Goal: Information Seeking & Learning: Learn about a topic

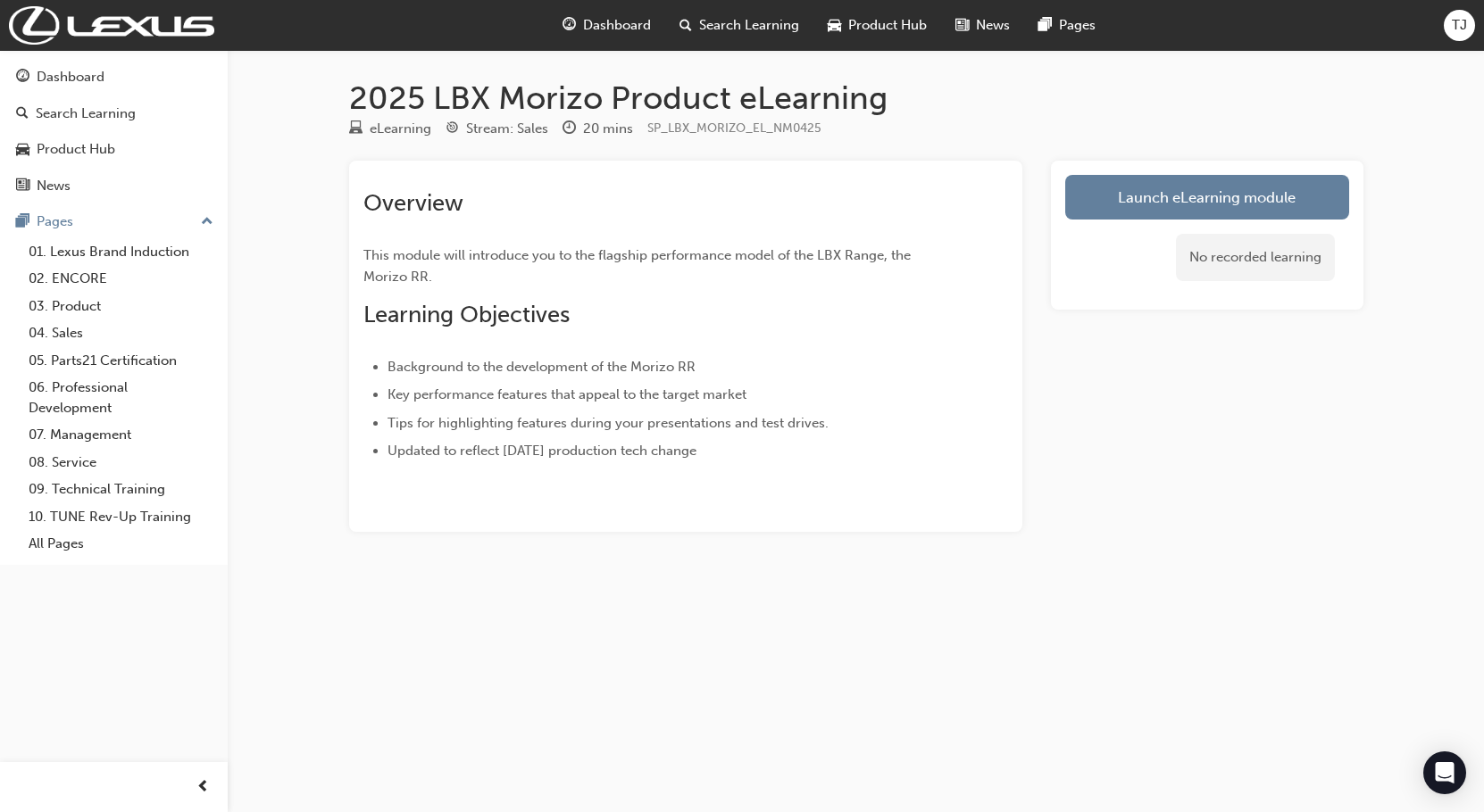
click at [576, 520] on div "Overview This module will introduce you to the flagship performance model of th…" at bounding box center [685, 346] width 674 height 371
click at [507, 523] on div "Overview This module will introduce you to the flagship performance model of th…" at bounding box center [685, 346] width 674 height 371
click at [1194, 192] on link "Launch eLearning module" at bounding box center [1207, 198] width 284 height 45
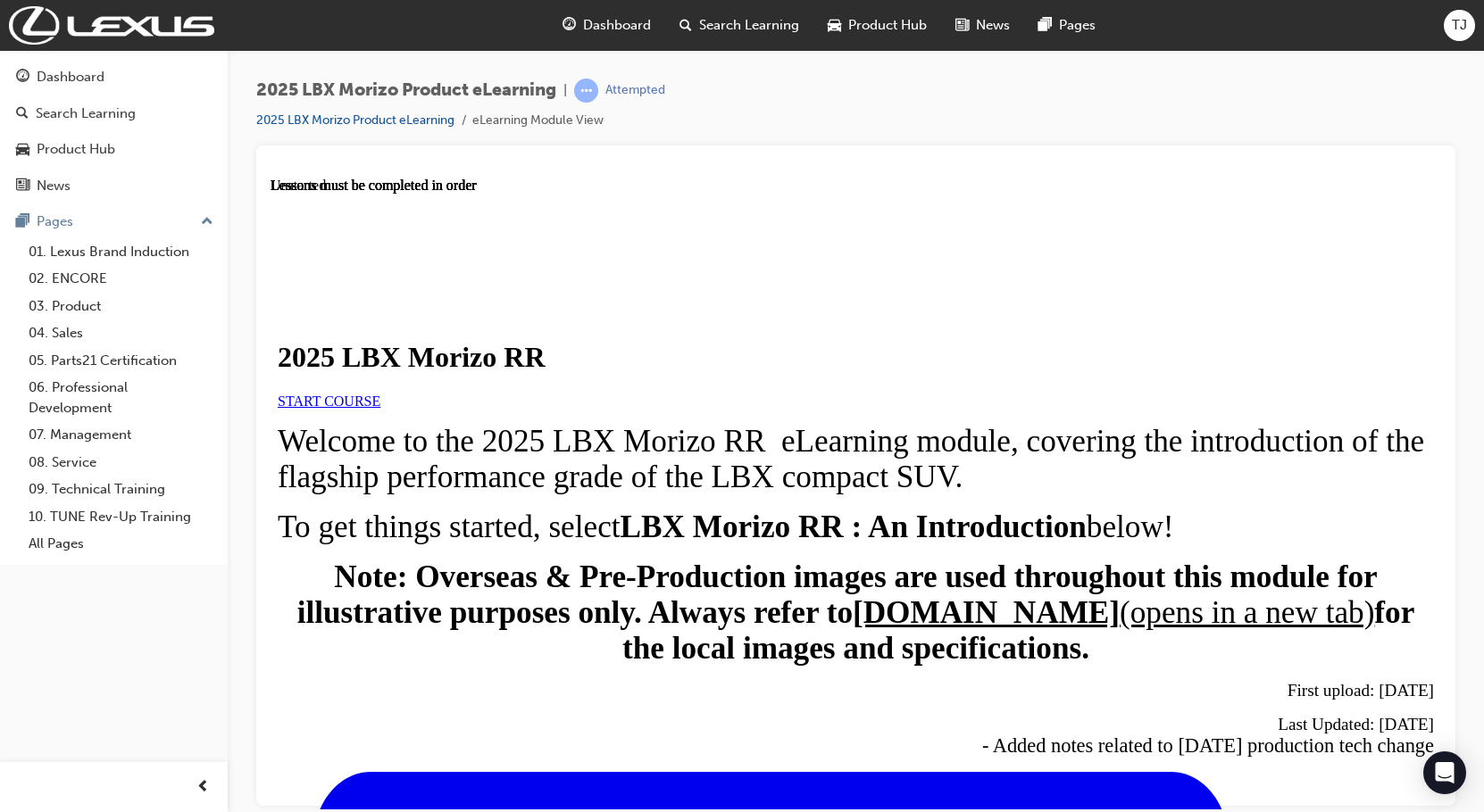
click at [380, 408] on span "START COURSE" at bounding box center [328, 400] width 103 height 15
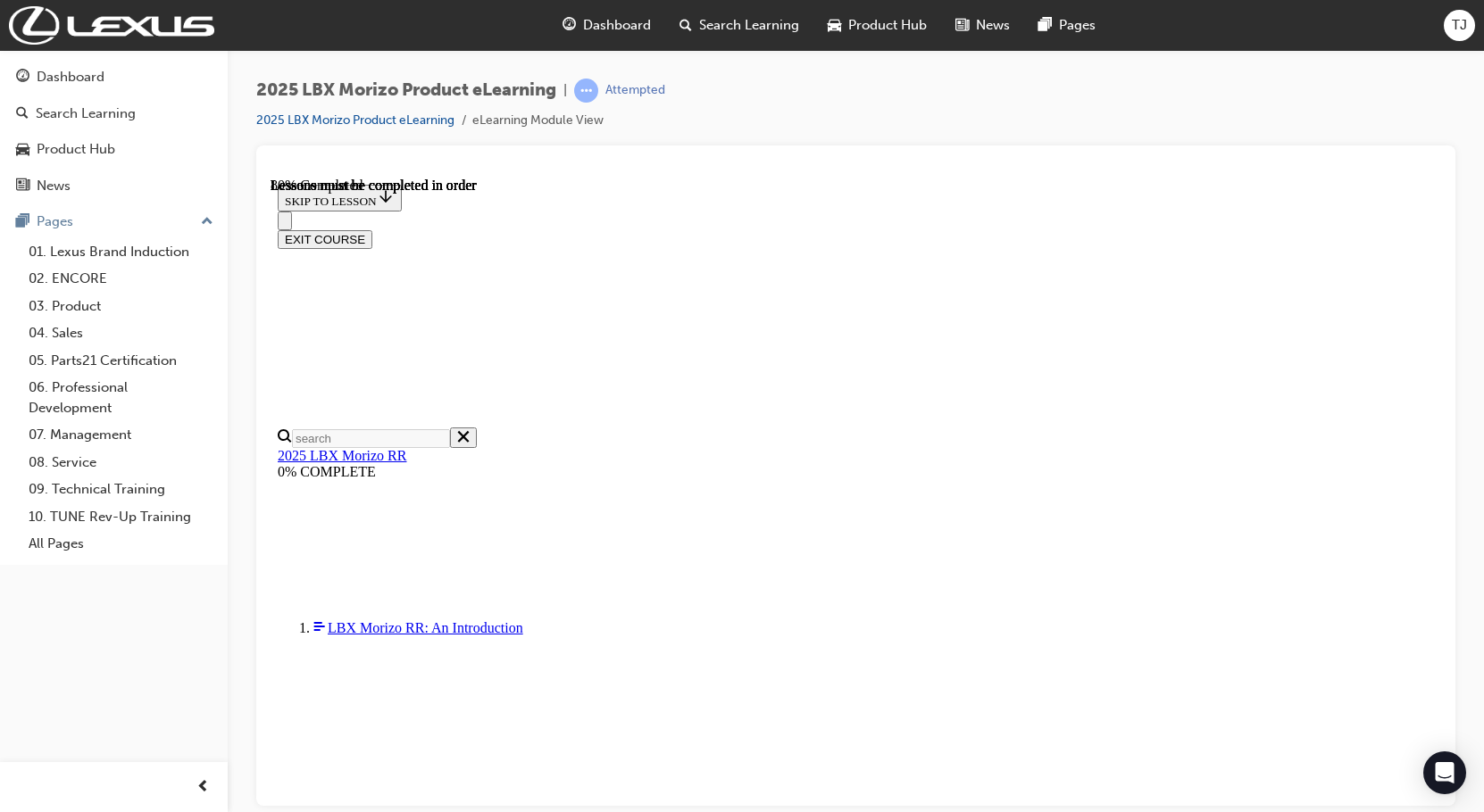
scroll to position [63, 0]
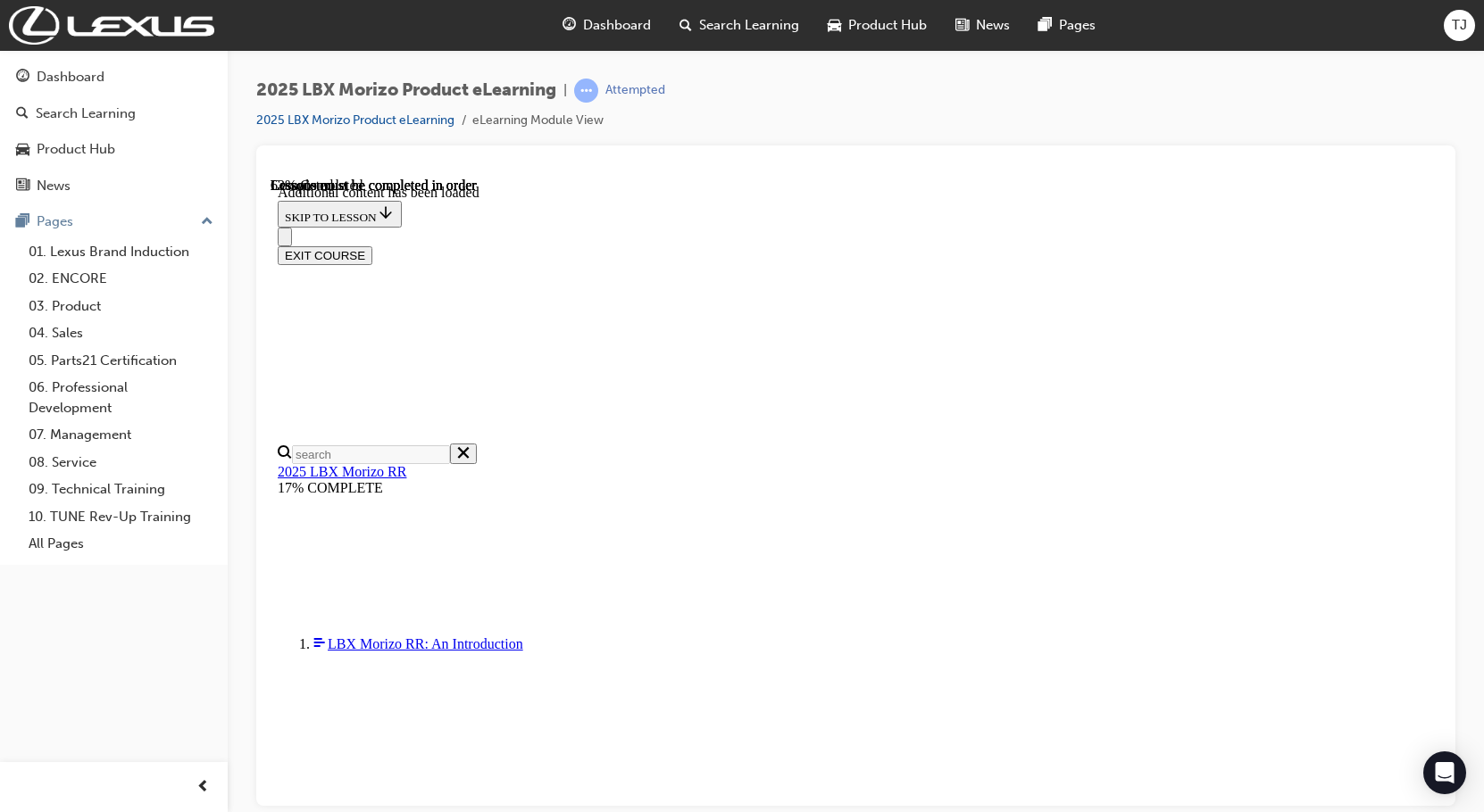
scroll to position [1141, 0]
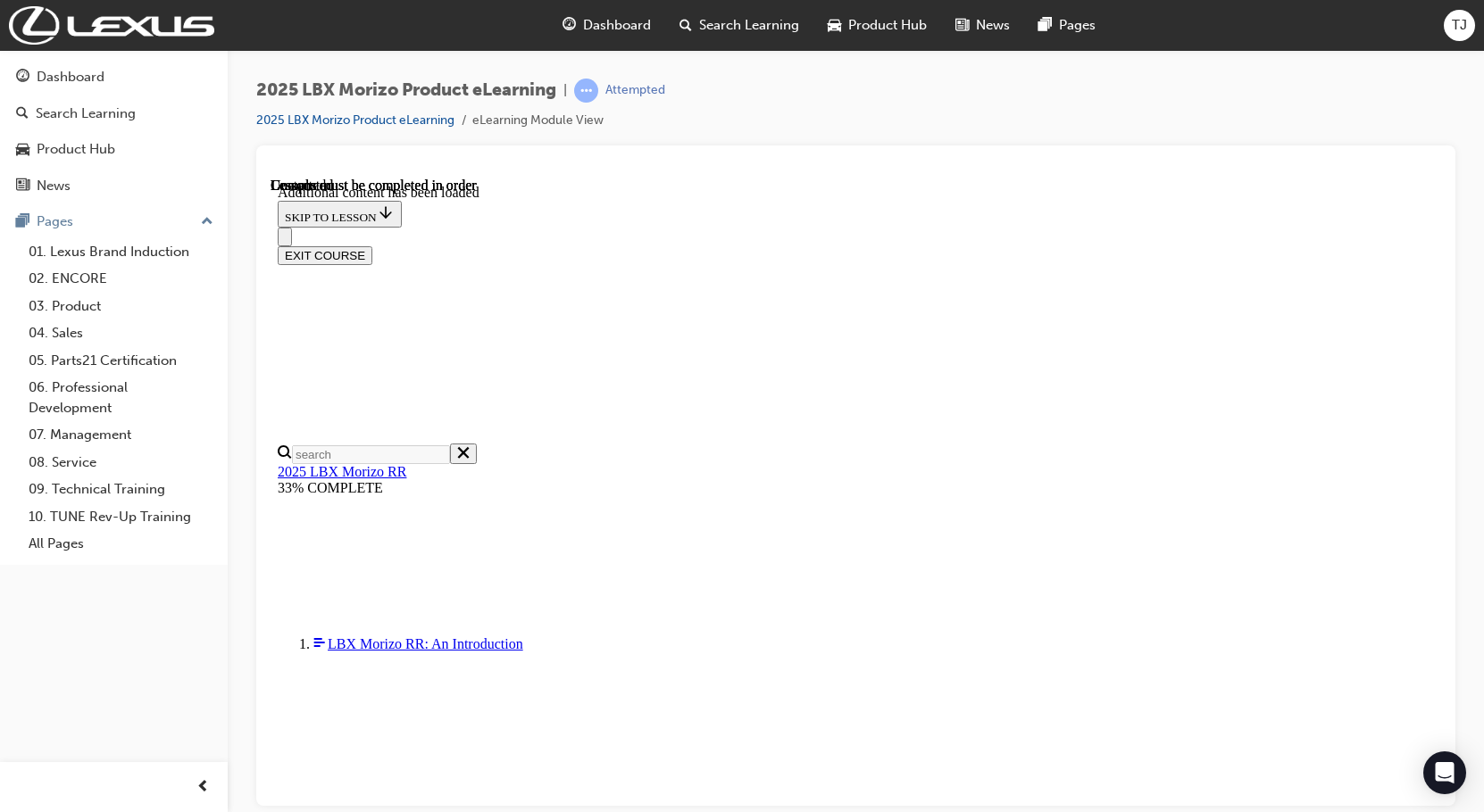
scroll to position [2612, 0]
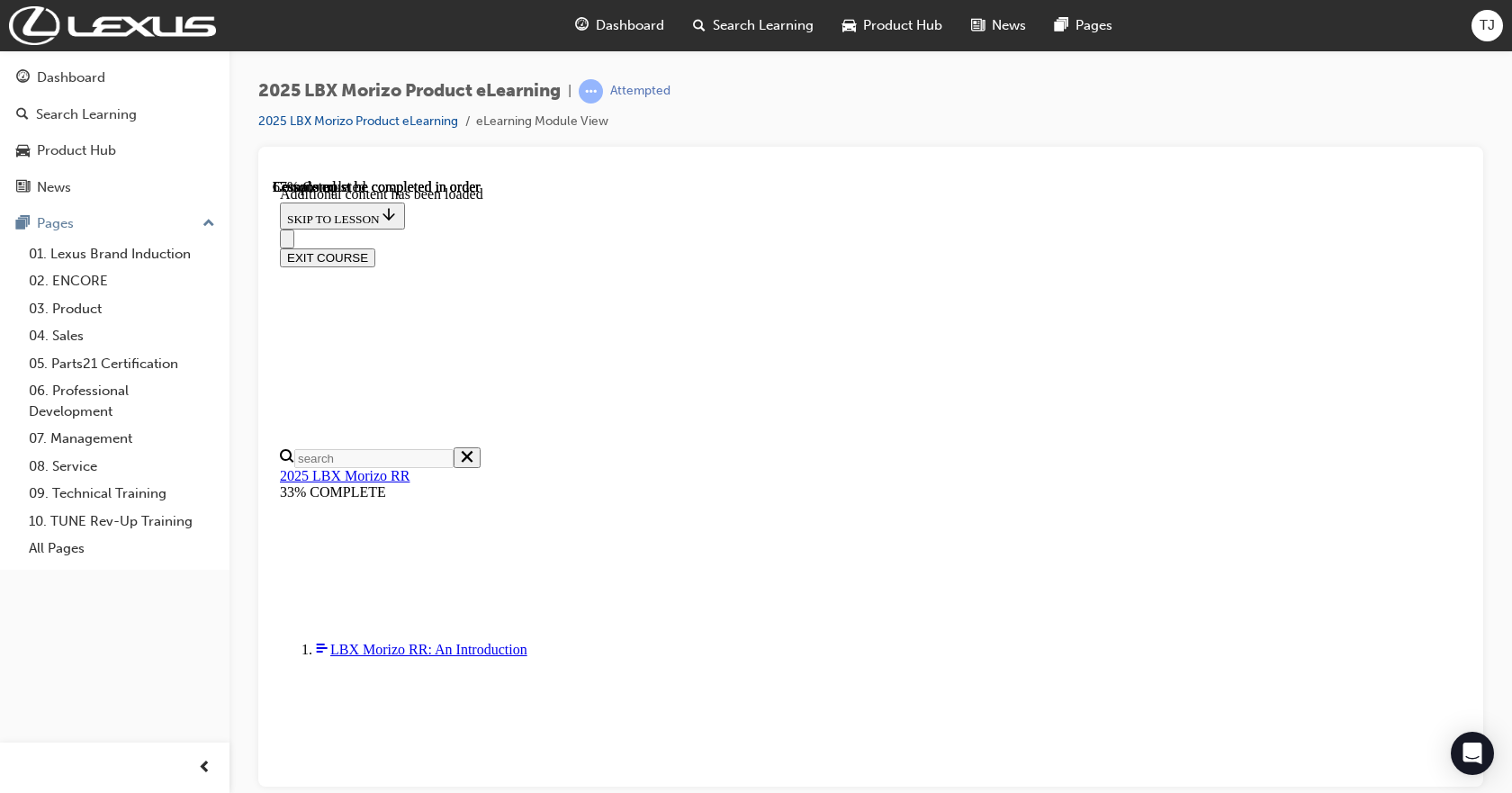
scroll to position [1810, 66]
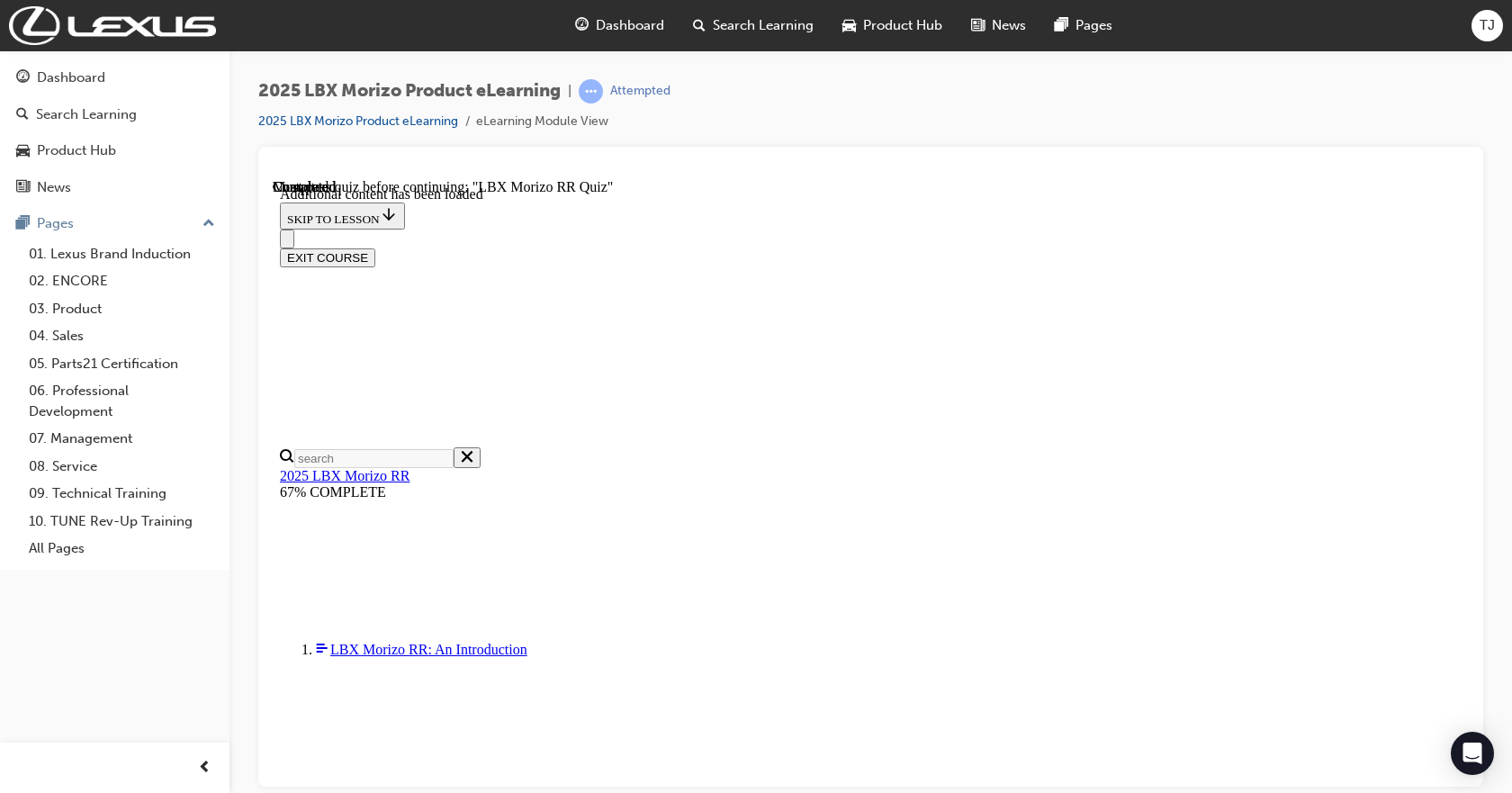
scroll to position [1144, 66]
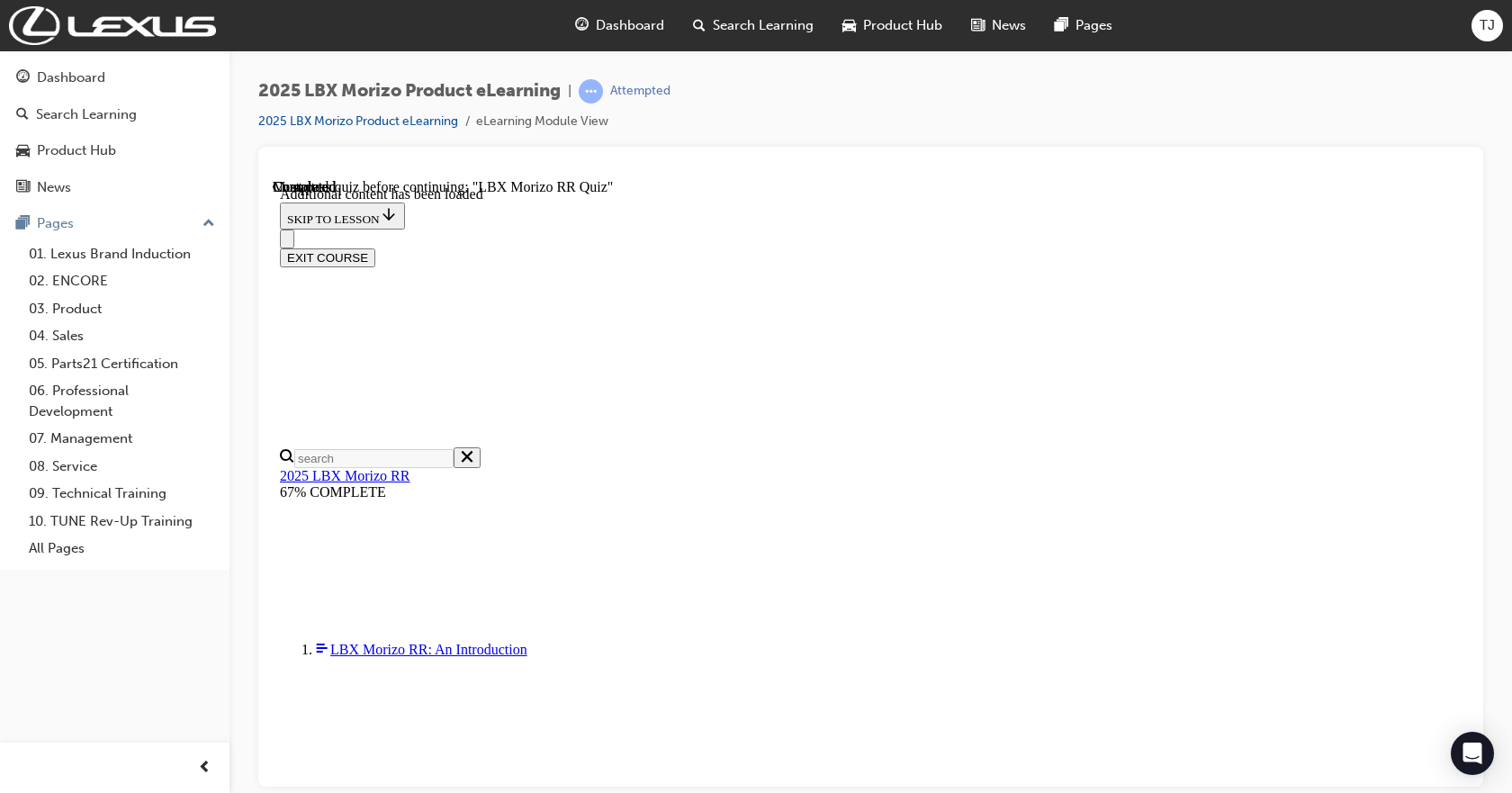
scroll to position [1255, 66]
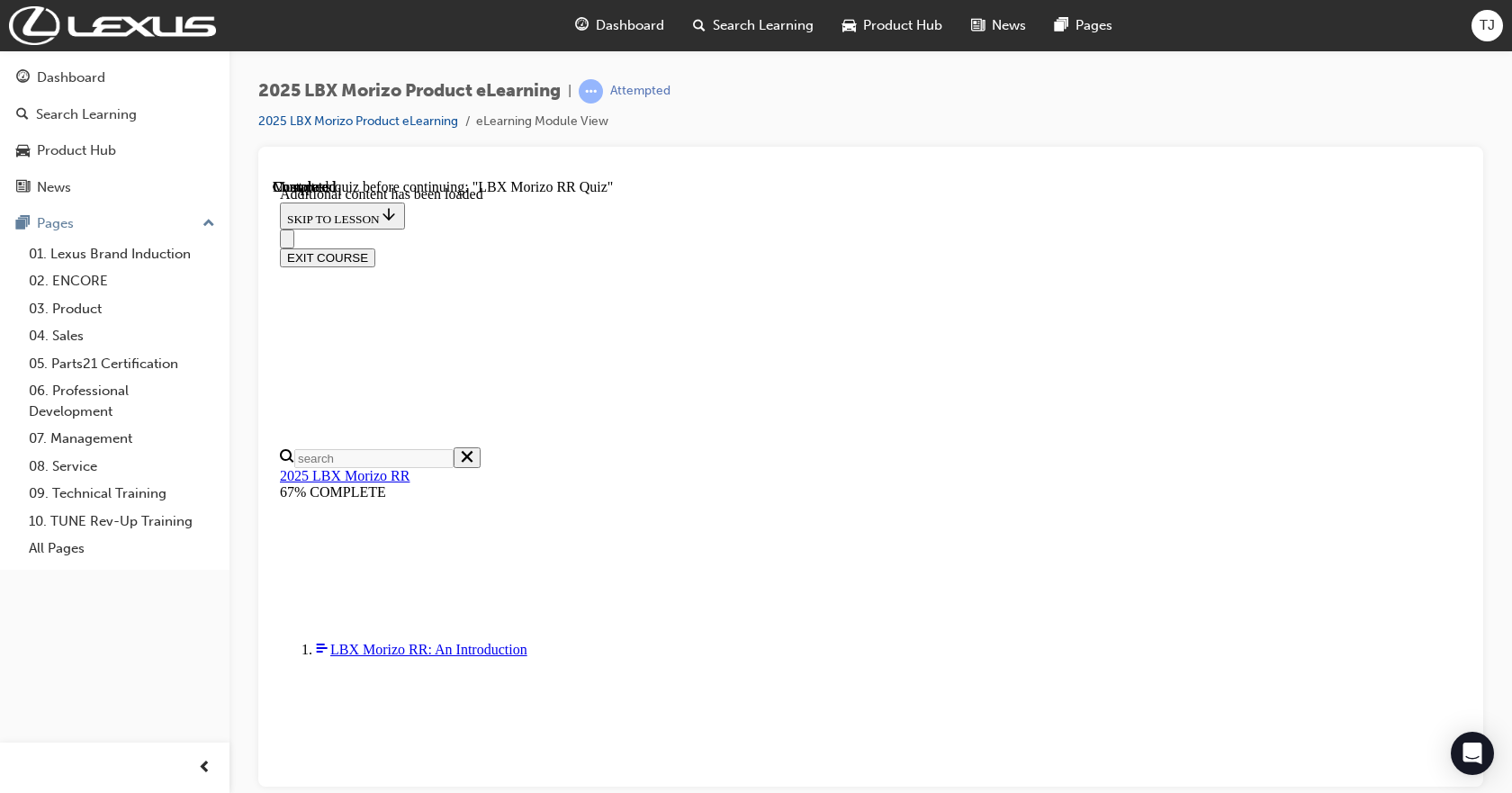
drag, startPoint x: 903, startPoint y: 480, endPoint x: 925, endPoint y: 504, distance: 32.6
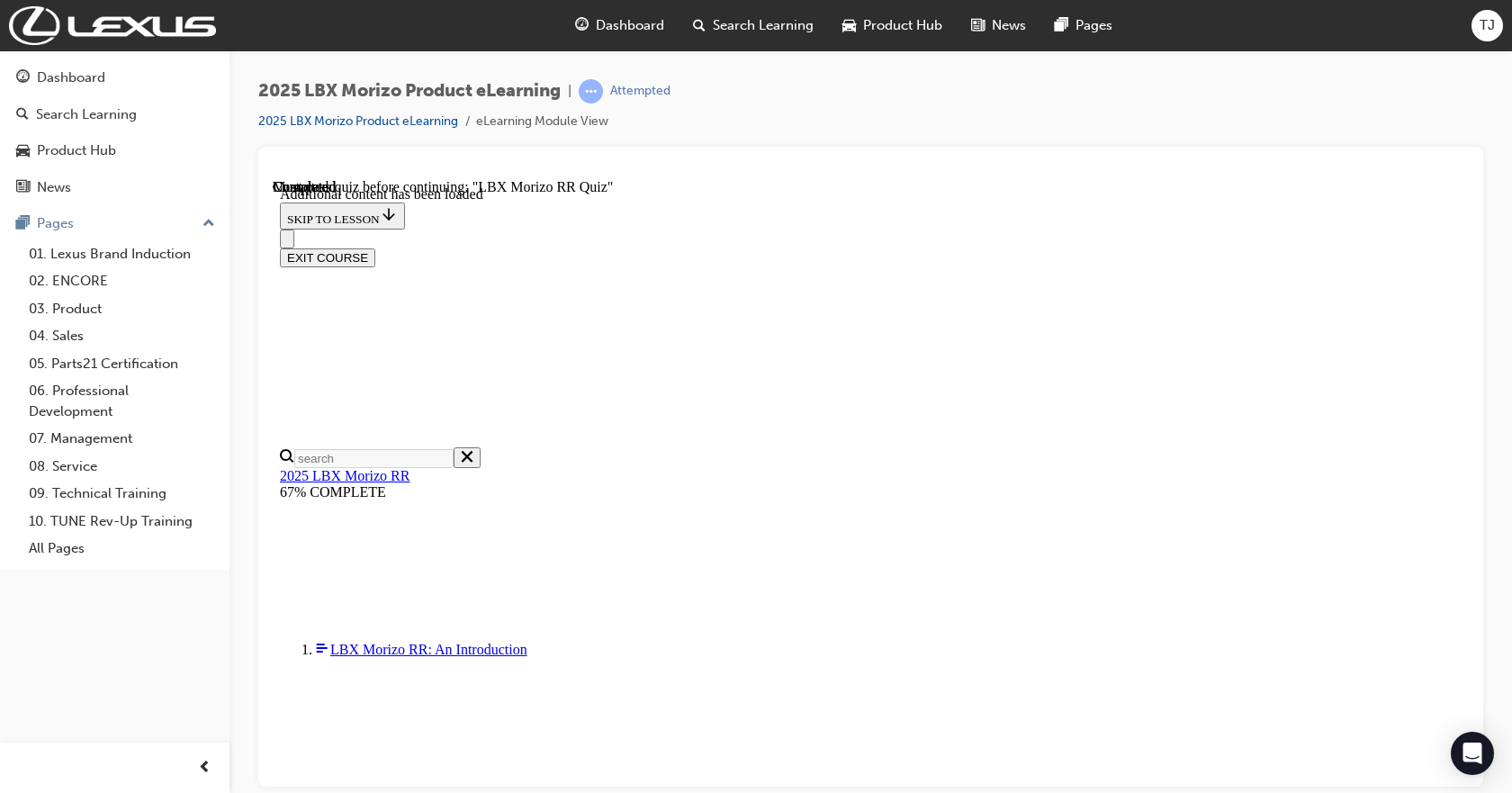
scroll to position [62, 0]
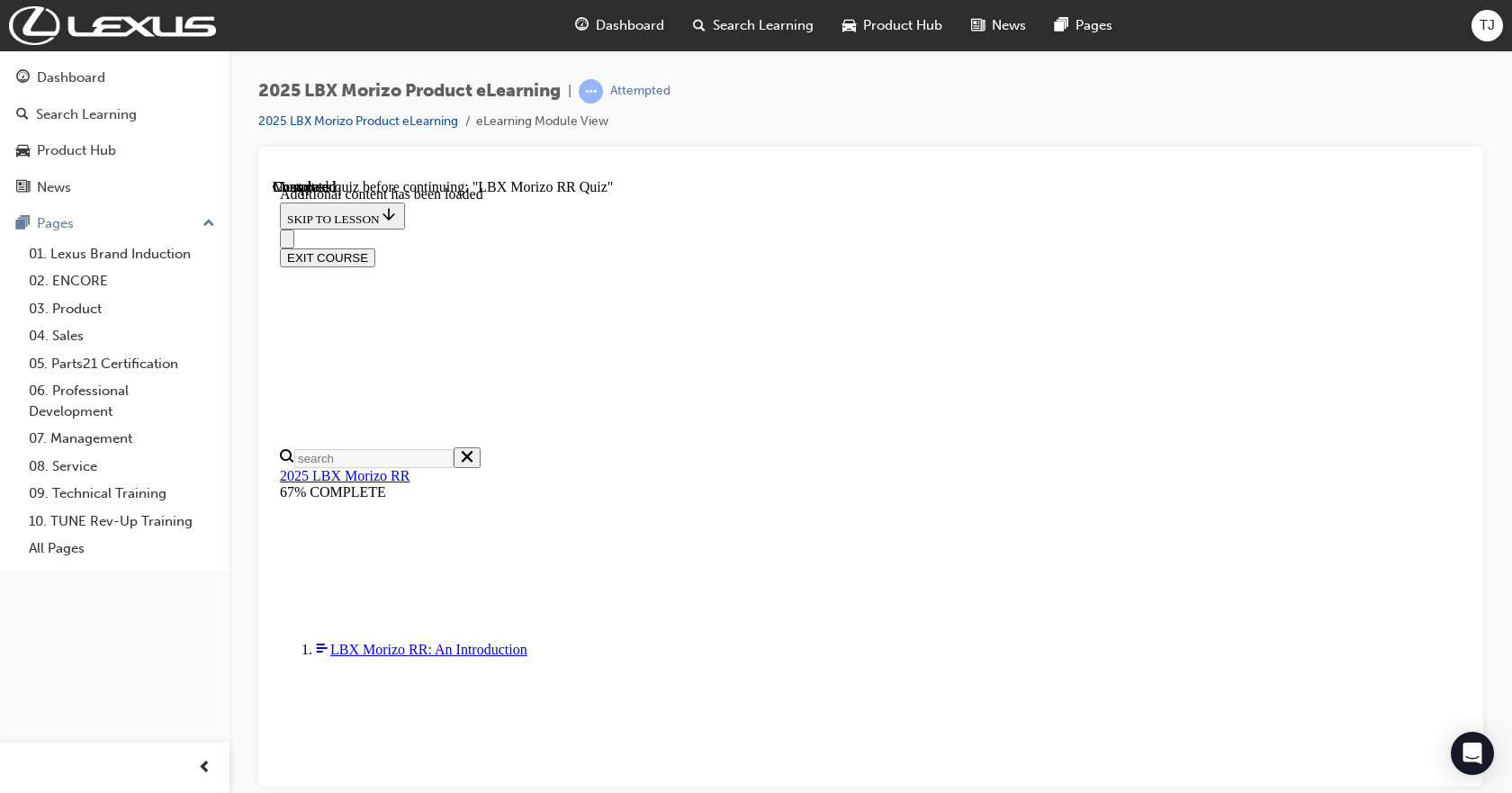
radio input "true"
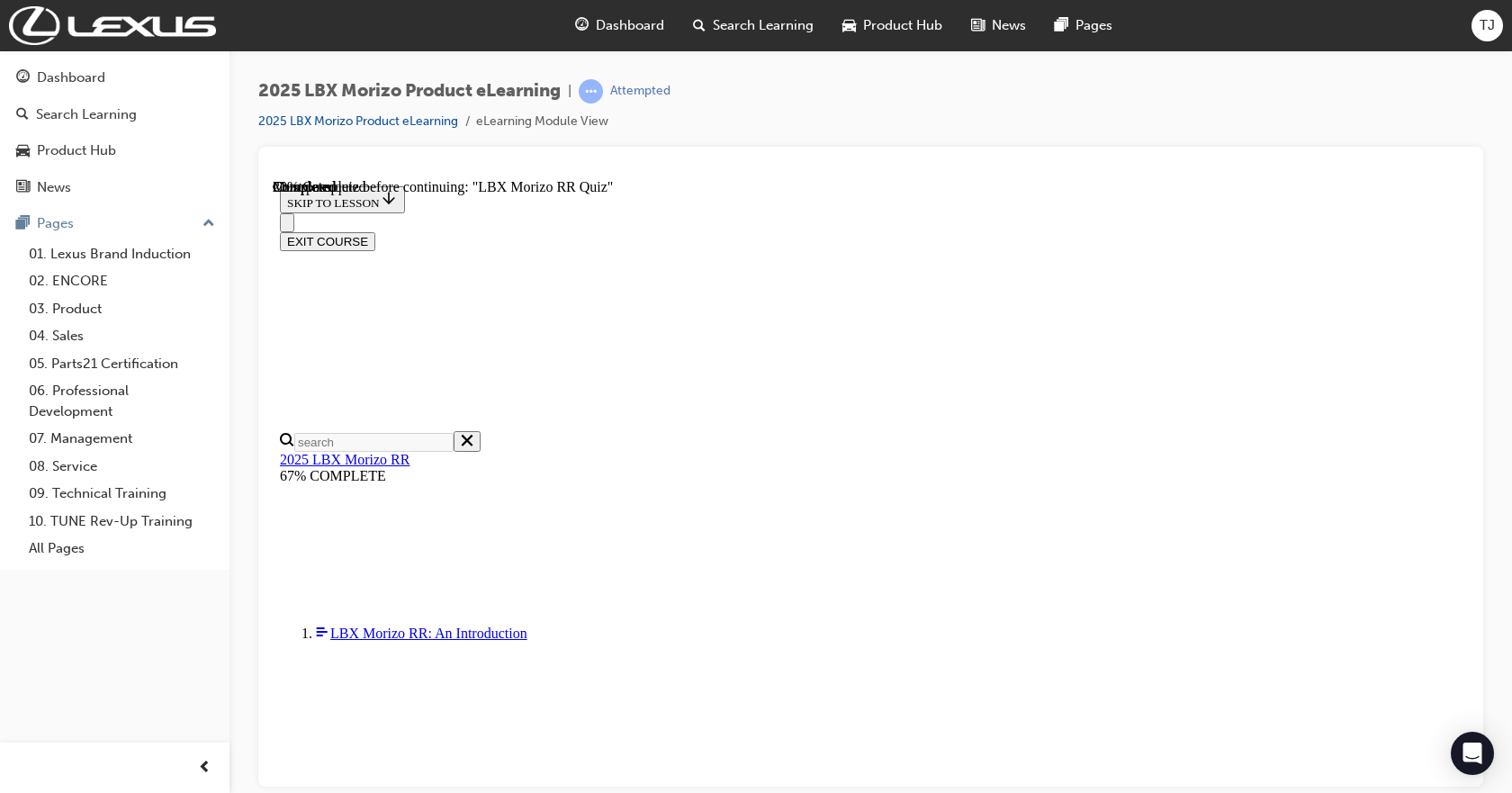
scroll to position [1248, 0]
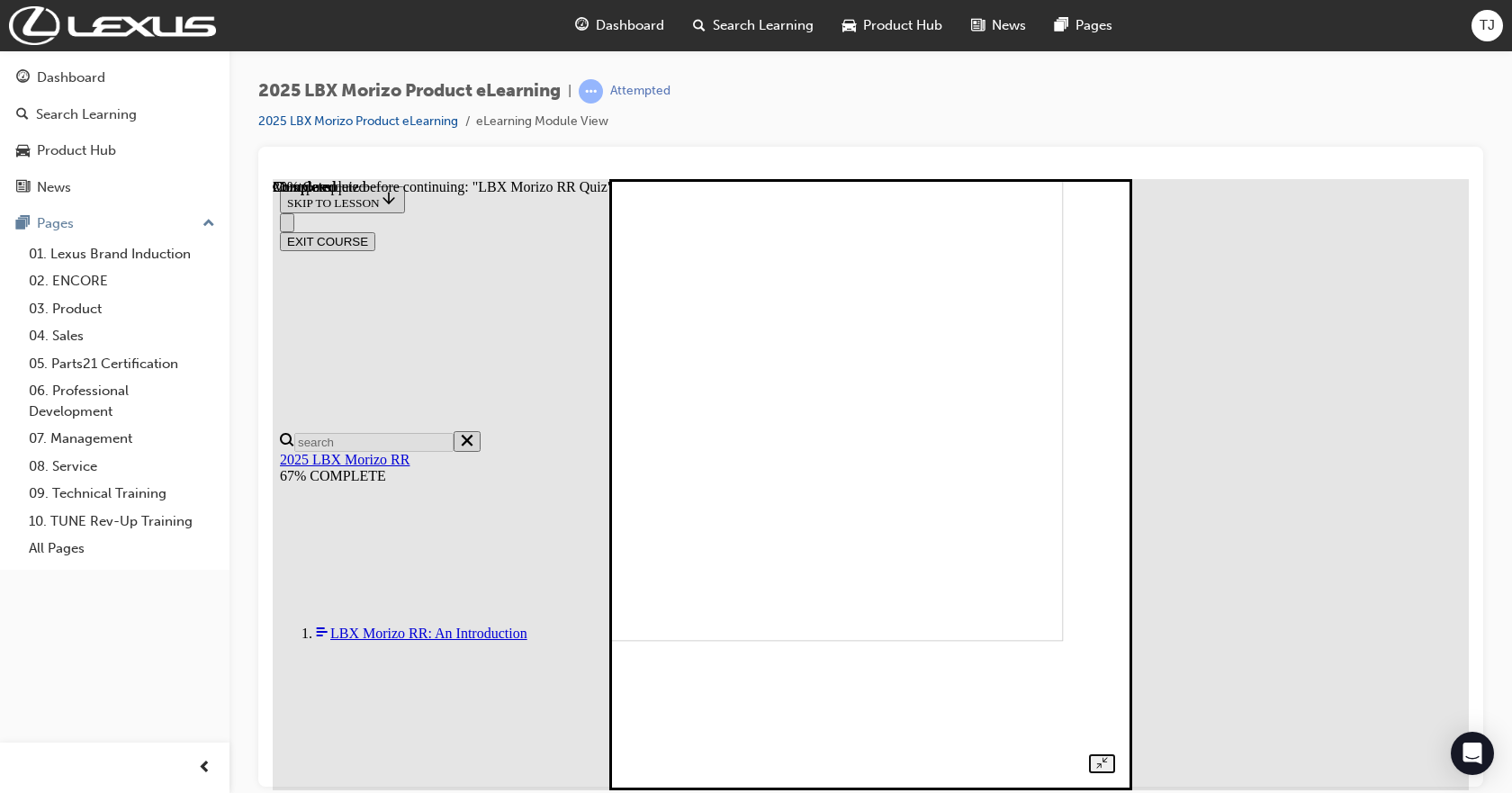
click at [1115, 476] on div at bounding box center [871, 465] width 489 height 617
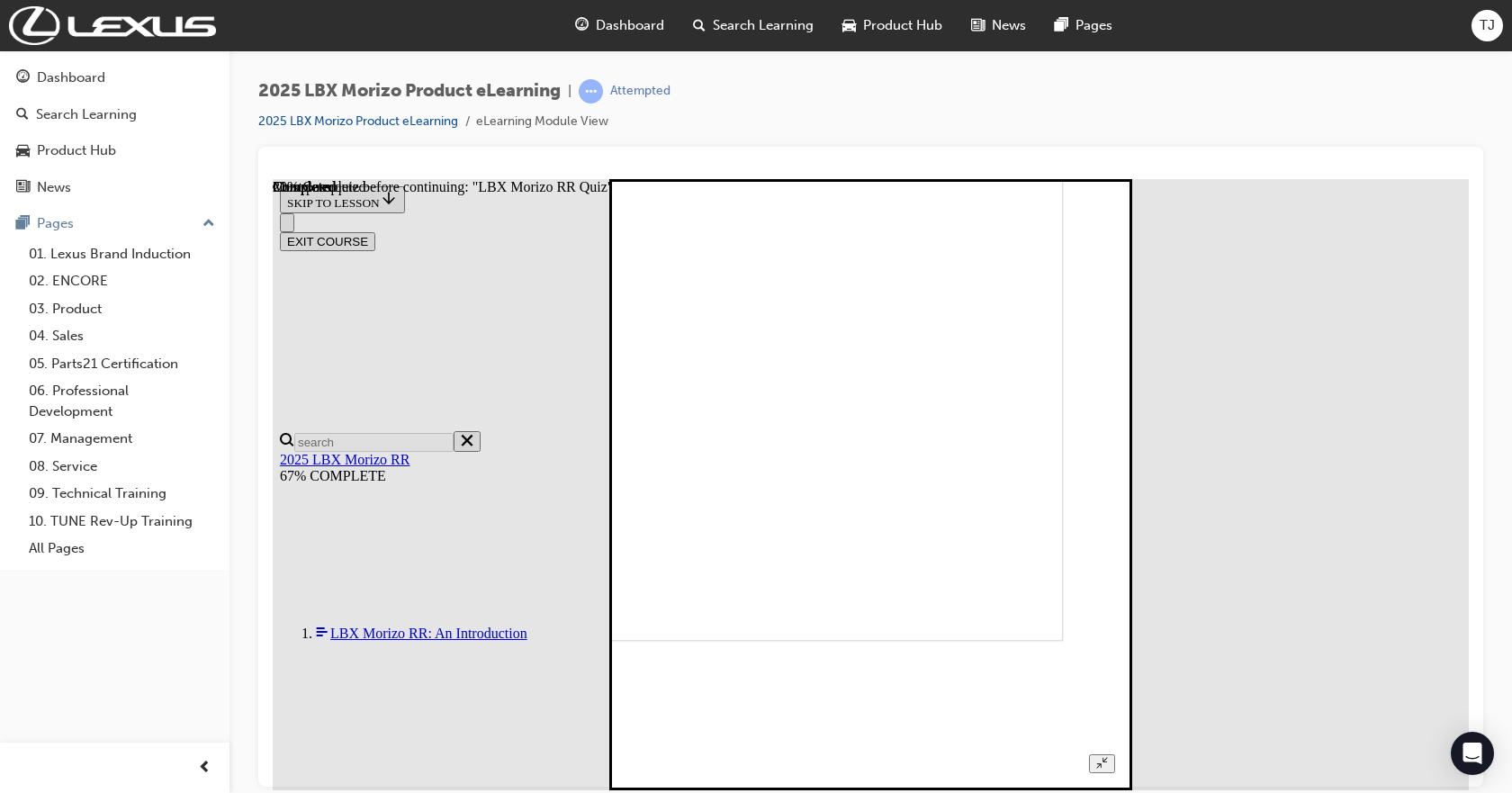
click at [1115, 554] on div at bounding box center [871, 465] width 489 height 617
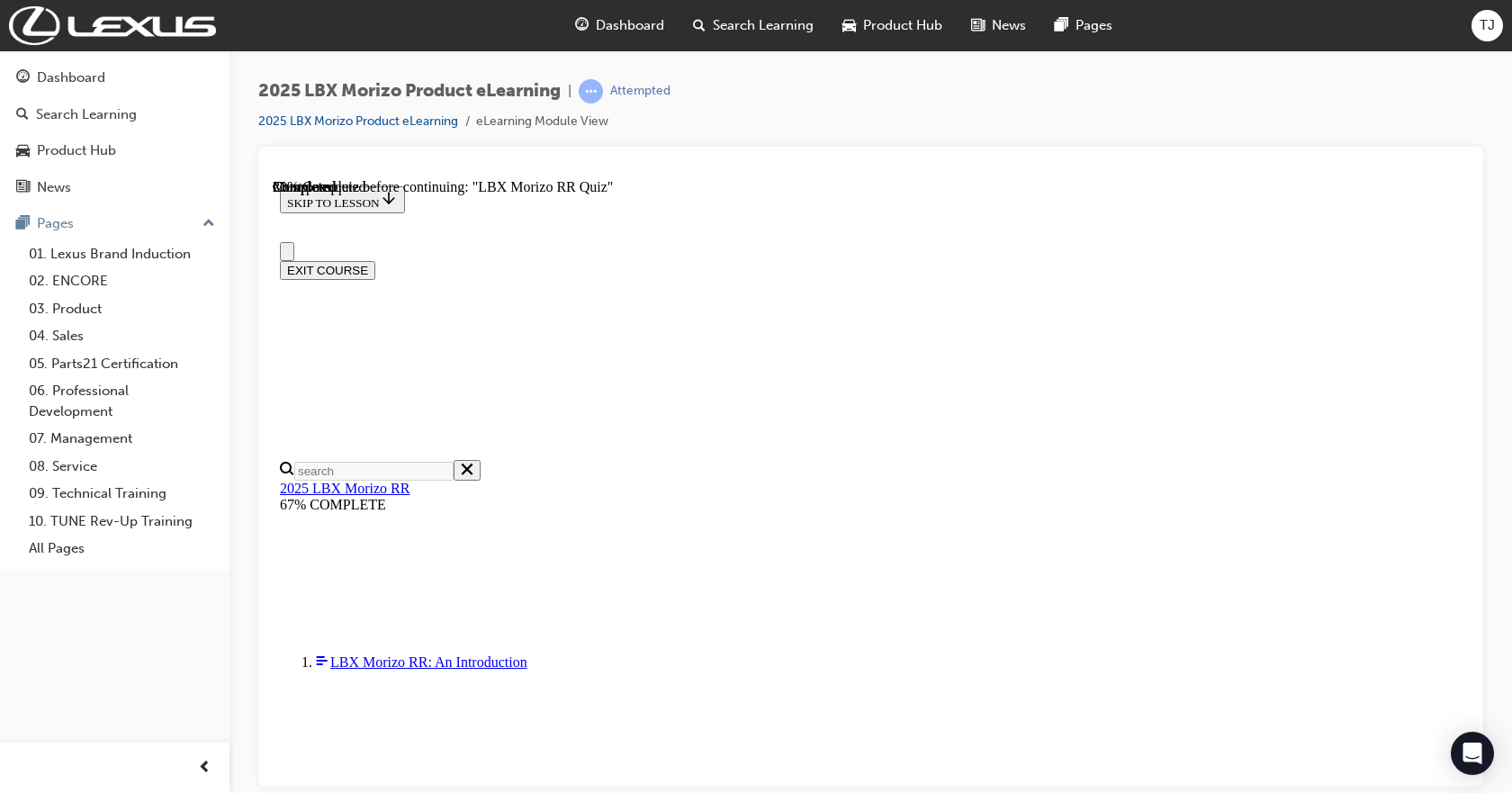
scroll to position [0, 0]
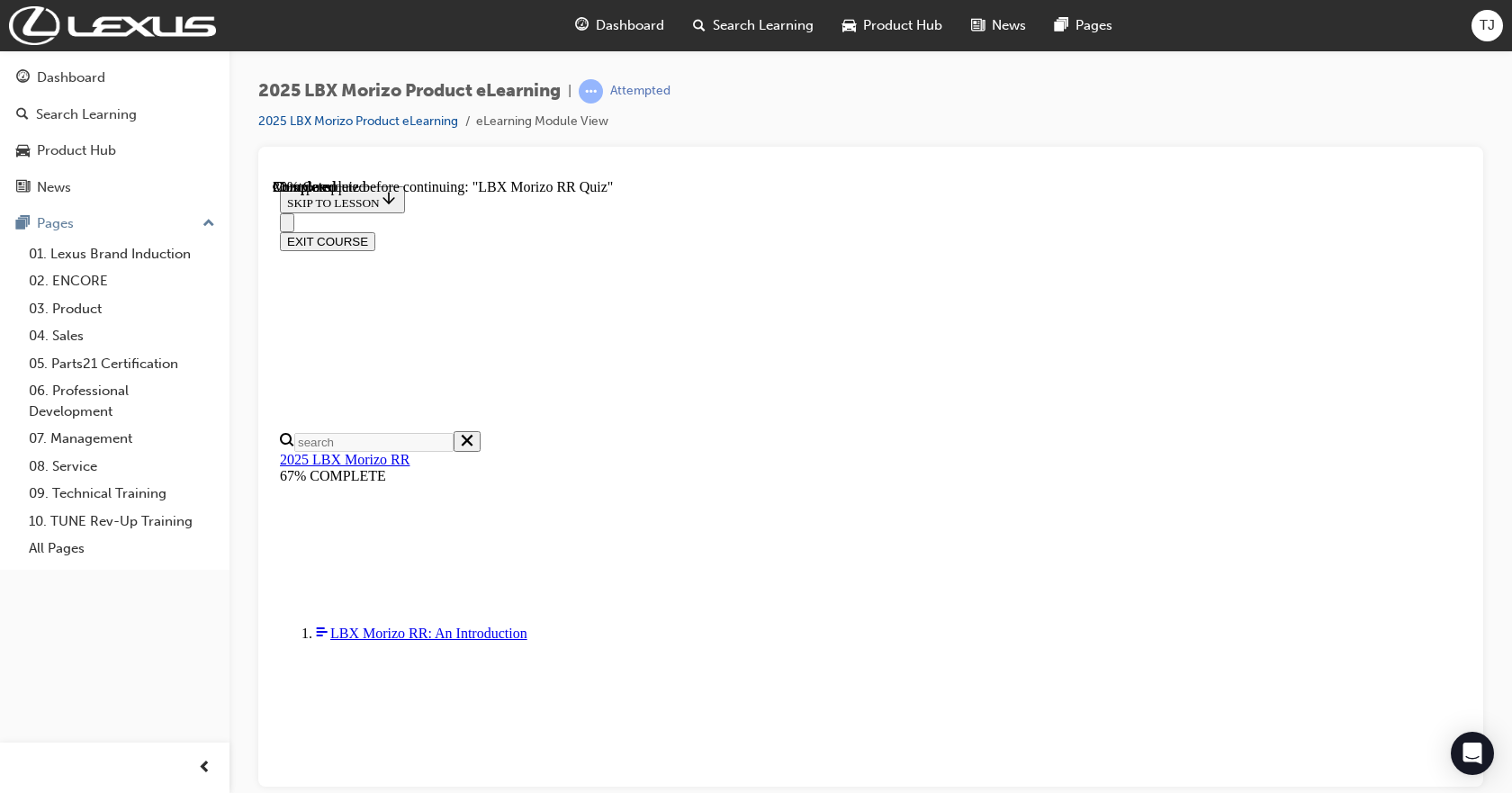
scroll to position [1248, 0]
drag, startPoint x: 713, startPoint y: 371, endPoint x: 1088, endPoint y: 394, distance: 375.7
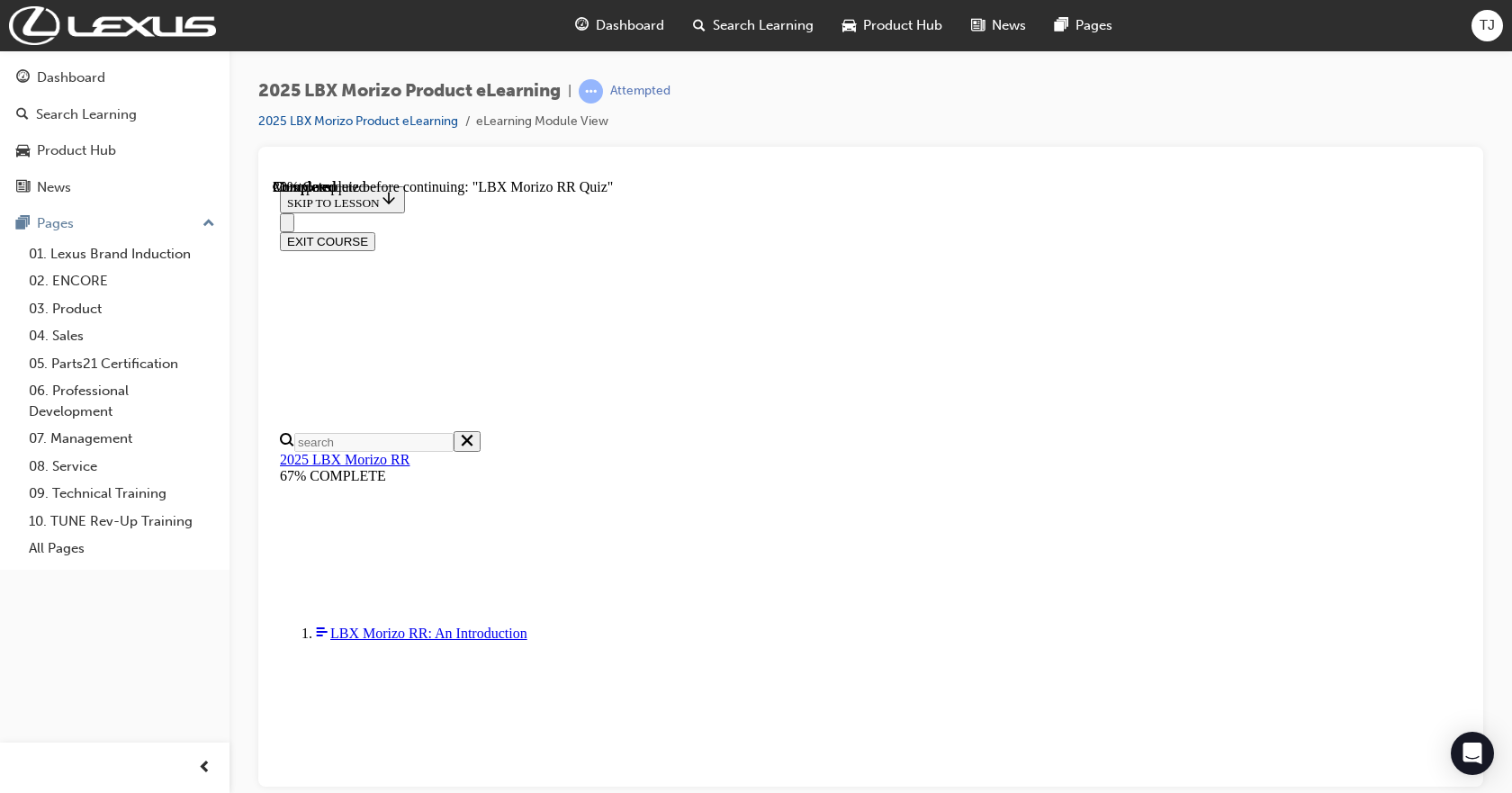
copy p "When it comes to the the 8-Speed Direct Shift transmission, which driver input …"
radio input "true"
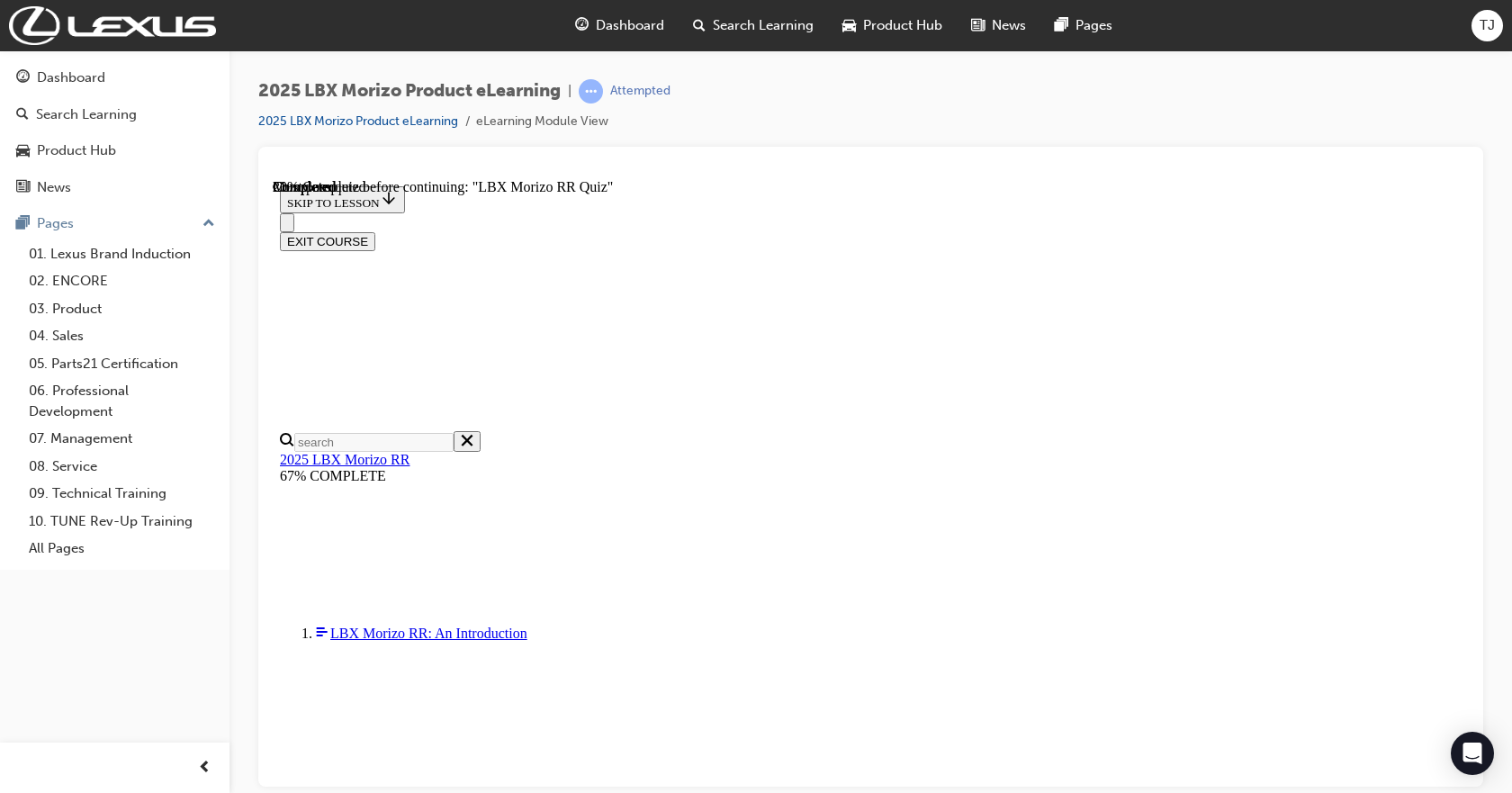
radio input "true"
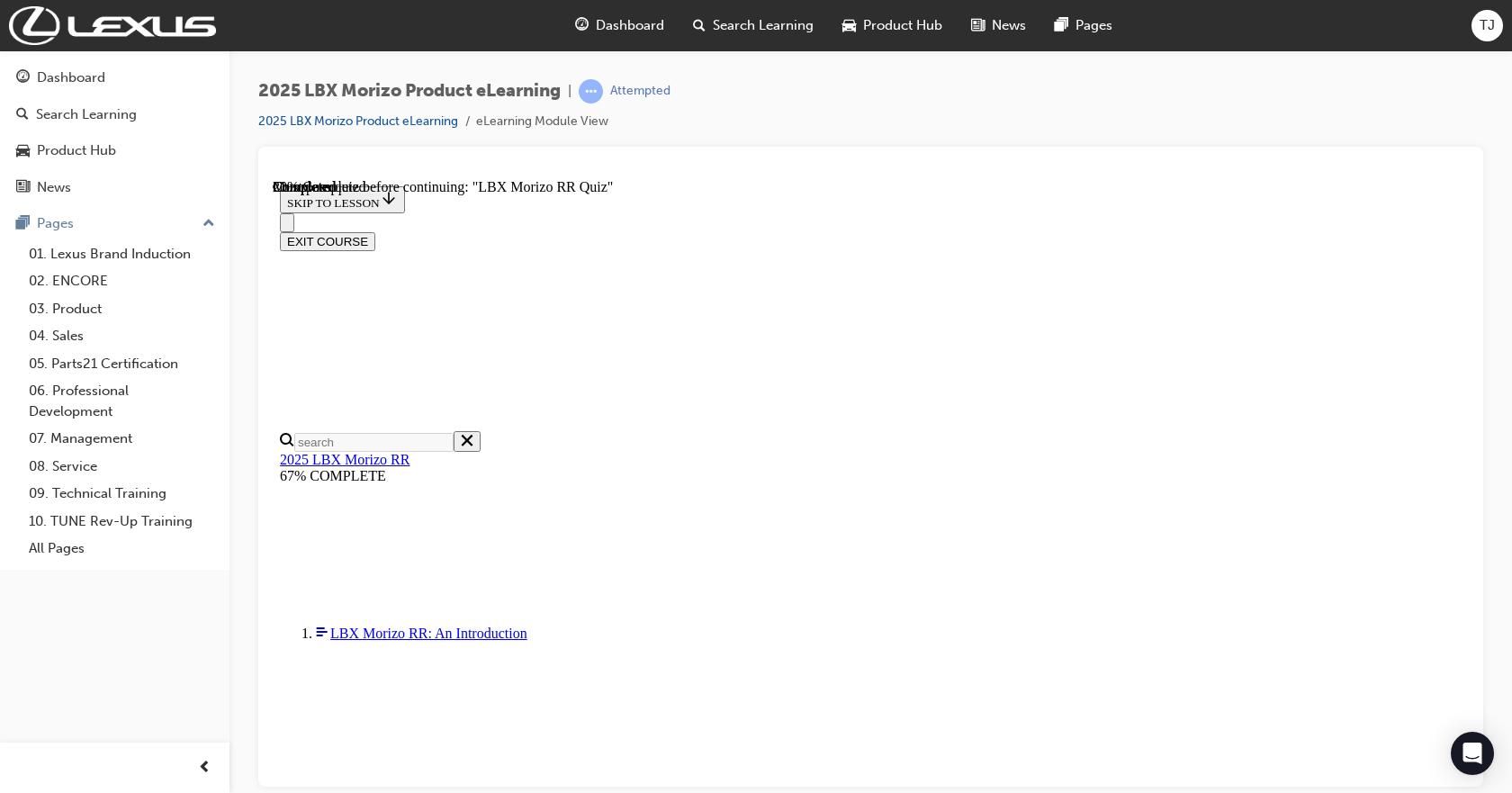
radio input "true"
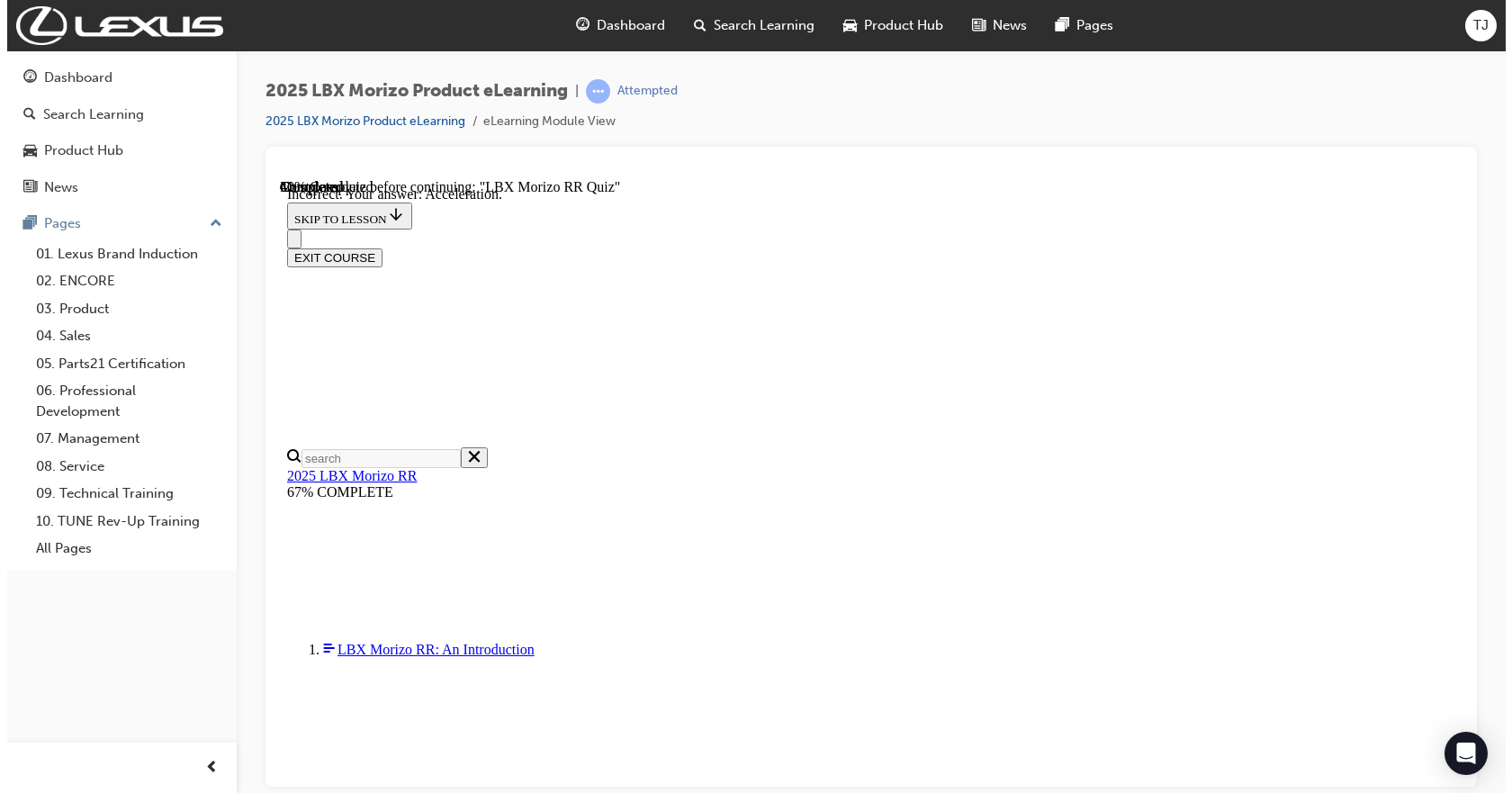
scroll to position [319, 0]
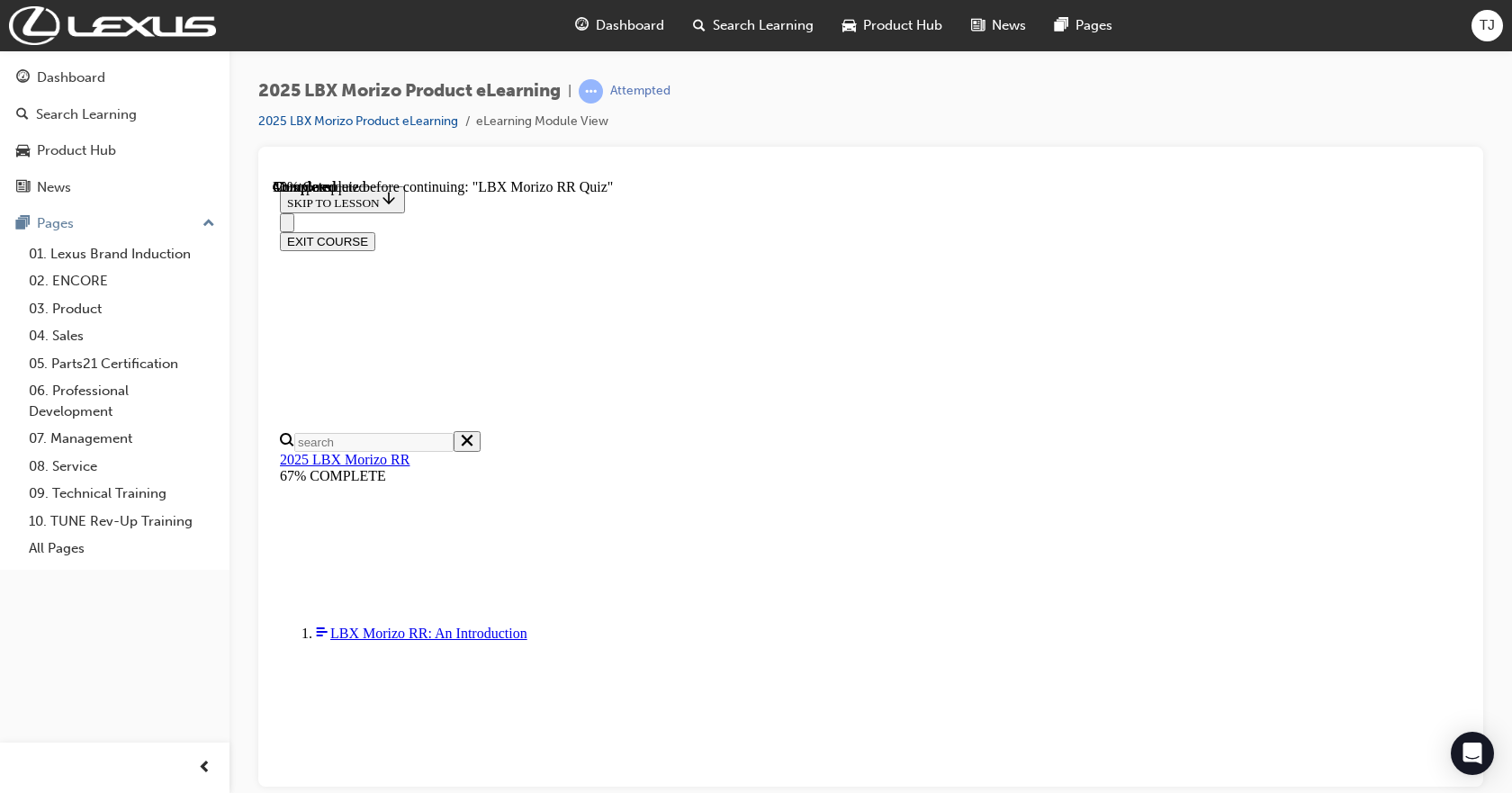
scroll to position [450, 0]
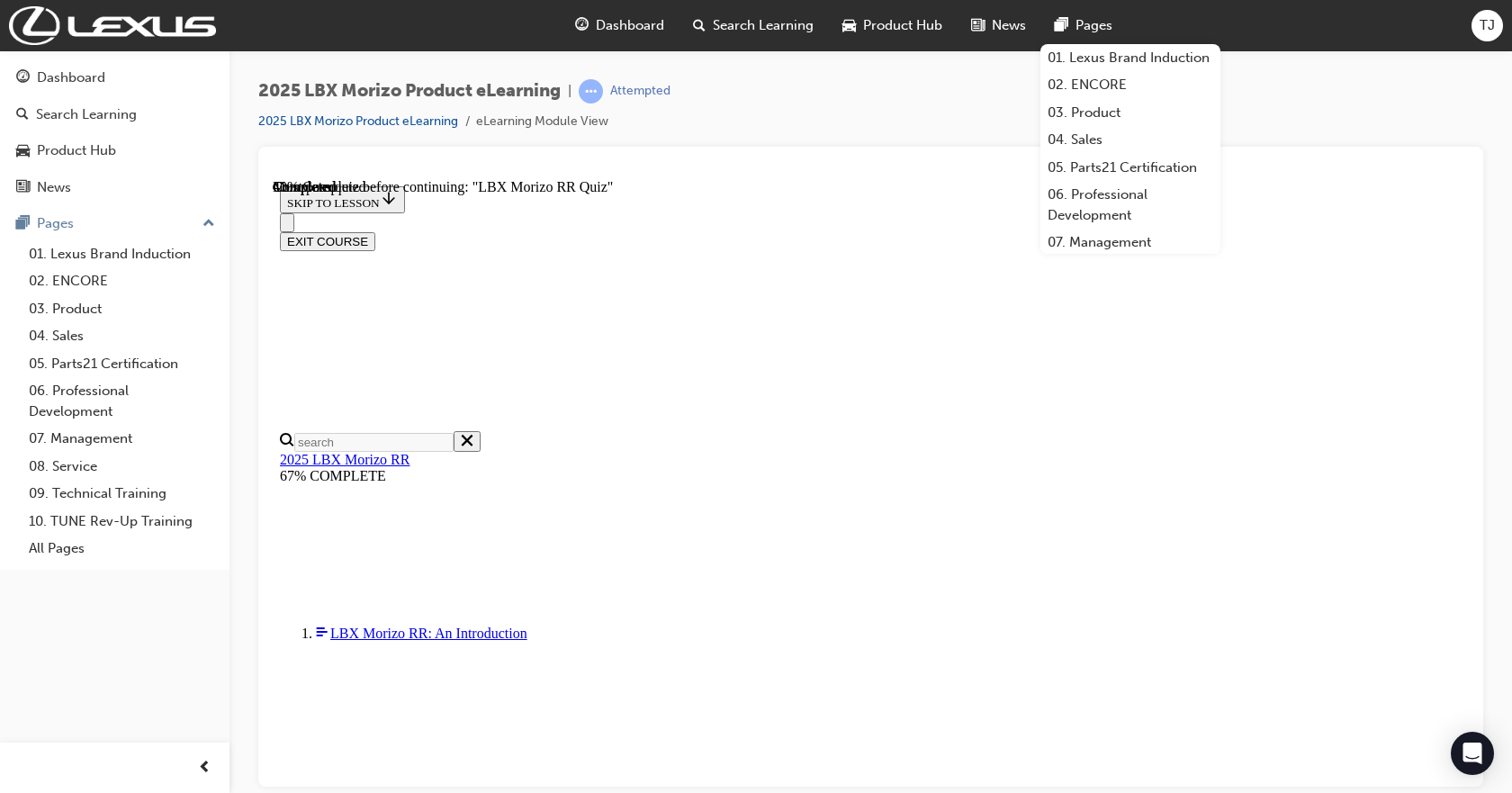
radio input "true"
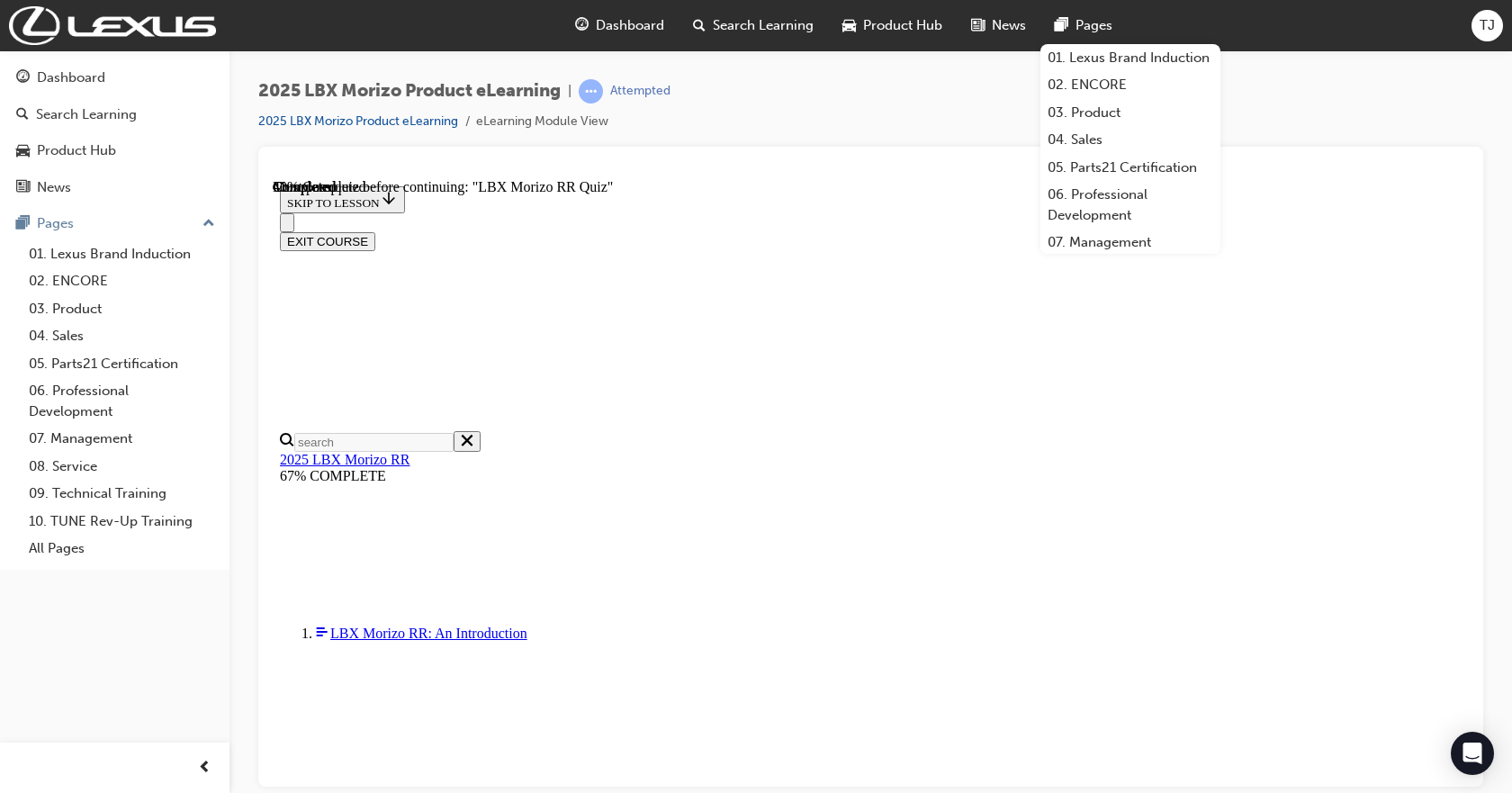
radio input "true"
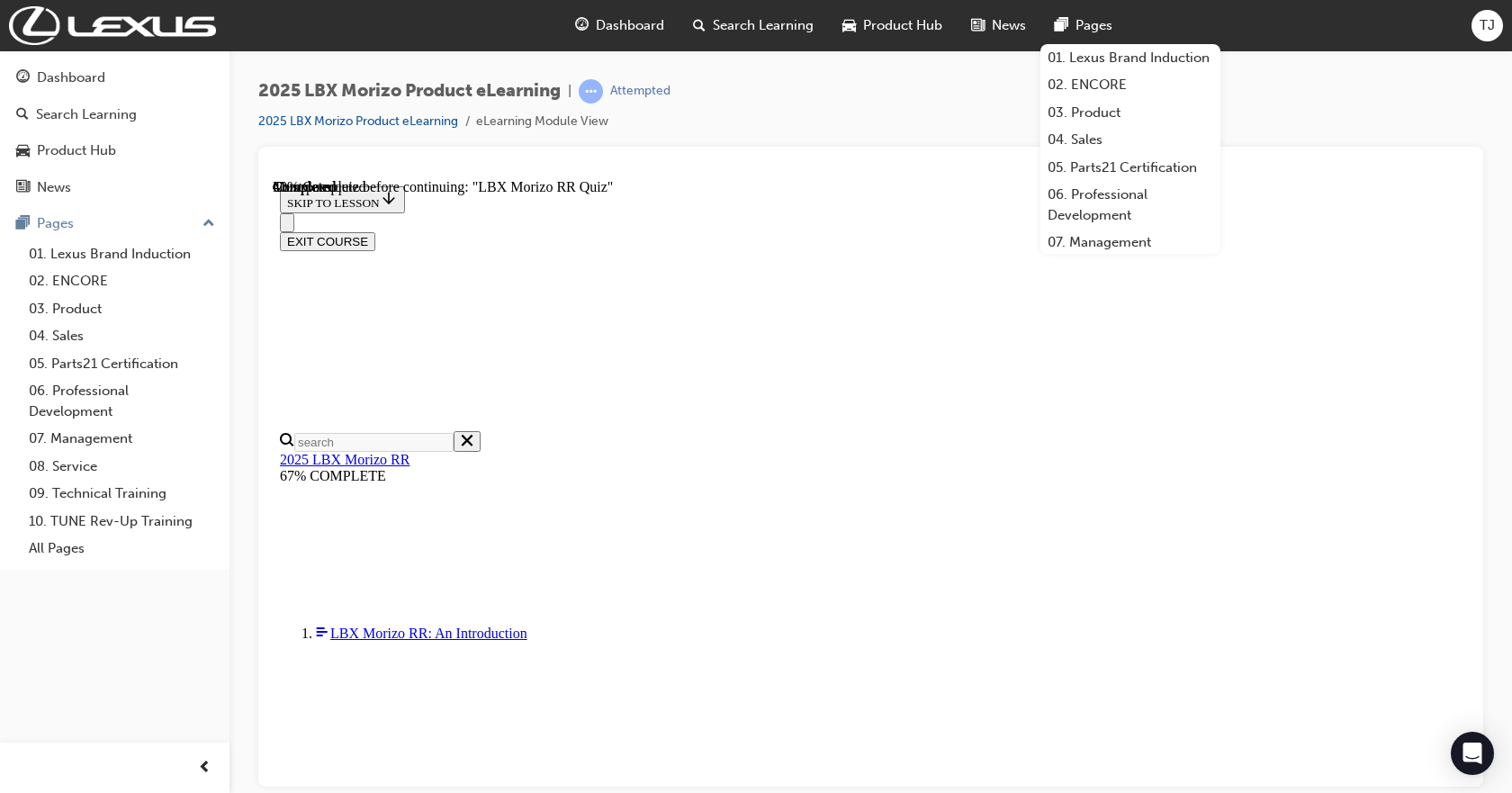
radio input "true"
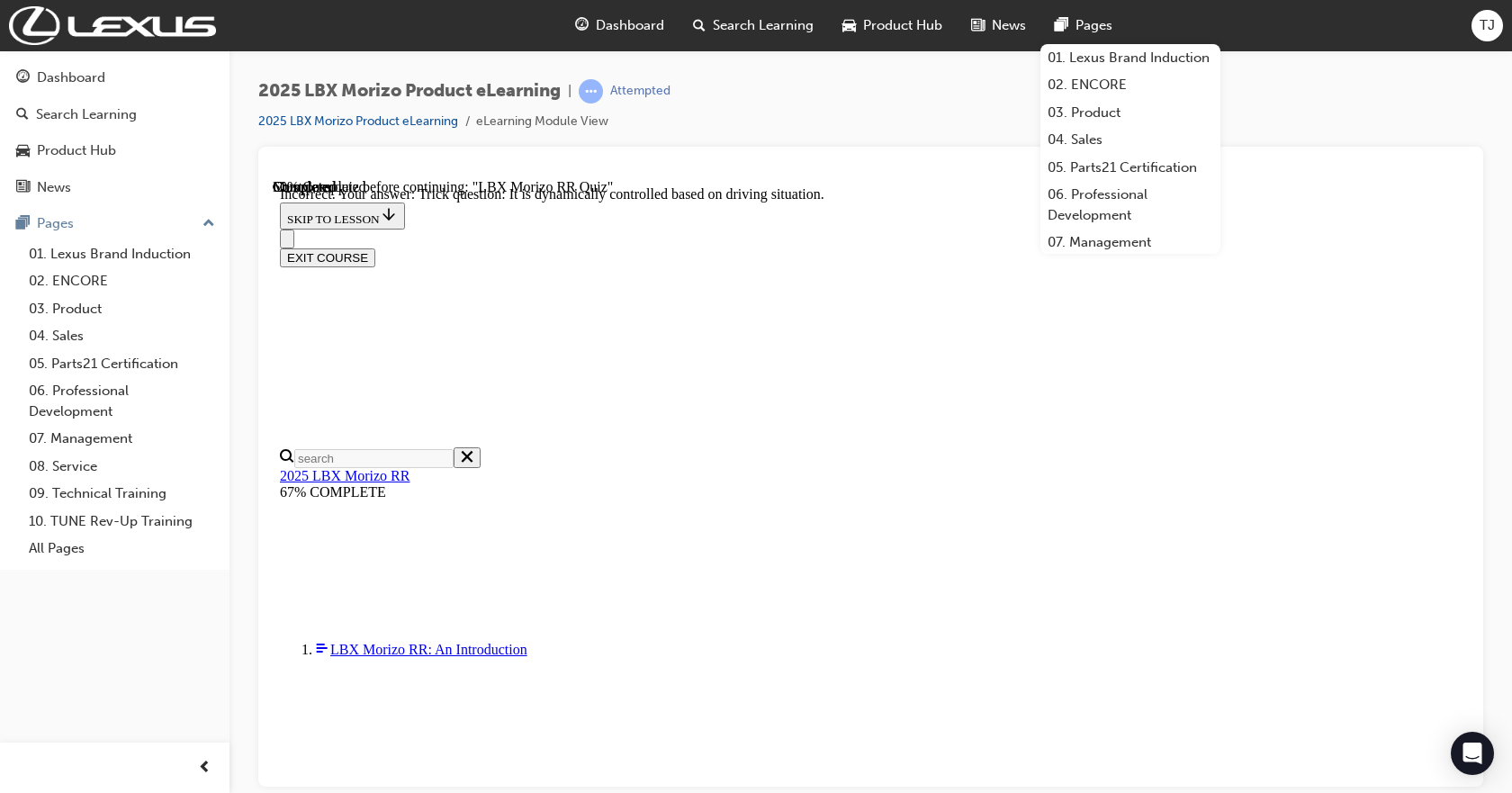
scroll to position [663, 0]
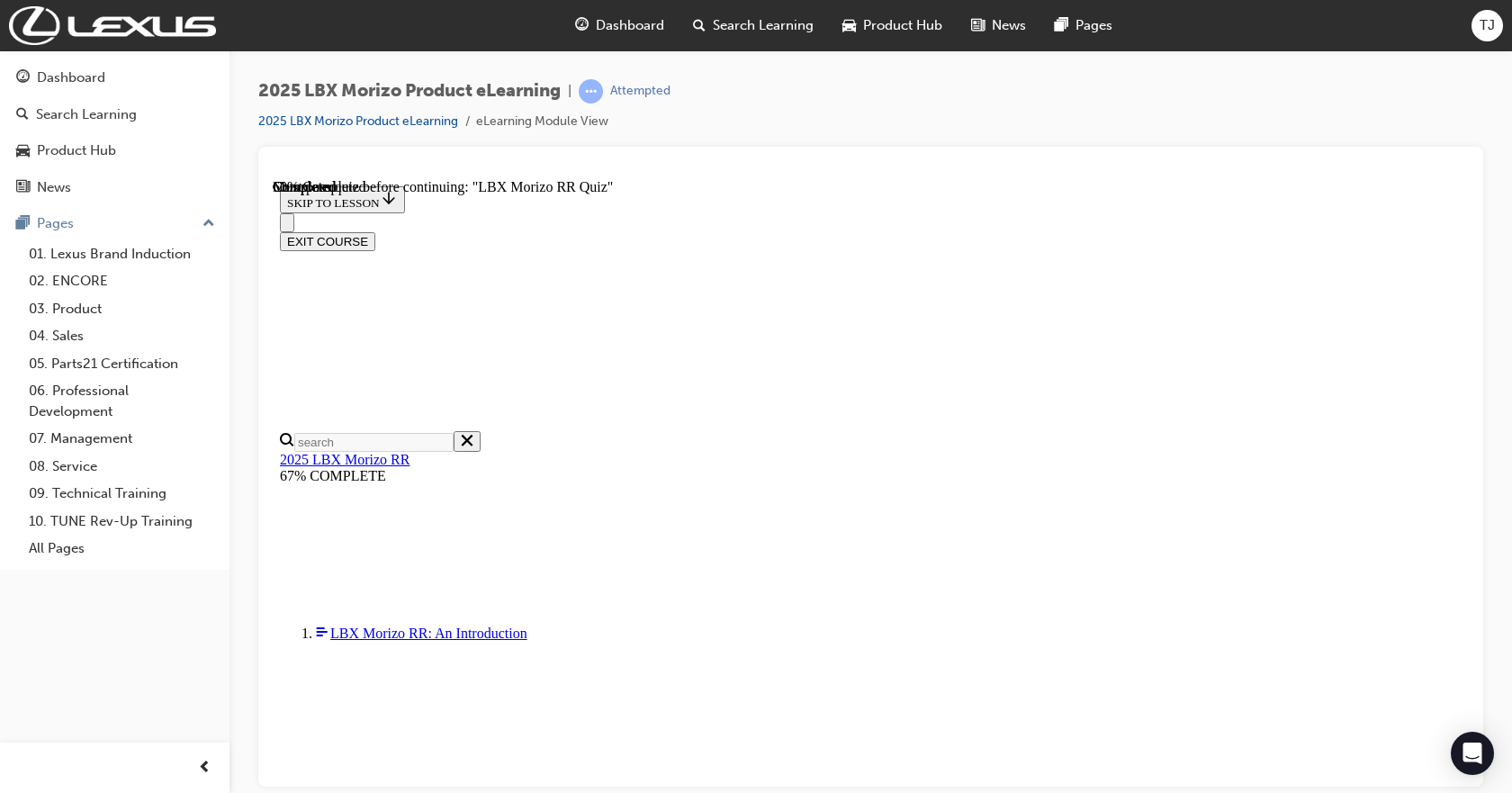
scroll to position [450, 0]
radio input "true"
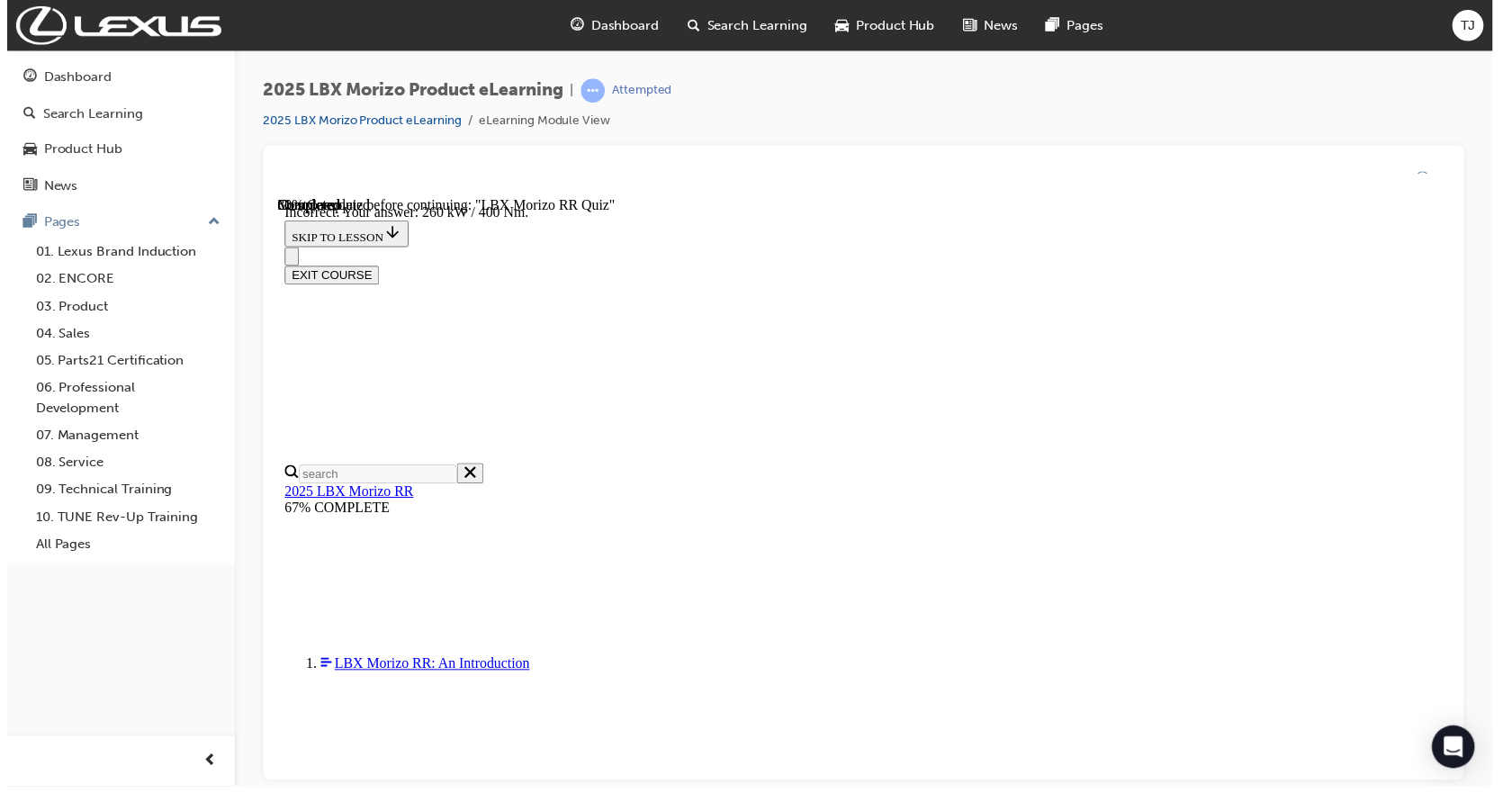
scroll to position [630, 0]
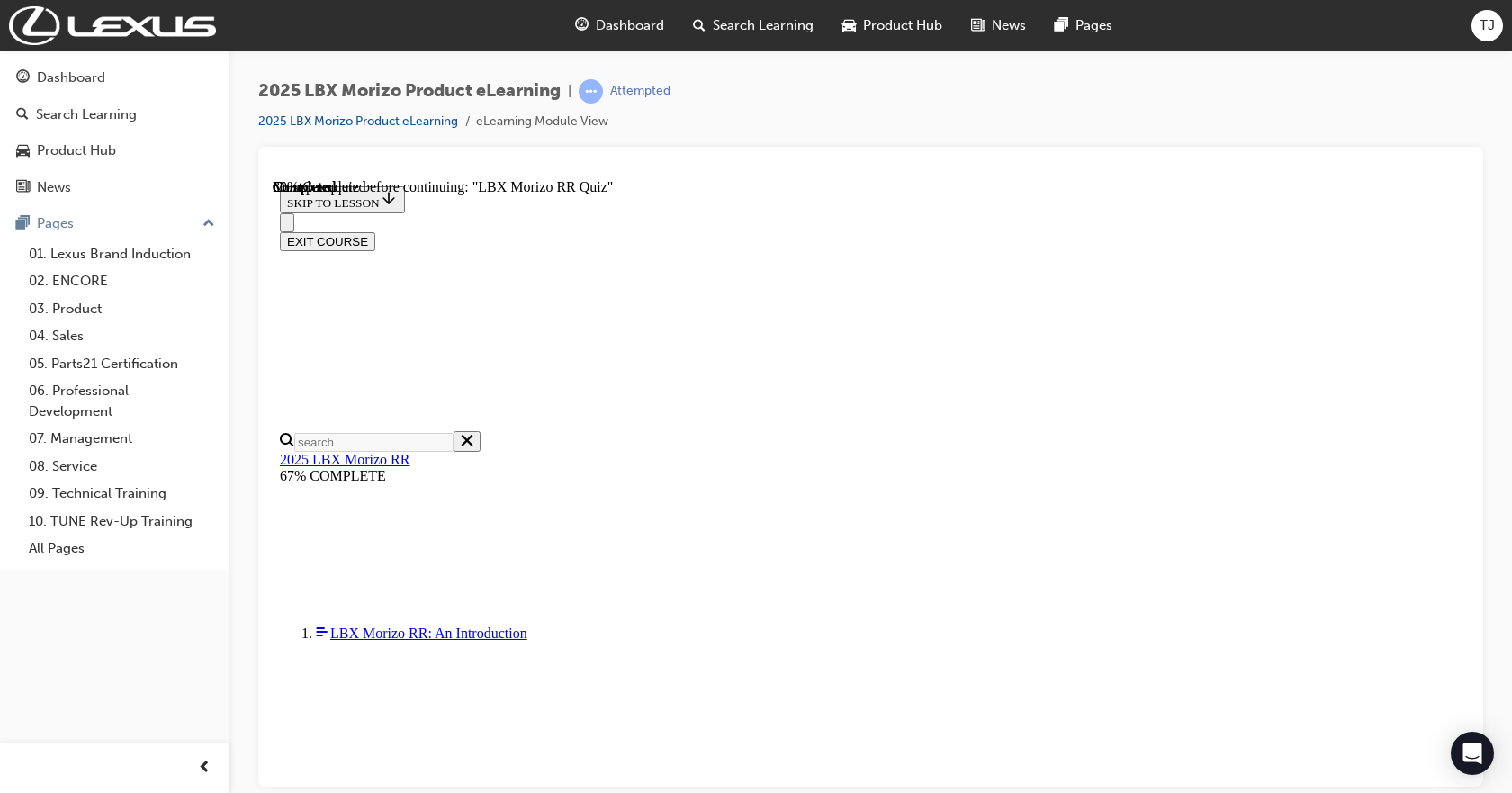
scroll to position [509, 0]
radio input "true"
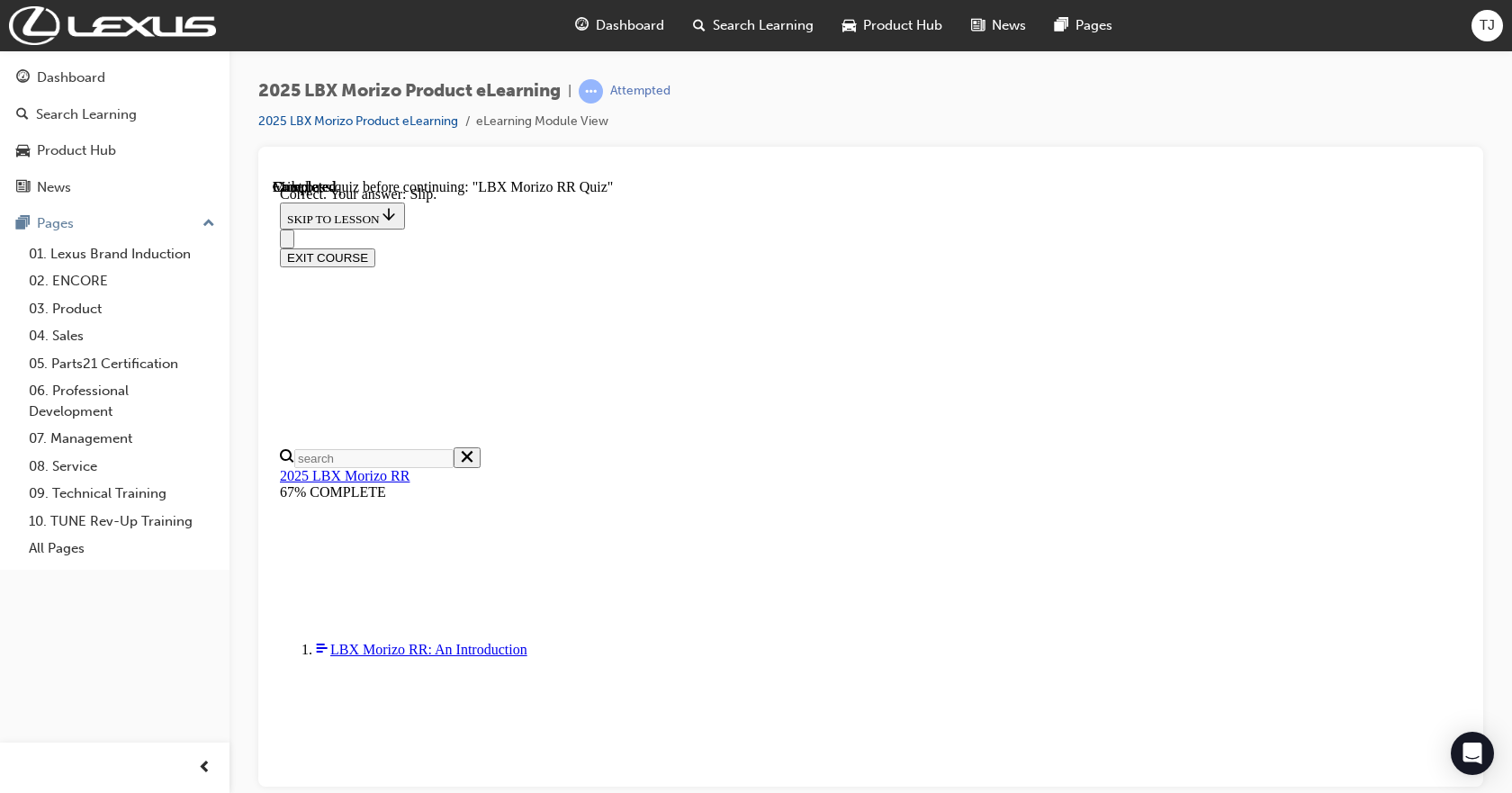
scroll to position [619, 0]
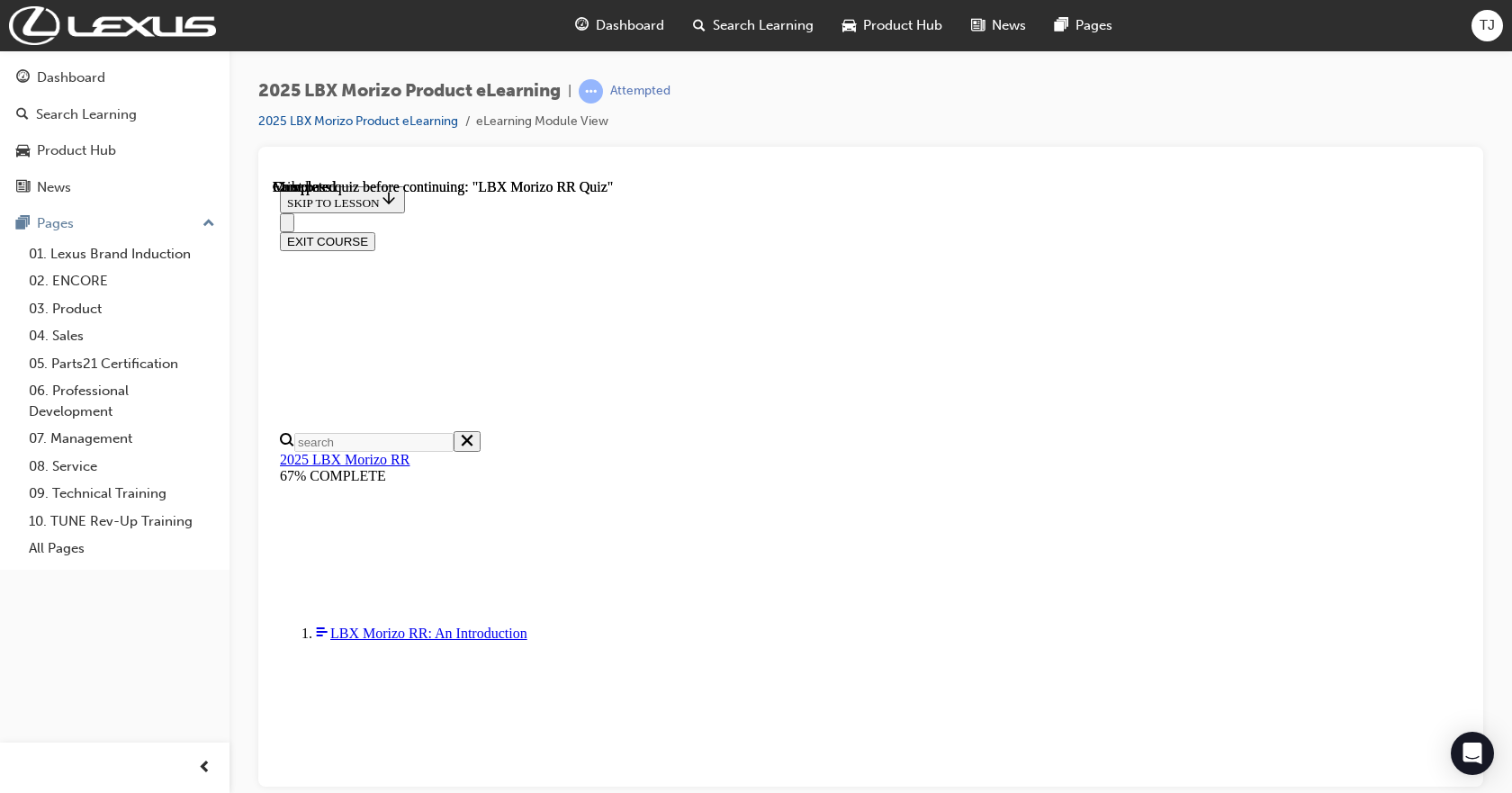
scroll to position [379, 0]
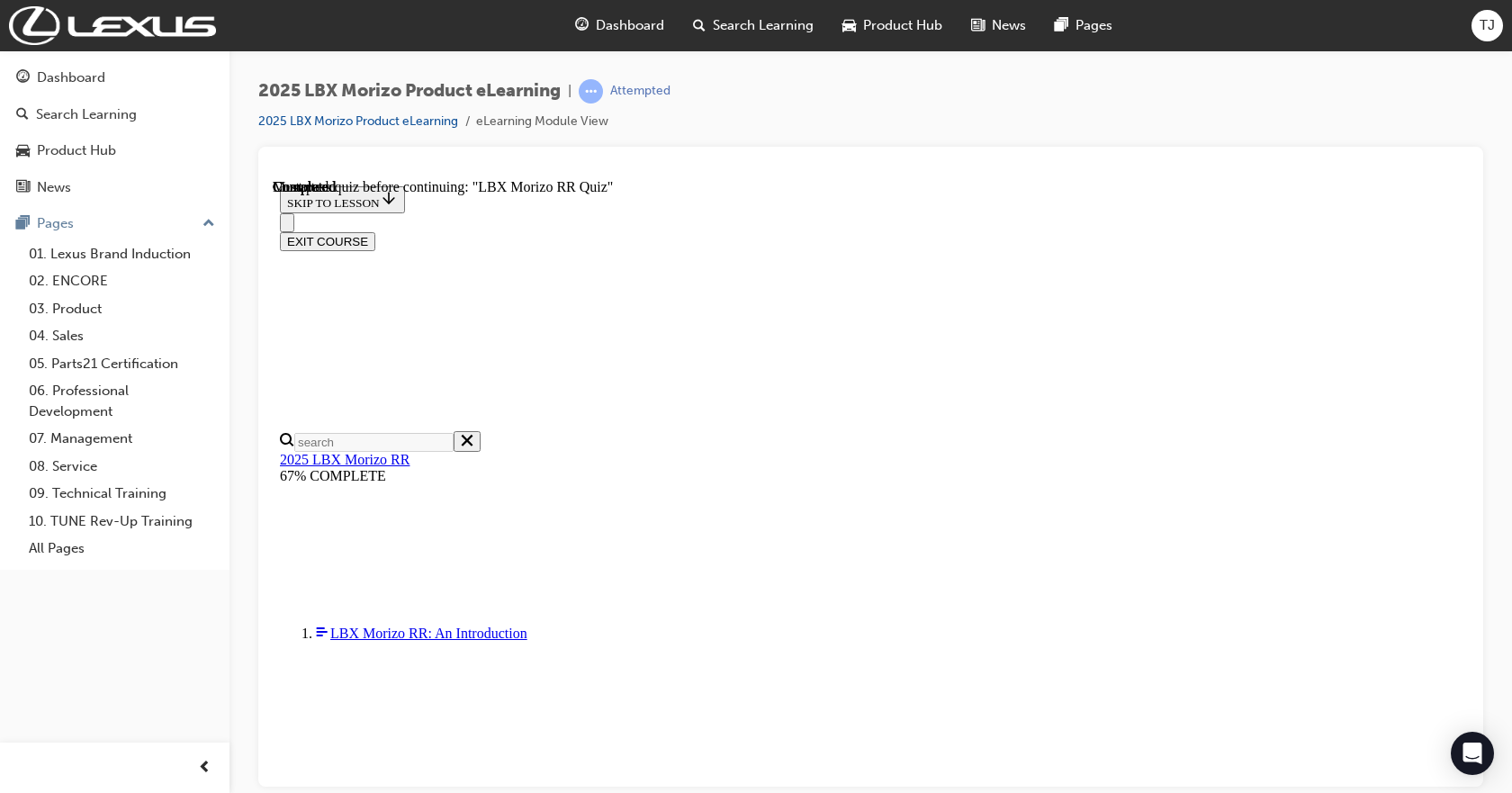
radio input "true"
drag, startPoint x: 1007, startPoint y: 664, endPoint x: 1009, endPoint y: 581, distance: 83.0
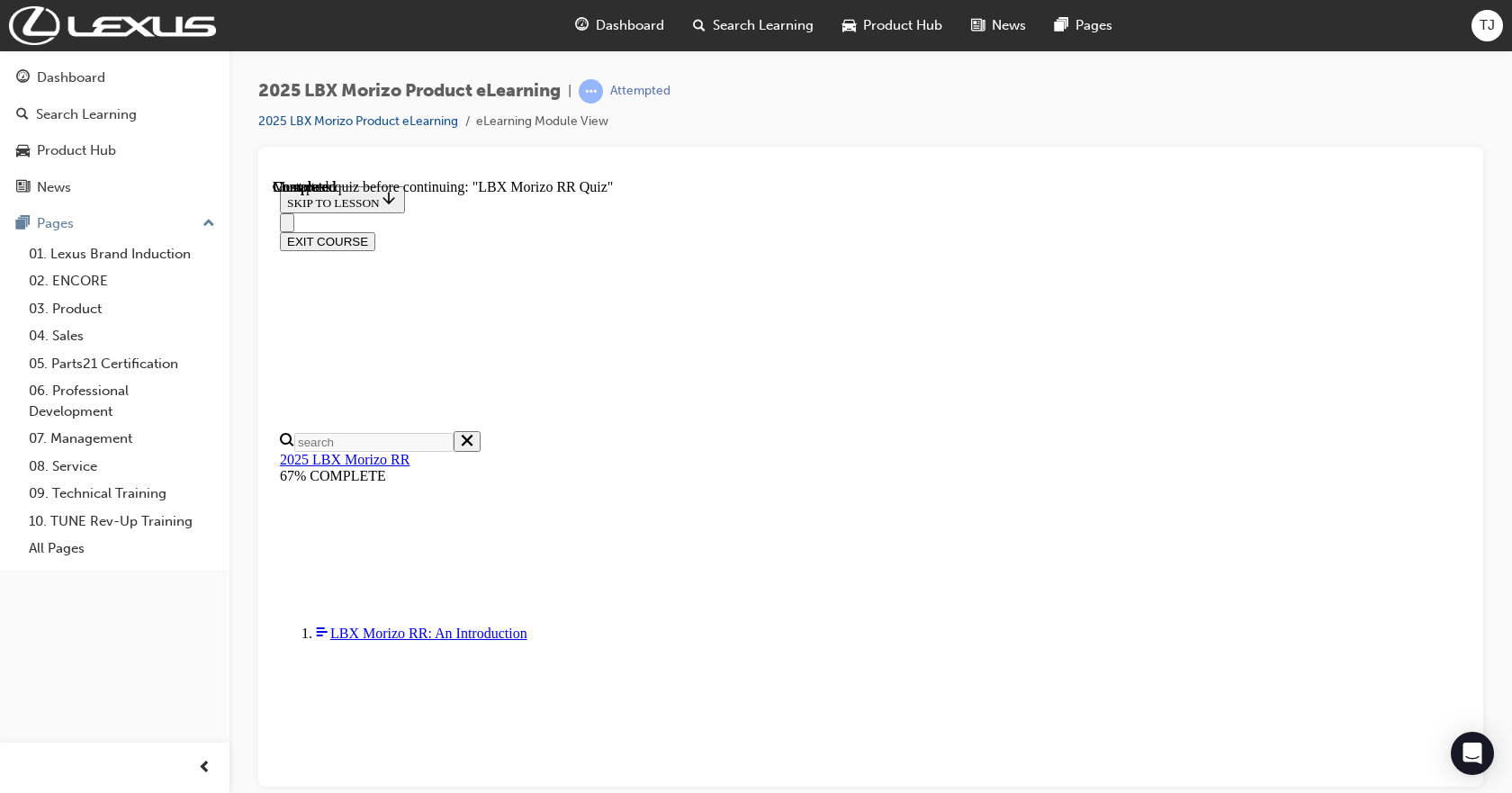
drag, startPoint x: 881, startPoint y: 377, endPoint x: 776, endPoint y: 368, distance: 105.4
copy p "206 kW / 390 Nm"
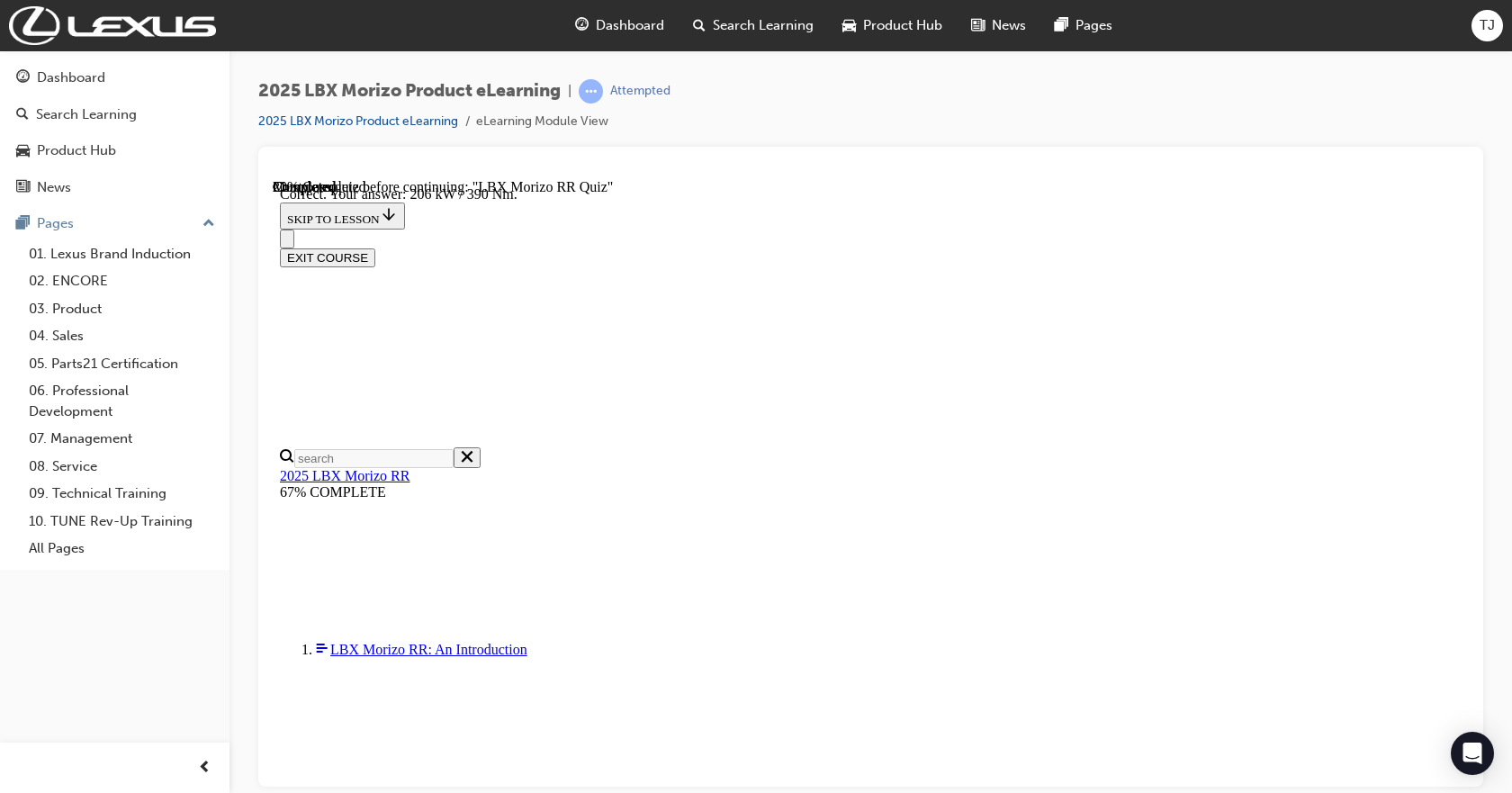
scroll to position [630, 0]
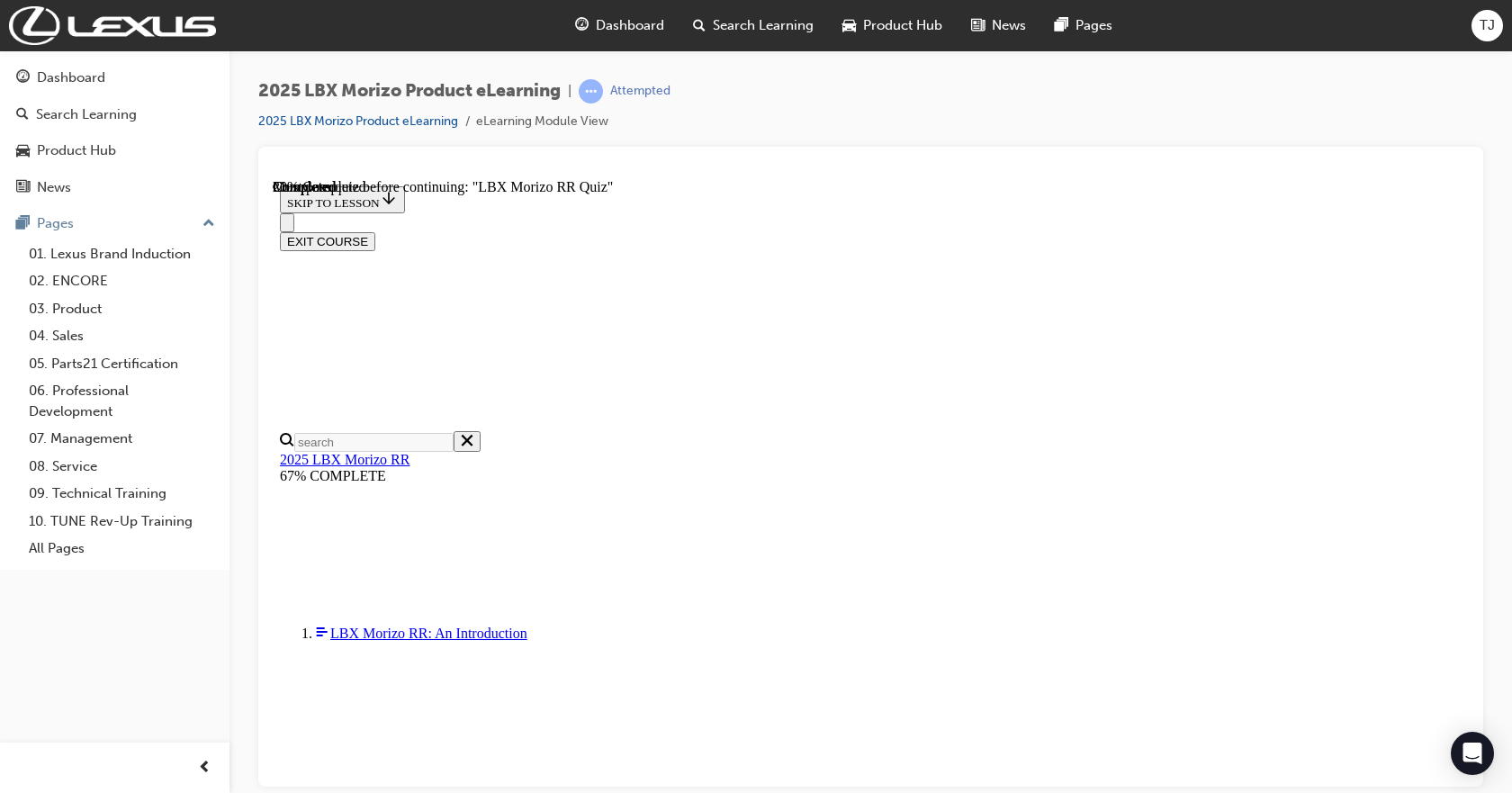
scroll to position [1248, 0]
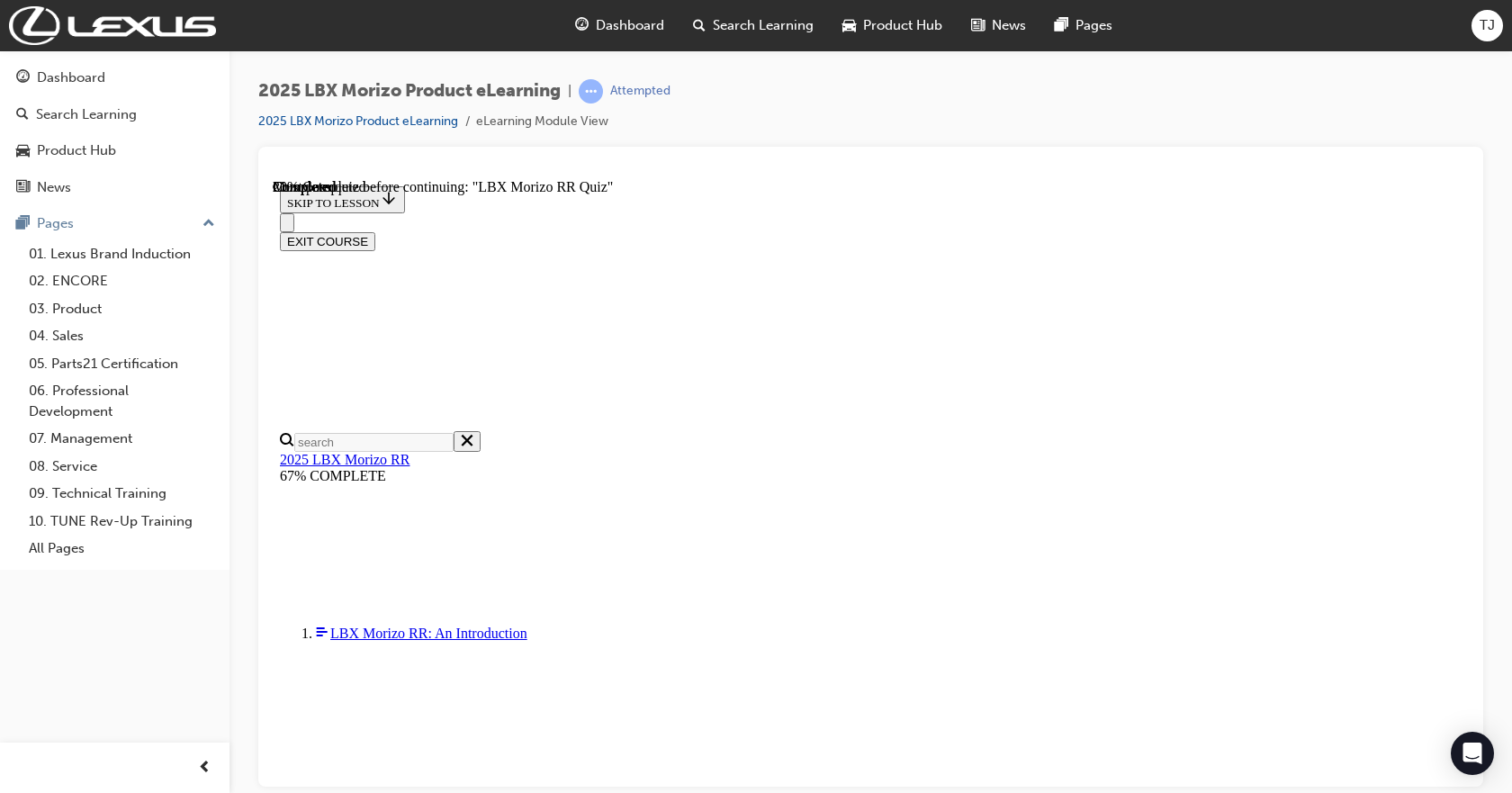
drag, startPoint x: 1285, startPoint y: 571, endPoint x: 1285, endPoint y: 547, distance: 24.0
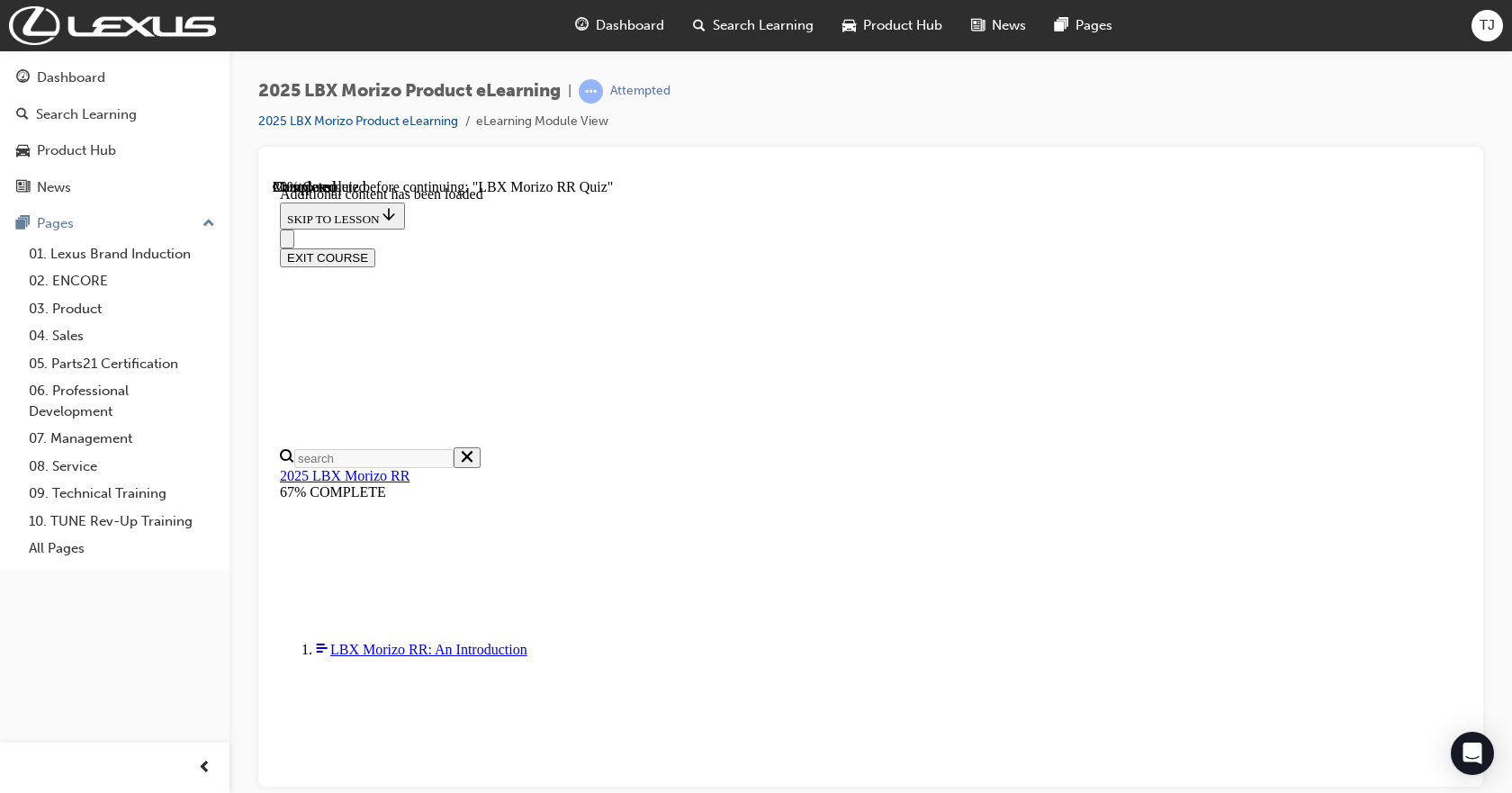
scroll to position [1124, 0]
drag, startPoint x: 1089, startPoint y: 696, endPoint x: 553, endPoint y: 397, distance: 613.8
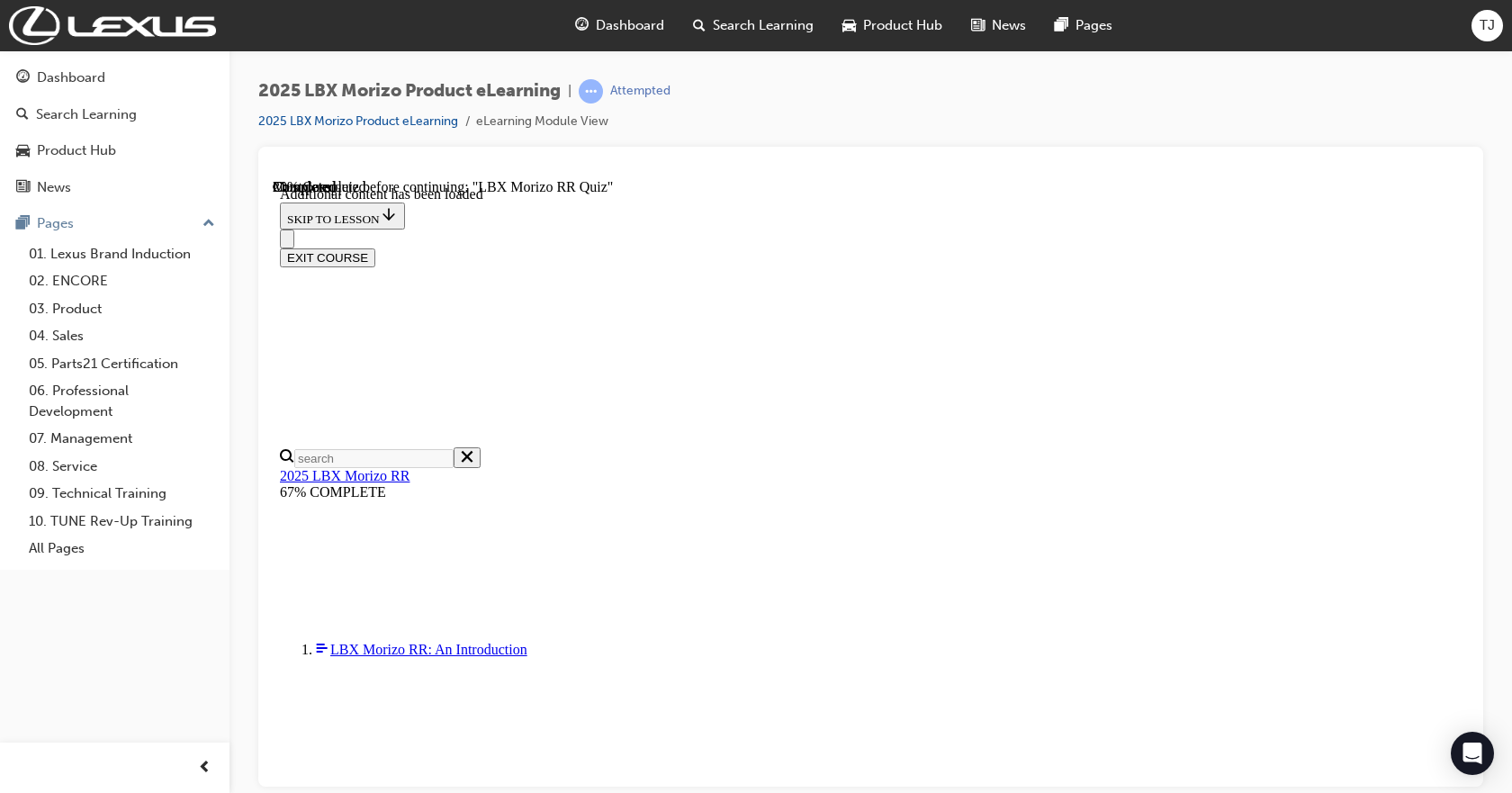
drag, startPoint x: 1106, startPoint y: 693, endPoint x: 619, endPoint y: 384, distance: 576.8
copy div "The LBX Morizo RR’s 1.6-litre inline 3-cylinder turbocharged engine with interc…"
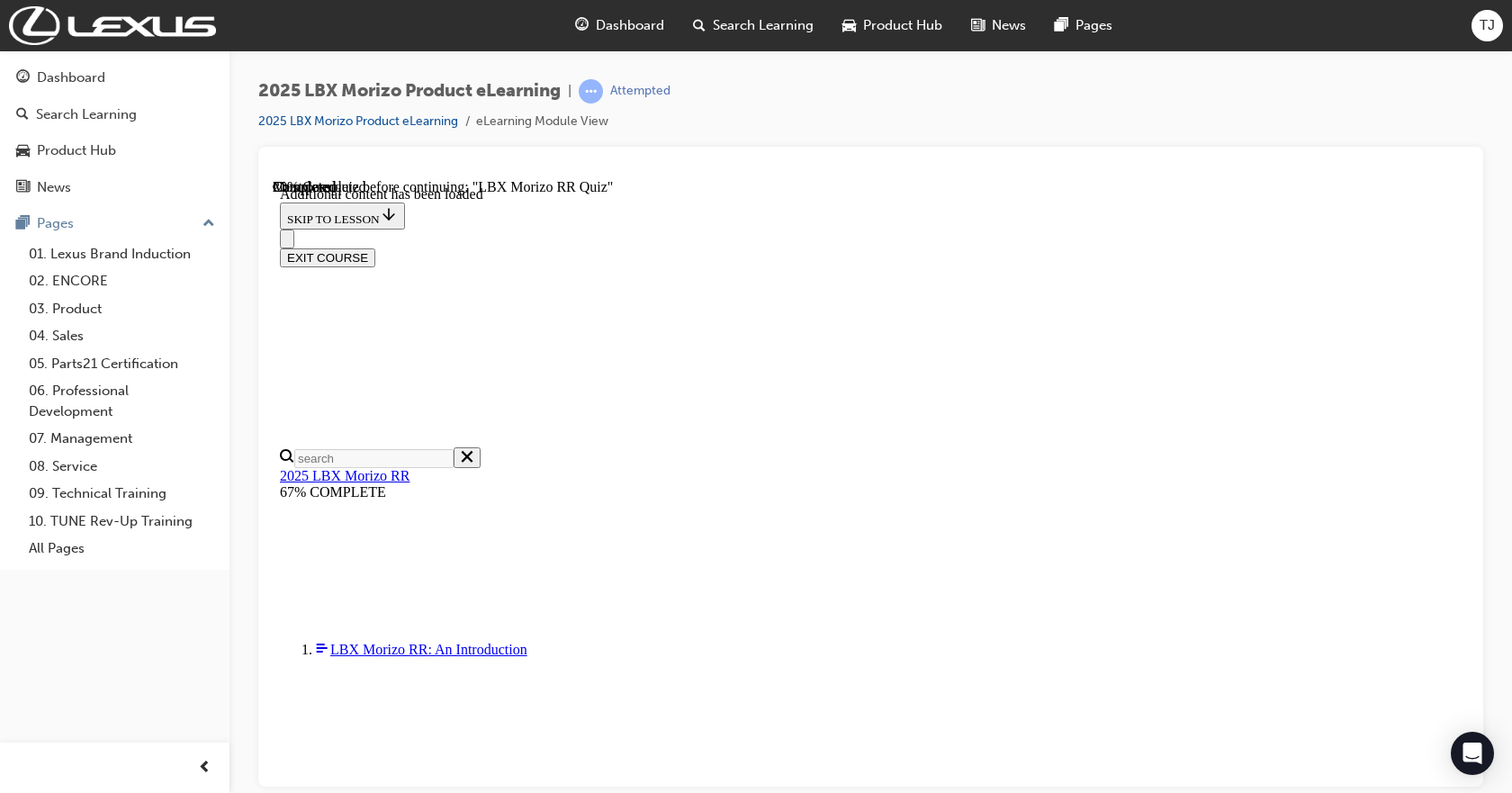
scroll to position [2670, 0]
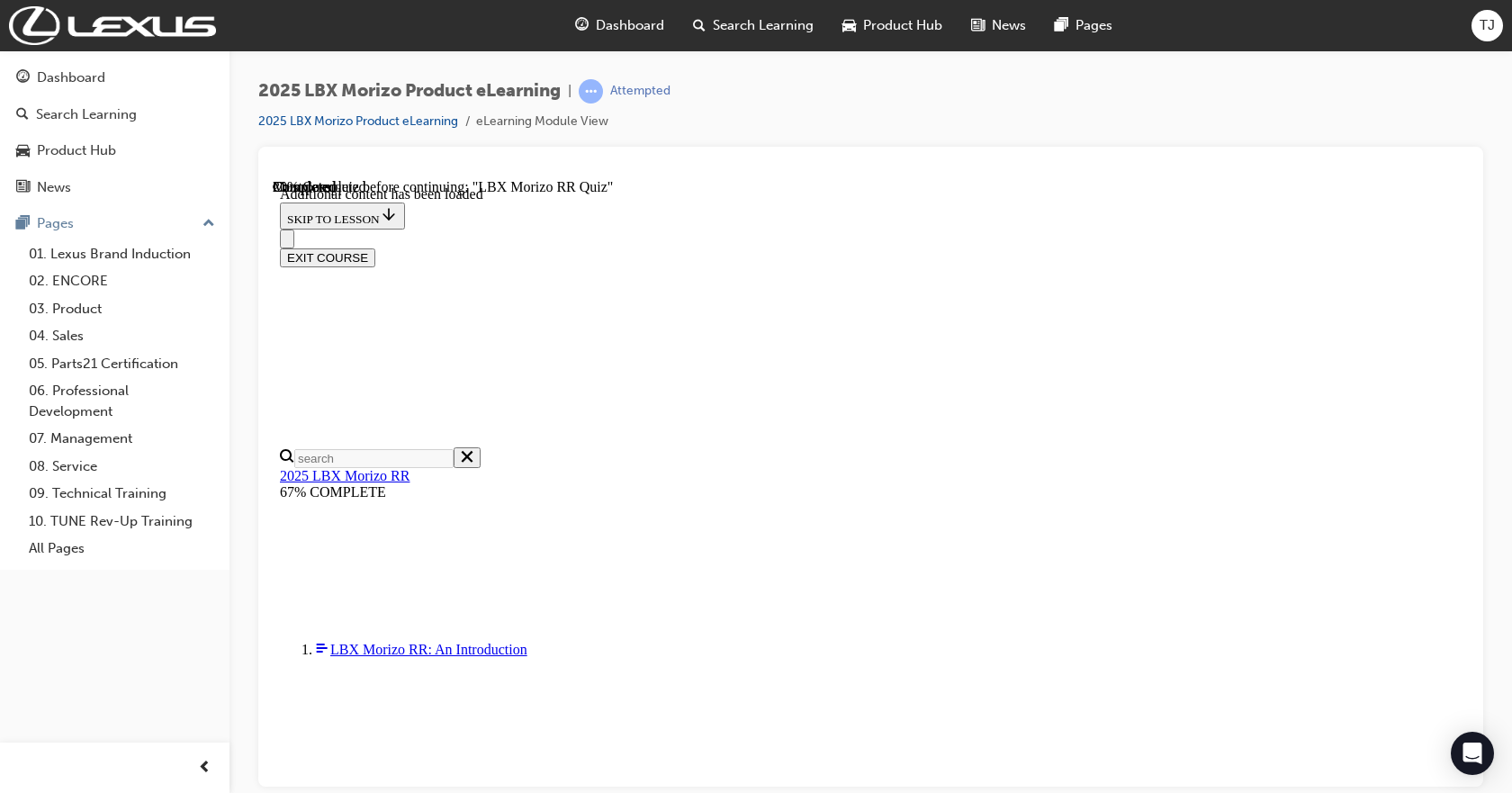
scroll to position [1406, 0]
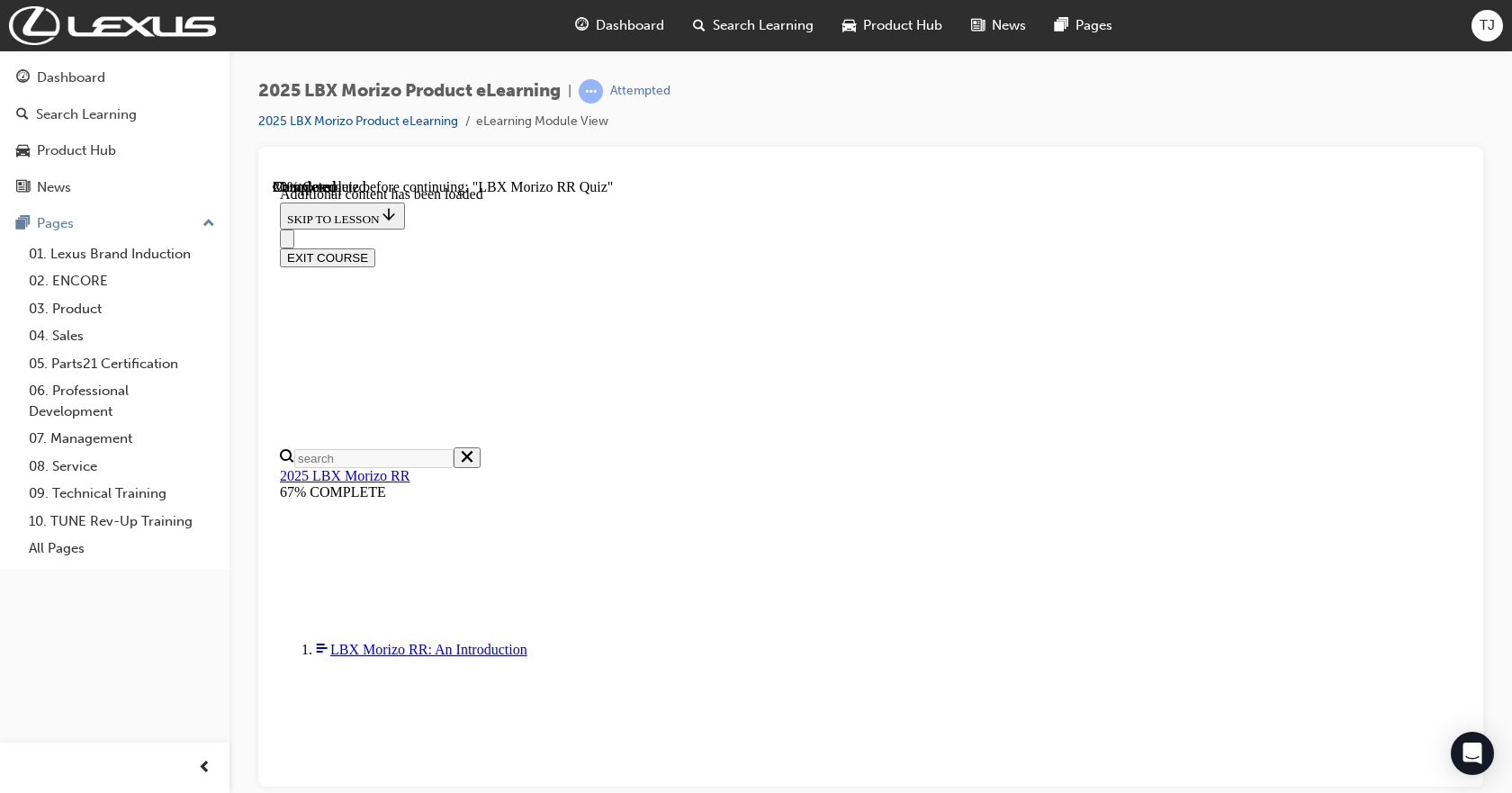
drag, startPoint x: 1233, startPoint y: 485, endPoint x: 1767, endPoint y: 671, distance: 565.5
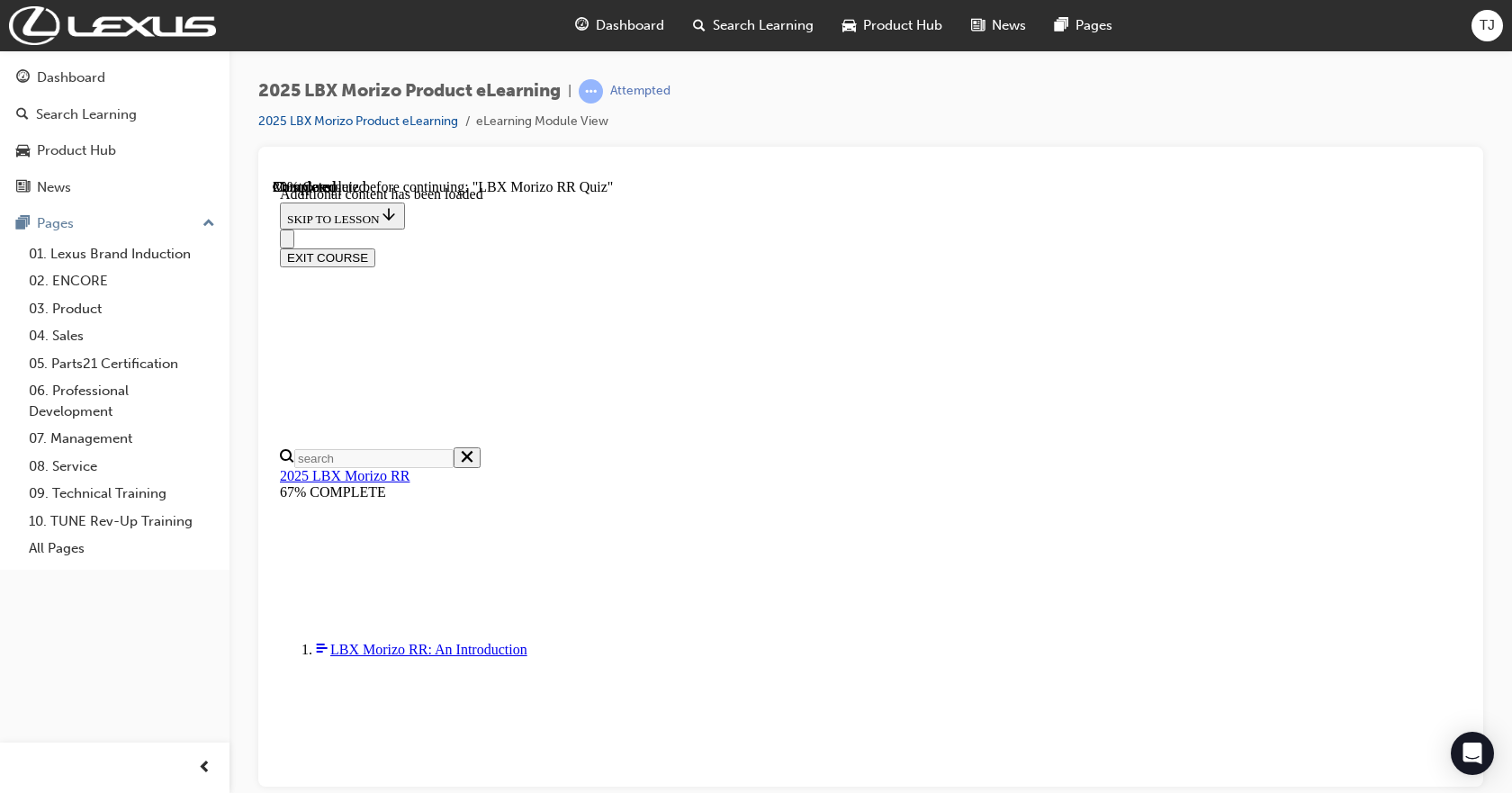
scroll to position [1248, 0]
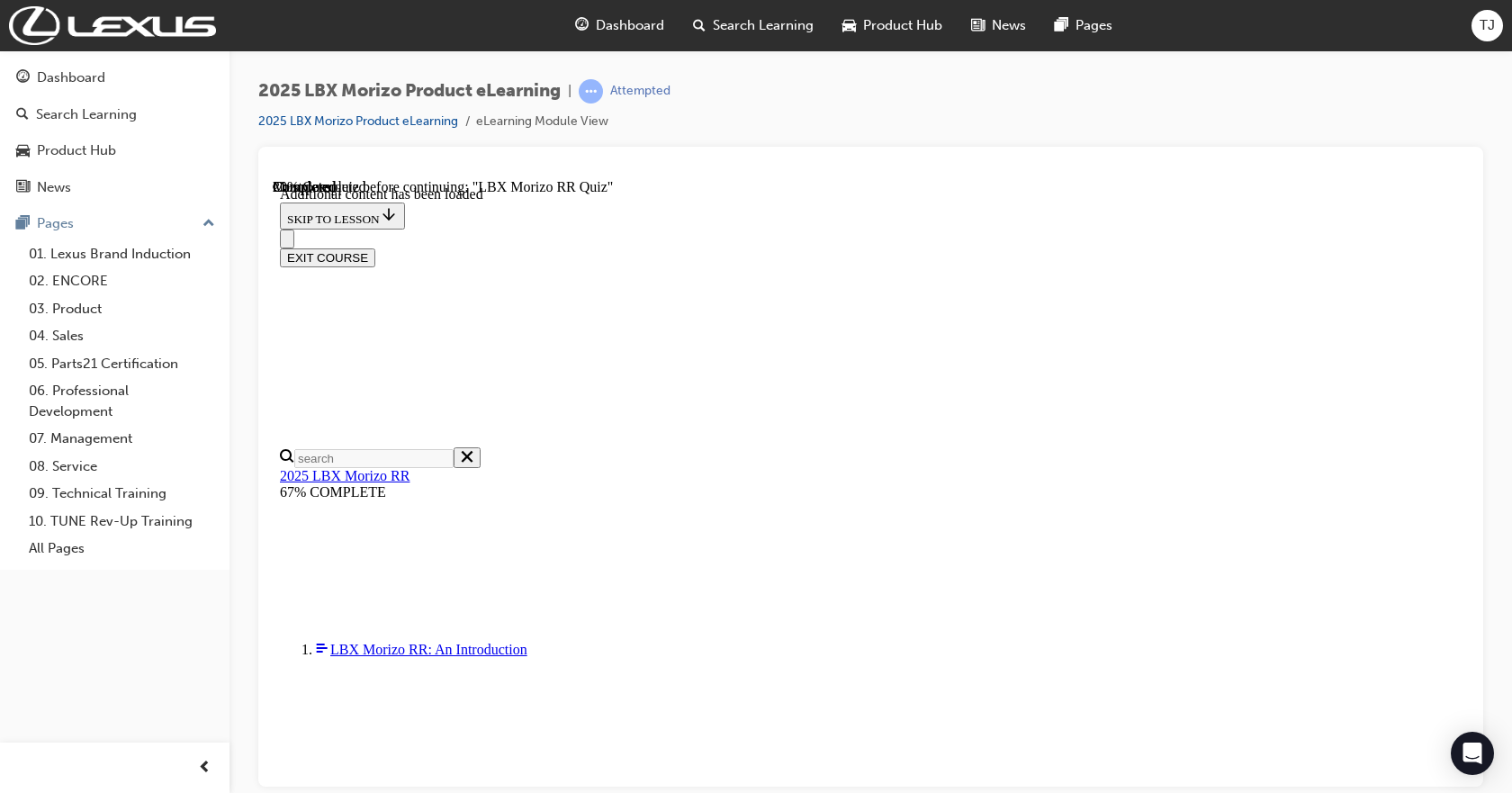
radio input "true"
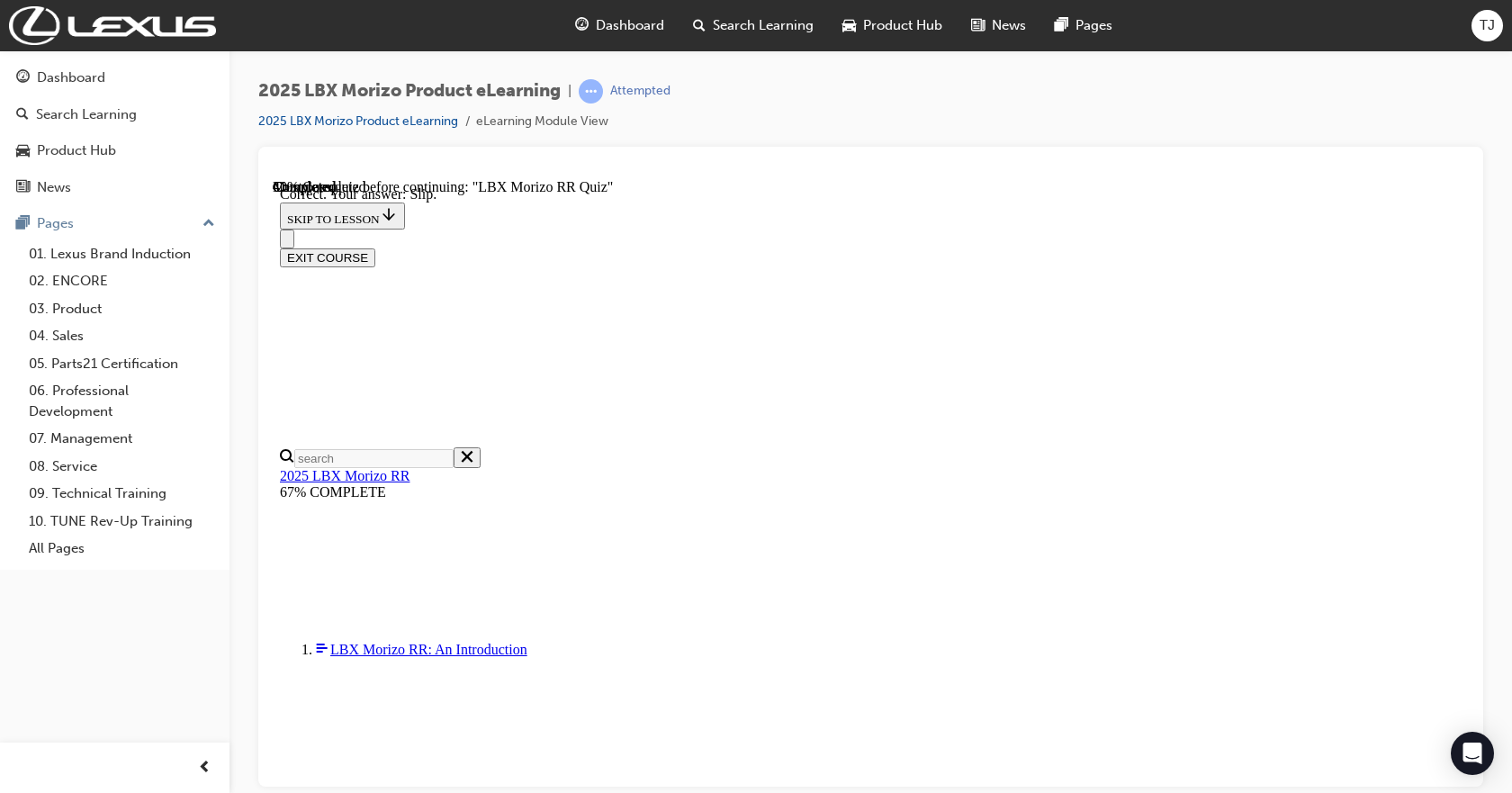
scroll to position [210, 0]
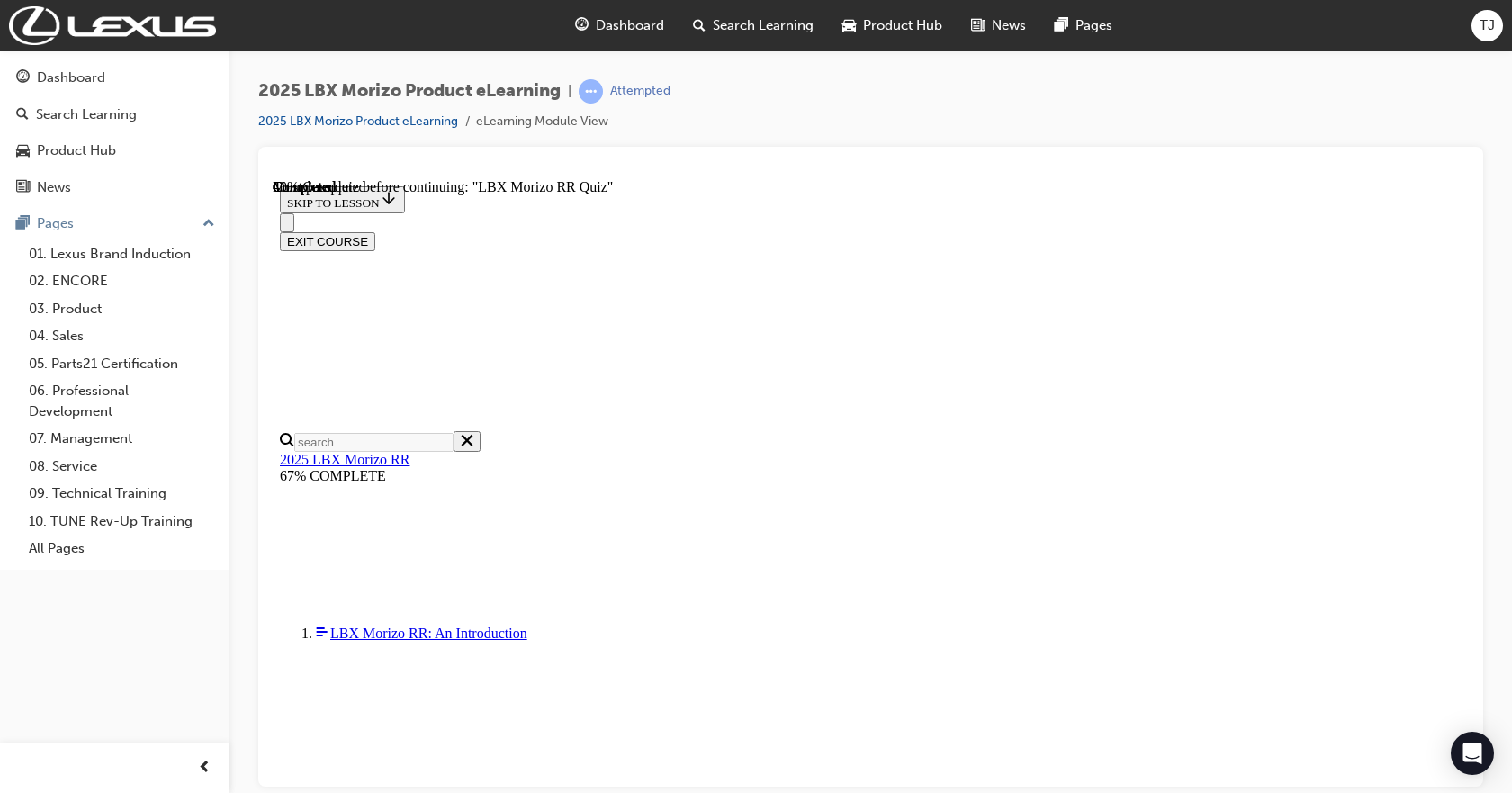
radio input "true"
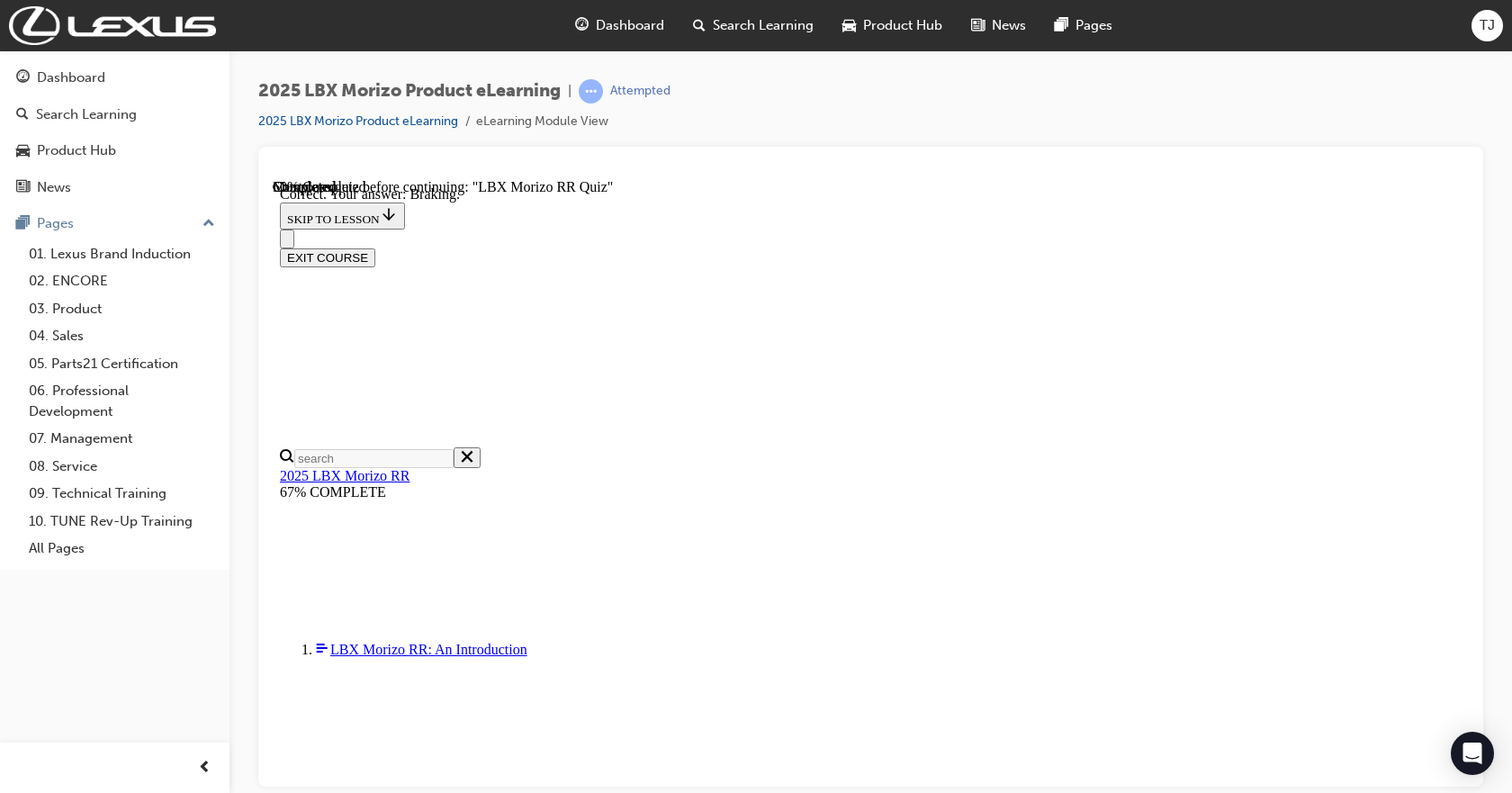
scroll to position [319, 0]
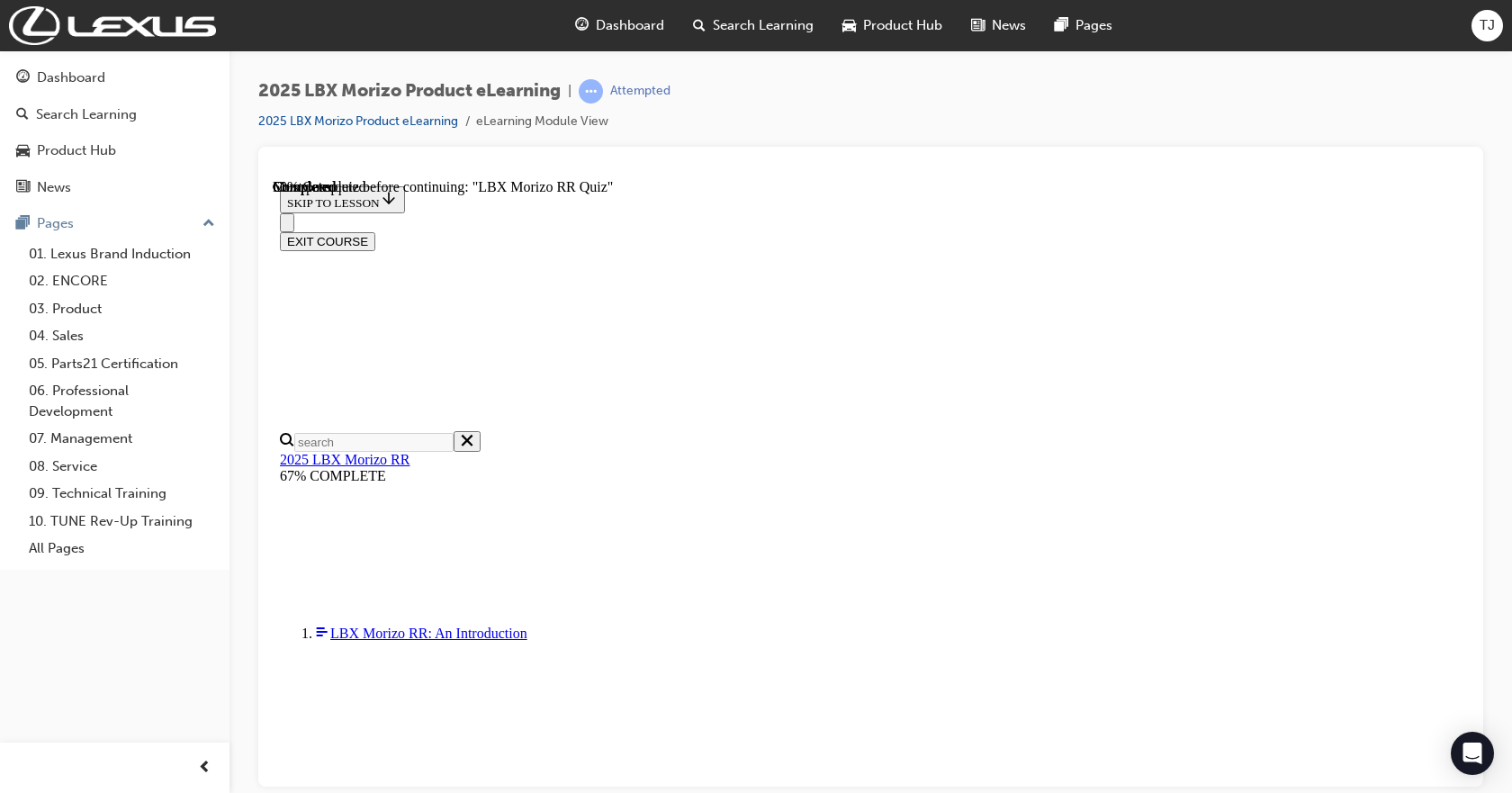
scroll to position [540, 0]
radio input "true"
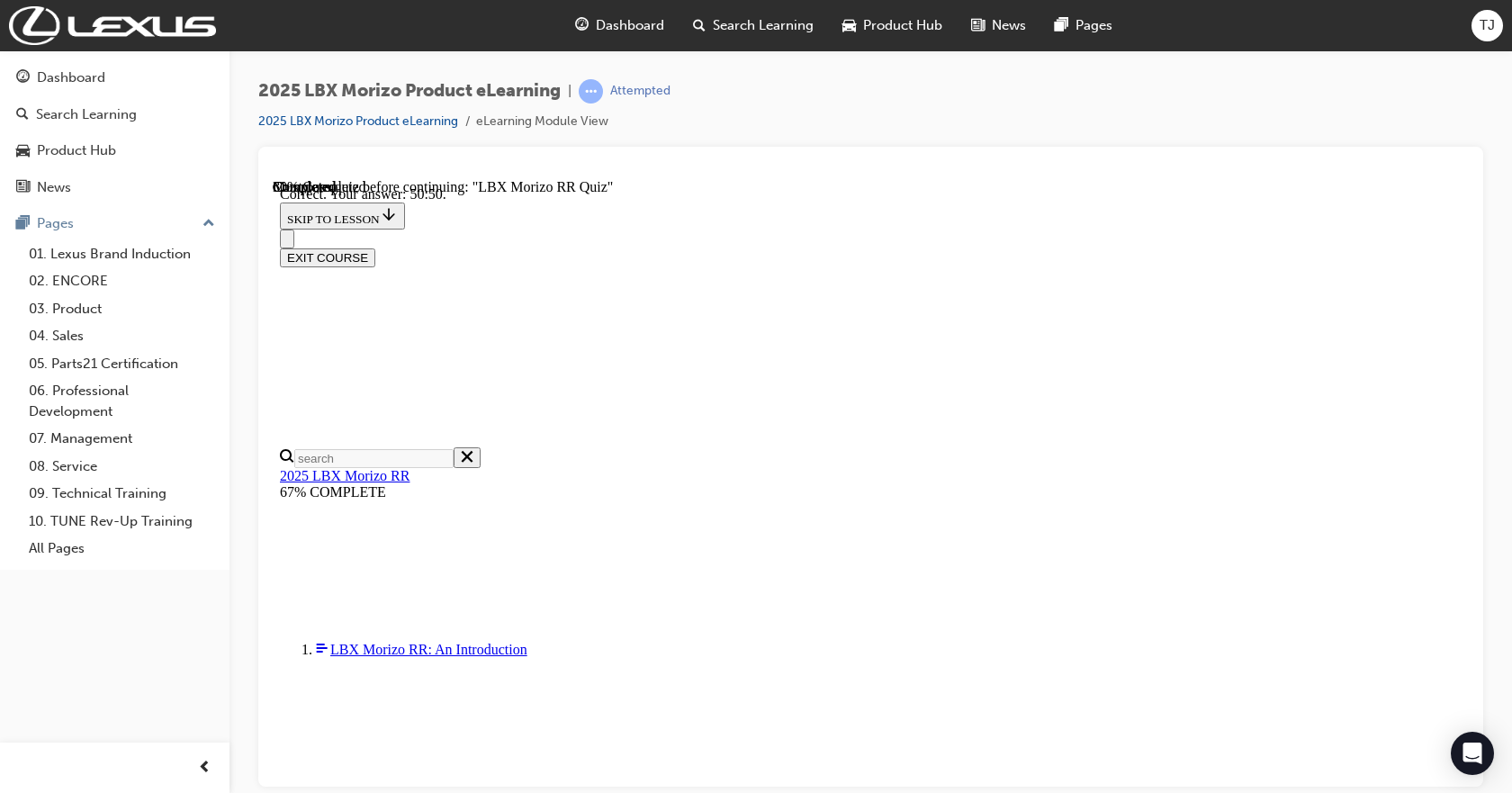
scroll to position [663, 0]
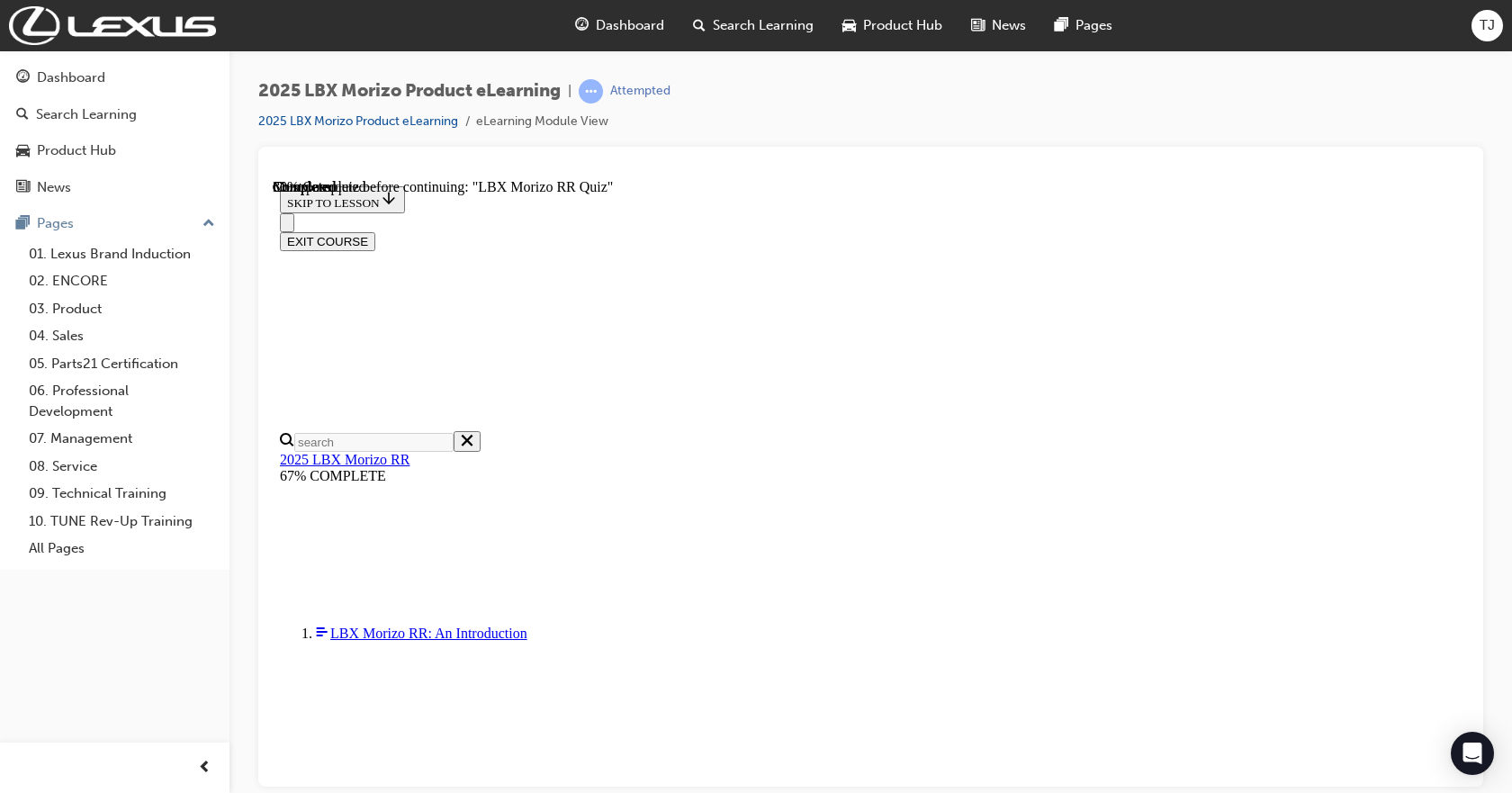
scroll to position [444, 0]
radio input "true"
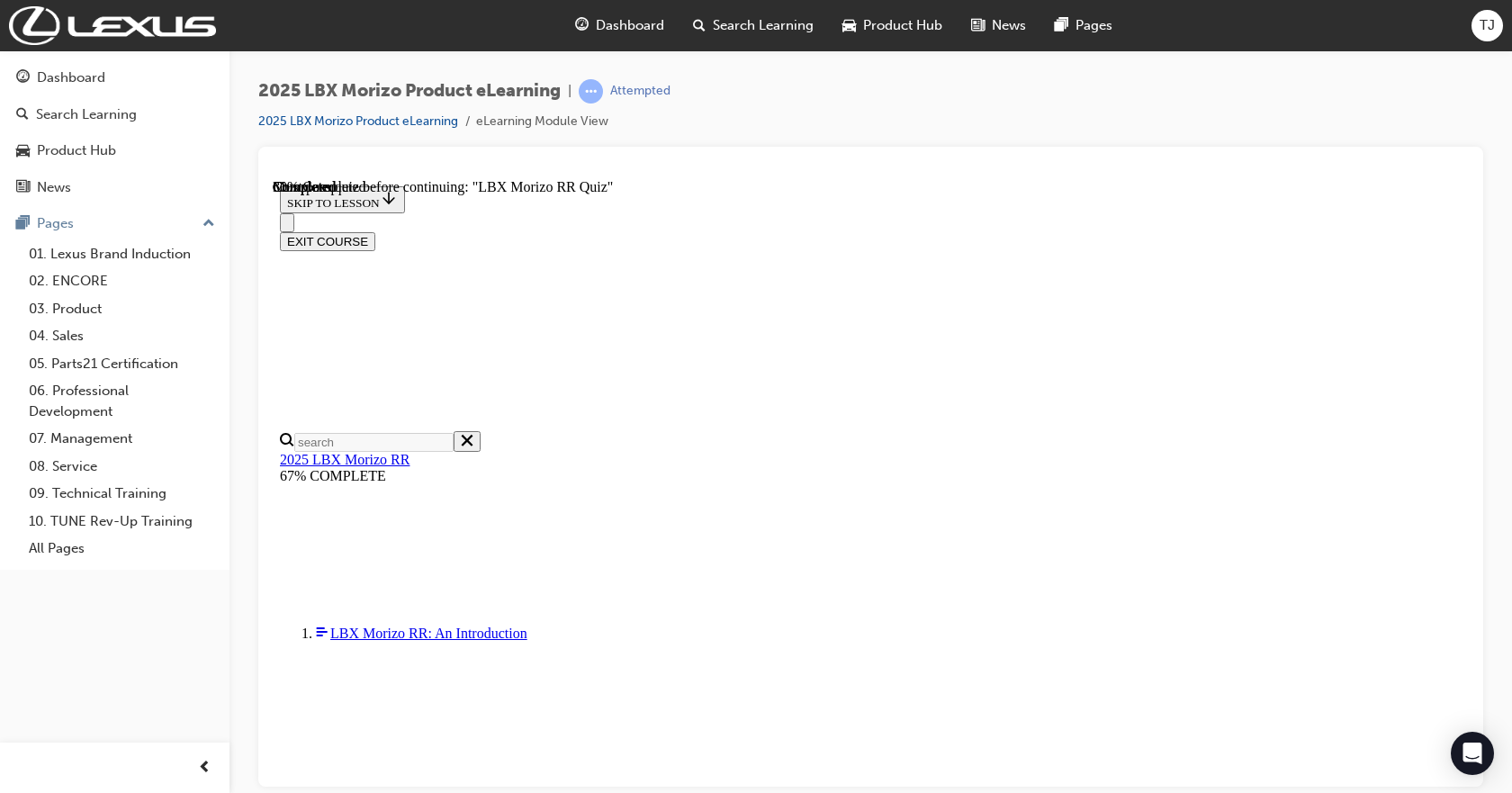
drag, startPoint x: 979, startPoint y: 426, endPoint x: 1155, endPoint y: 409, distance: 176.8
copy strong "to enhance it's dynamic performance vs. the core hybrid variants"
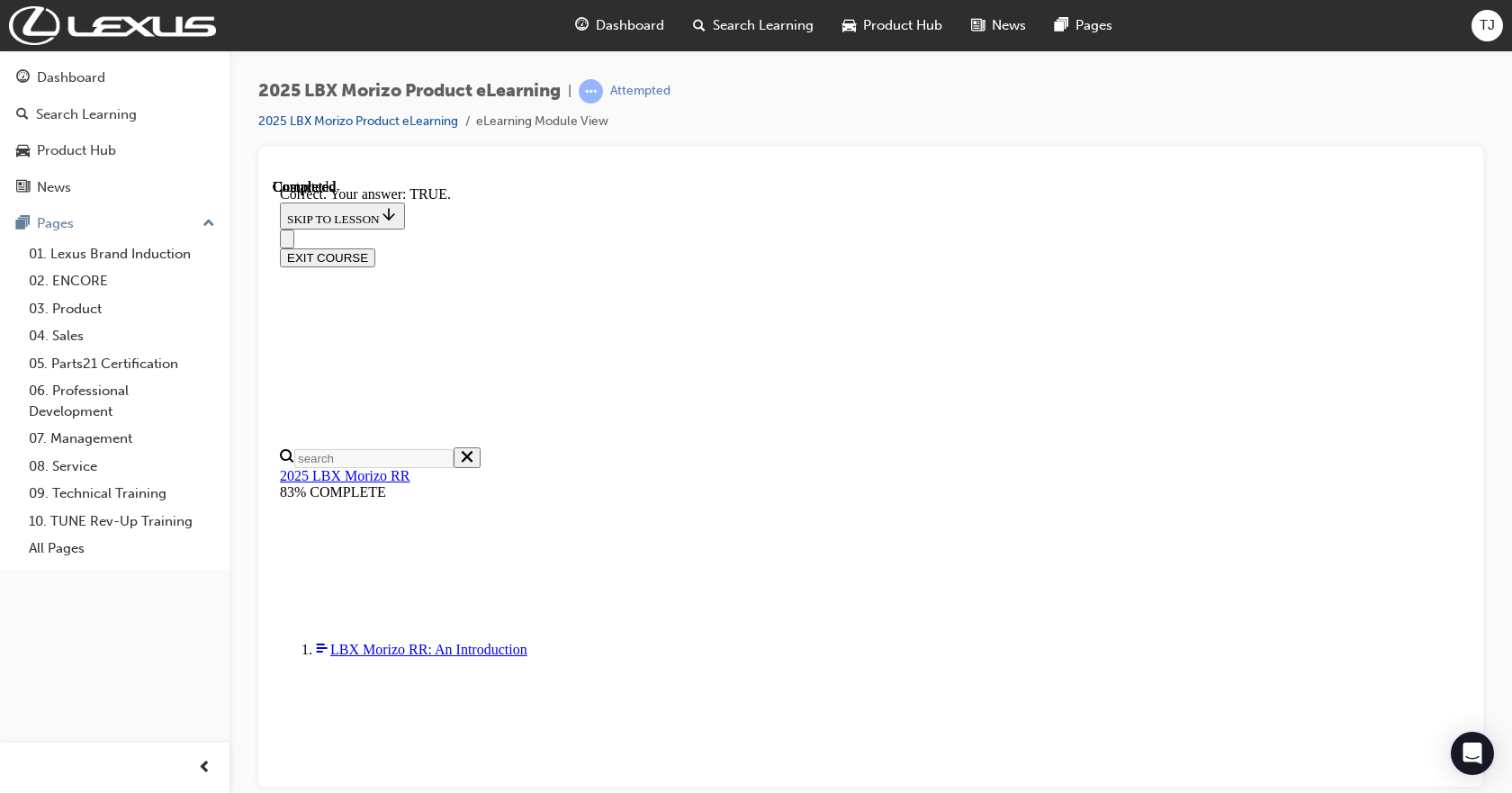
scroll to position [554, 0]
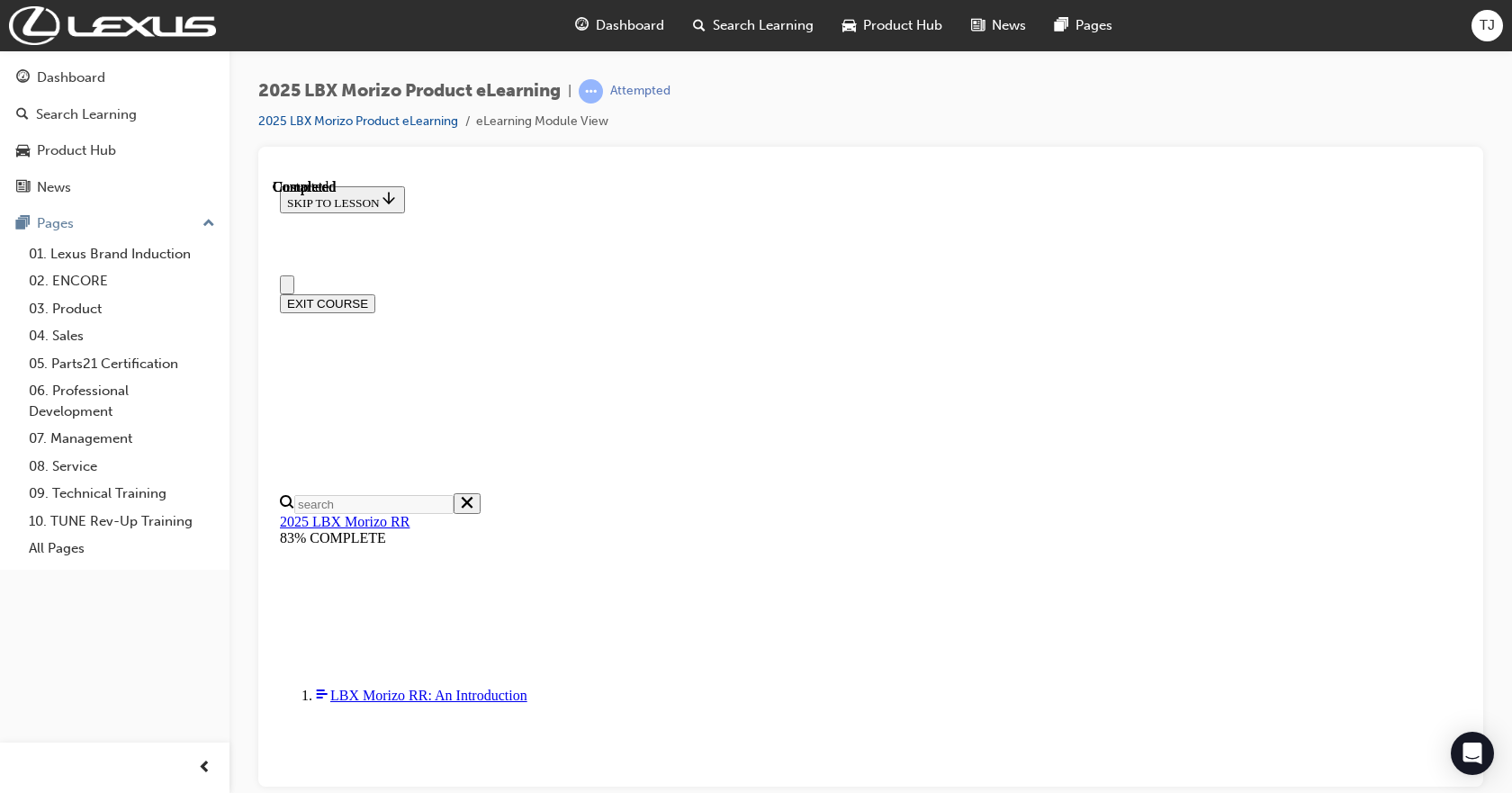
scroll to position [379, 0]
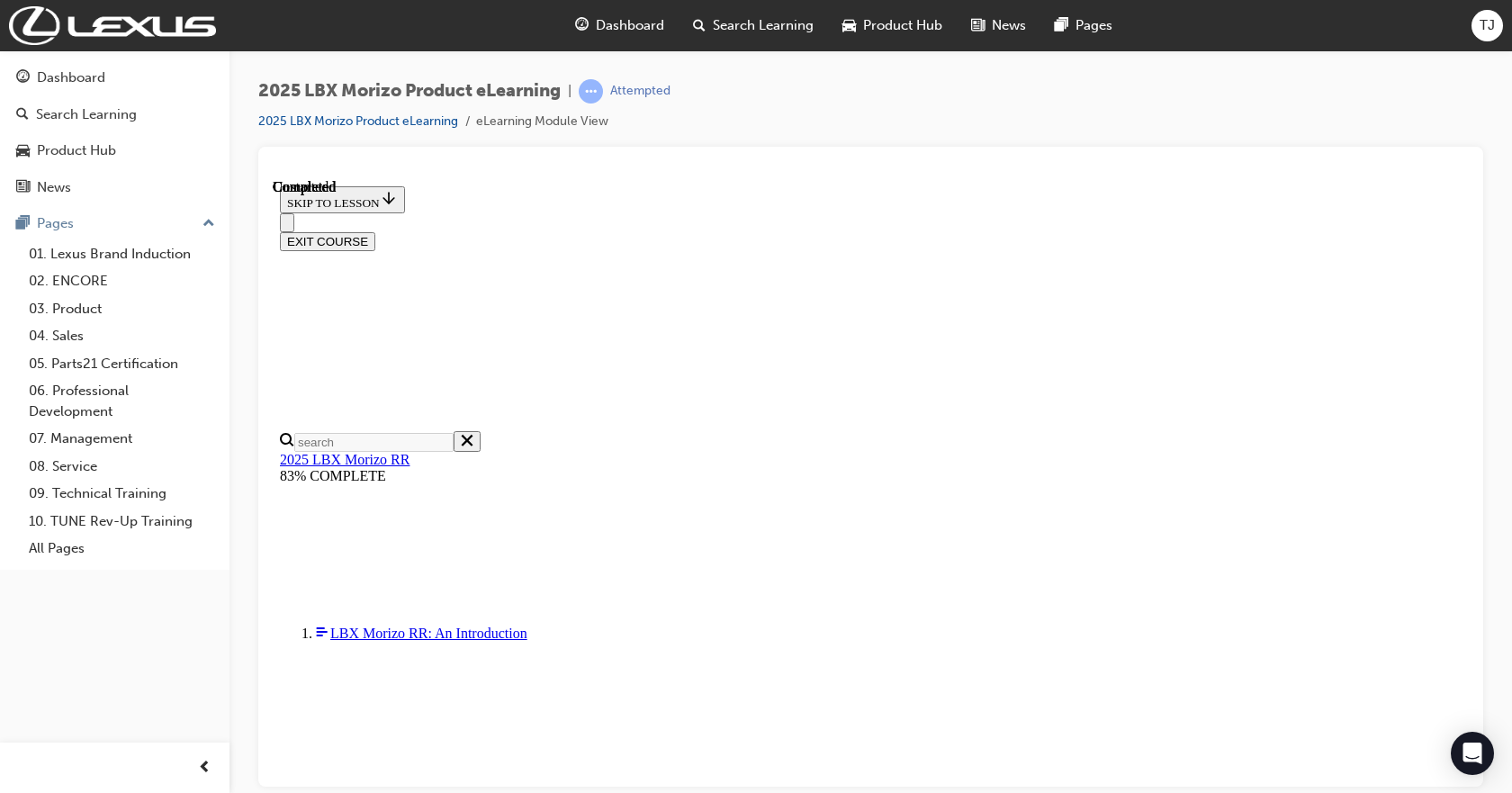
click at [375, 232] on button "EXIT COURSE" at bounding box center [327, 241] width 96 height 19
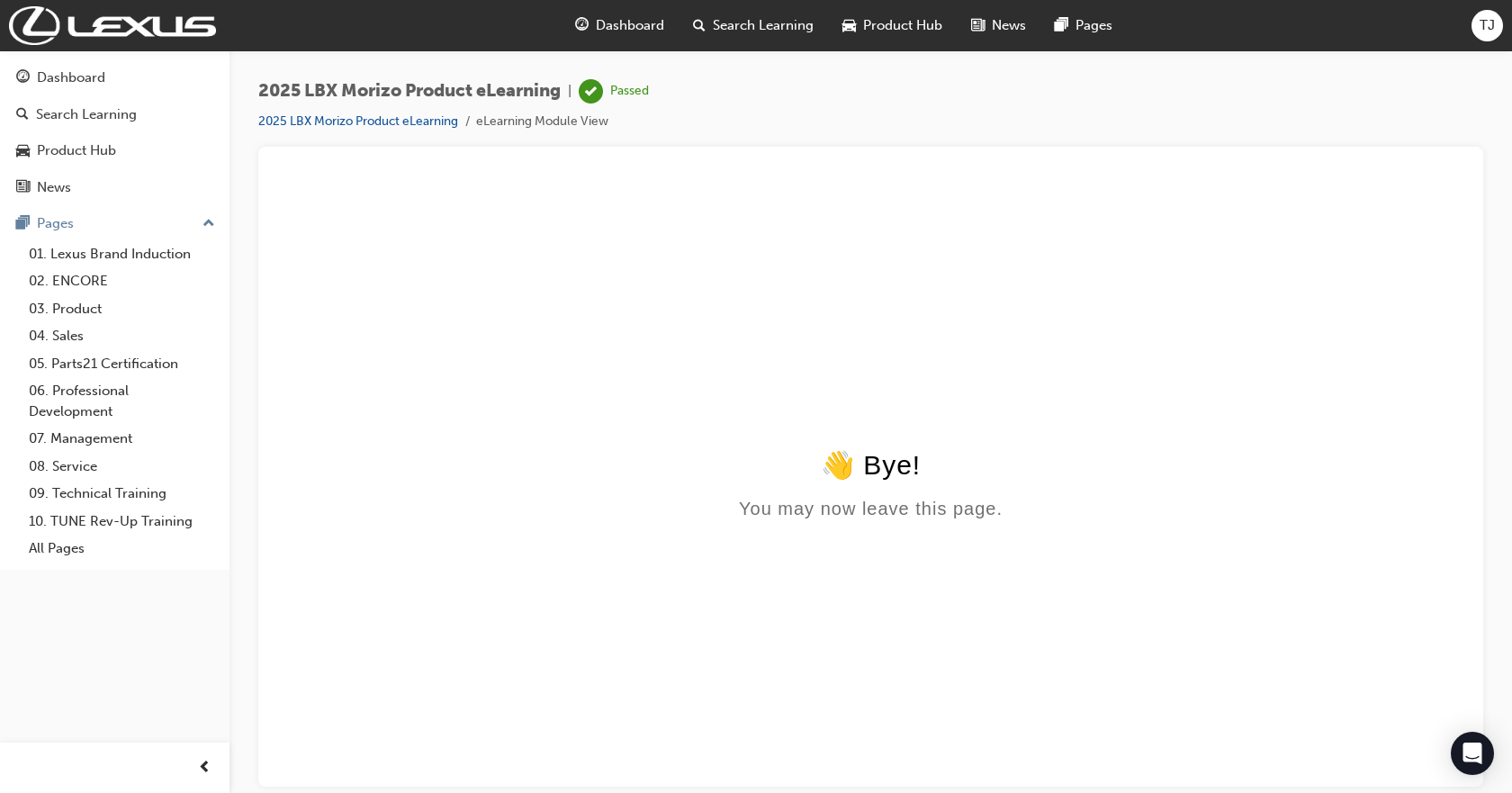
scroll to position [0, 0]
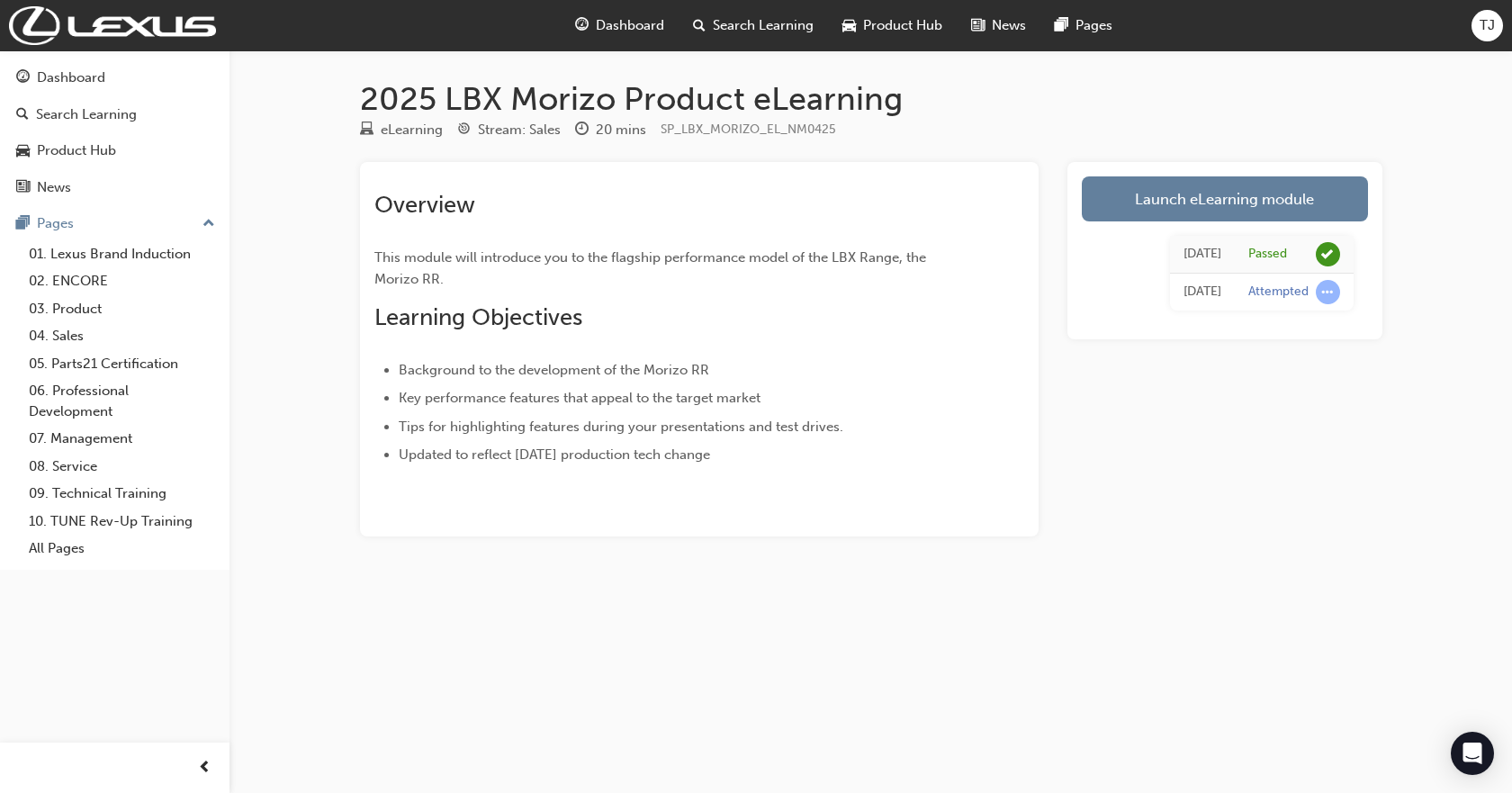
click at [939, 556] on div "2025 LBX Morizo Product eLearning eLearning Stream: Sales 20 mins SP_LBX_MORIZO…" at bounding box center [871, 337] width 1080 height 515
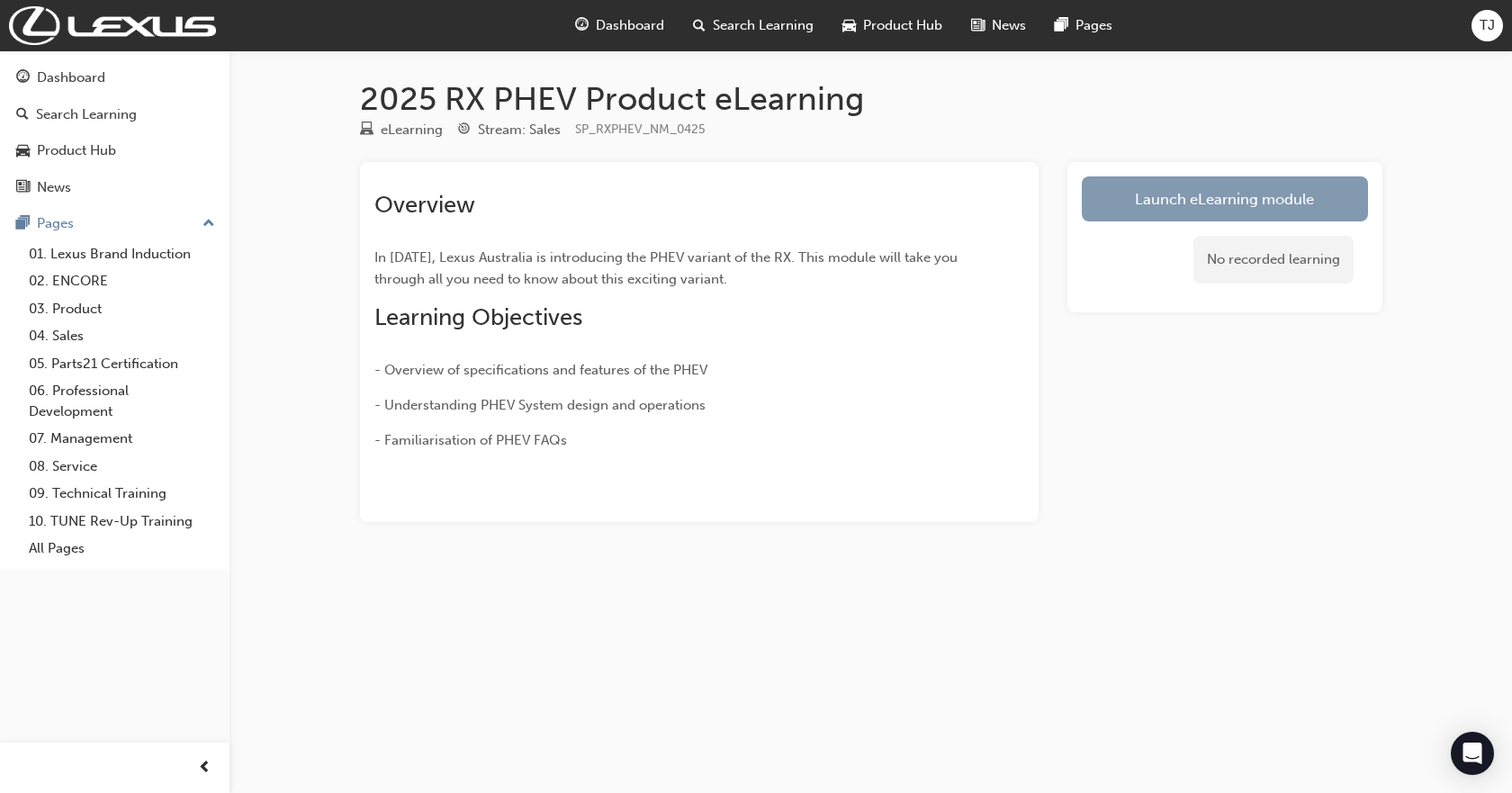
click at [1251, 190] on link "Launch eLearning module" at bounding box center [1224, 199] width 286 height 45
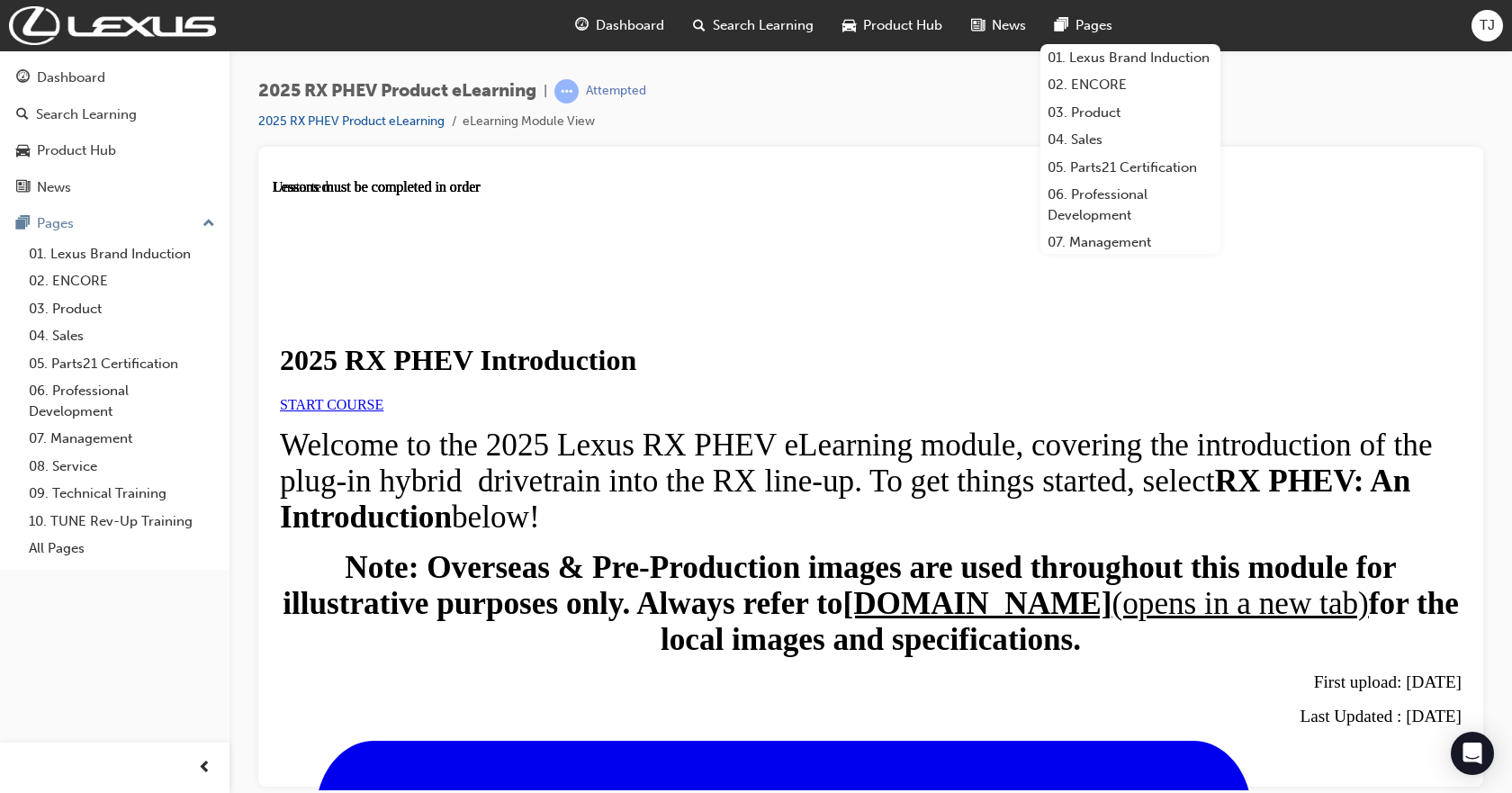
scroll to position [180, 0]
click at [383, 396] on span "START COURSE" at bounding box center [331, 403] width 104 height 15
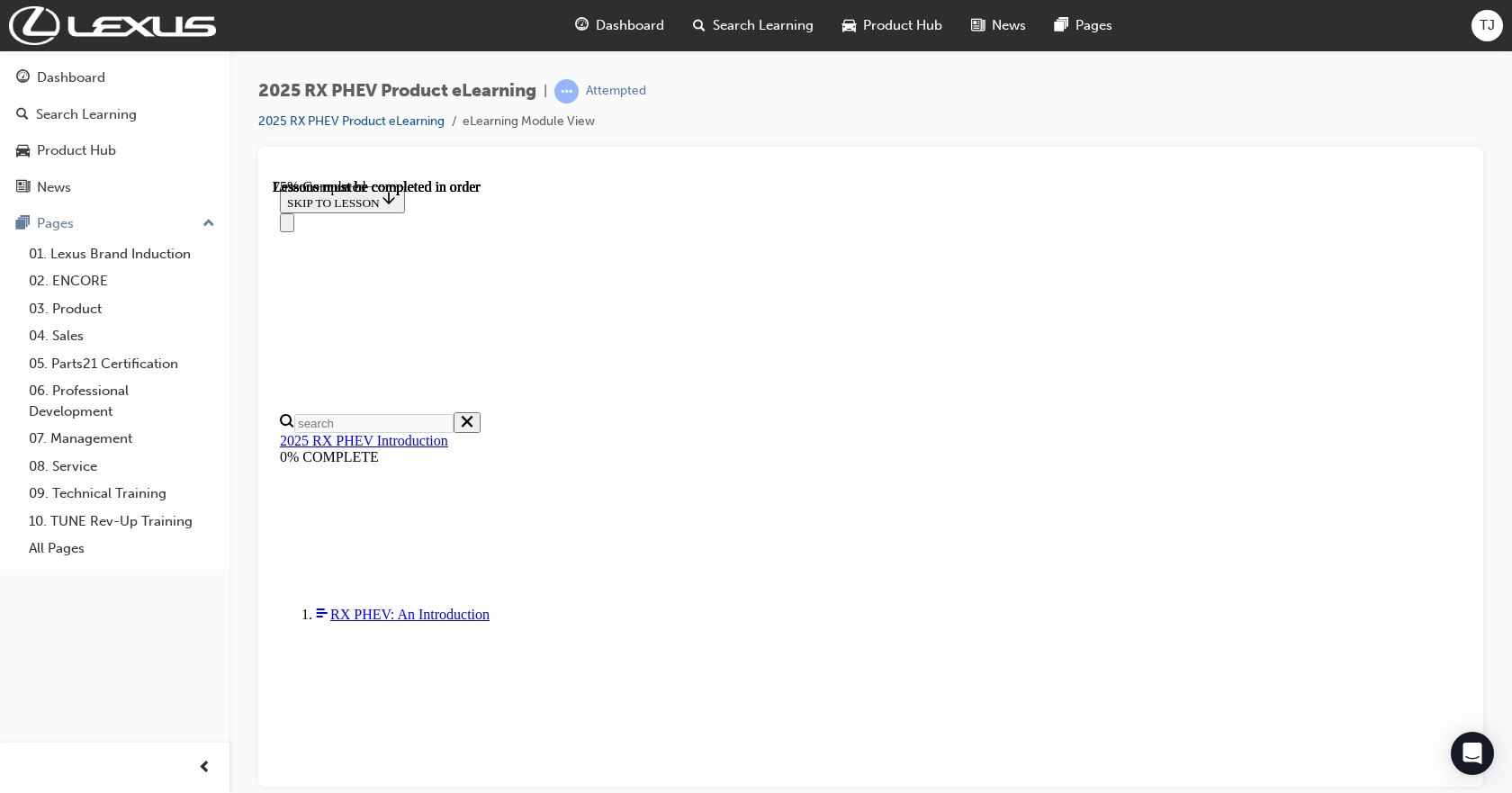
scroll to position [976, 0]
click at [327, 75] on div "2025 RX PHEV Product eLearning | Attempted 2025 RX PHEV Product eLearning eLear…" at bounding box center [871, 400] width 1282 height 698
click at [318, 93] on span "2025 RX PHEV Product eLearning" at bounding box center [397, 91] width 278 height 21
drag, startPoint x: 261, startPoint y: 90, endPoint x: 380, endPoint y: 94, distance: 119.1
click at [380, 94] on span "2025 RX PHEV Product eLearning" at bounding box center [397, 91] width 278 height 21
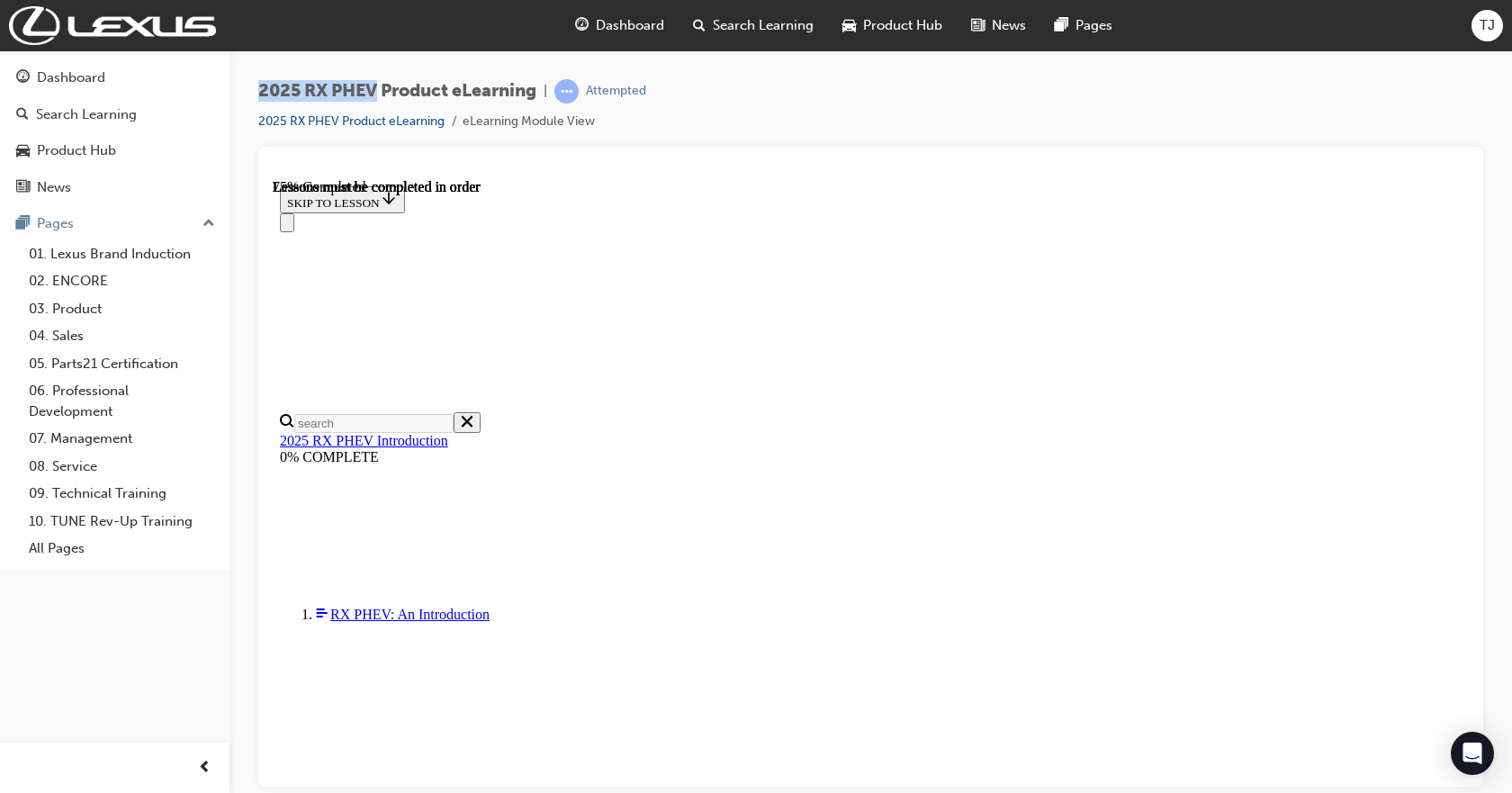
copy span "2025 RX PHEV"
drag, startPoint x: 1153, startPoint y: 715, endPoint x: 835, endPoint y: 692, distance: 318.8
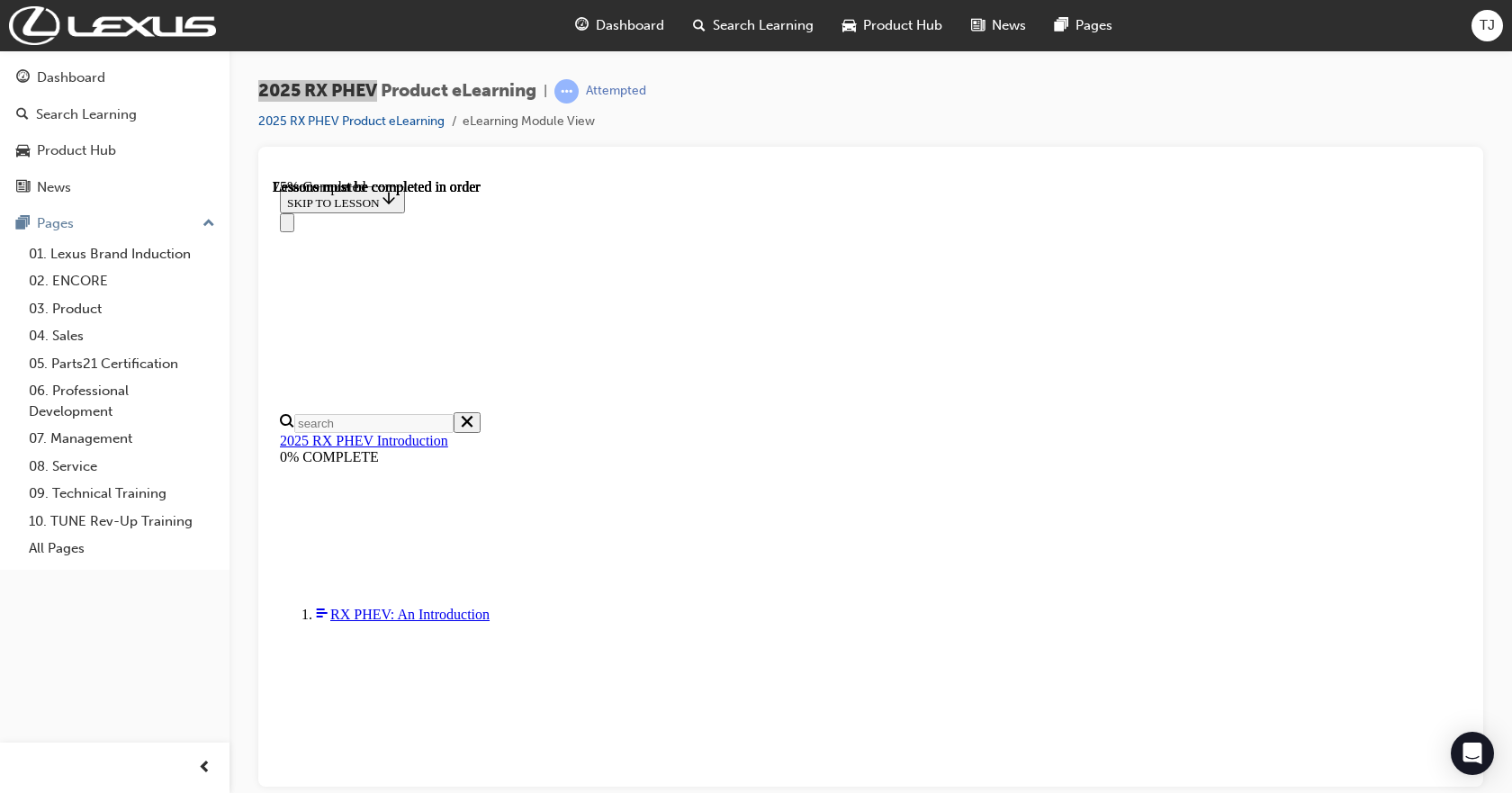
copy span "those that appreciate brisk off-the-line performance, the RX 450h+ has an impre…"
drag, startPoint x: 1182, startPoint y: 685, endPoint x: 1117, endPoint y: 711, distance: 70.0
copy span "the RX 450h+ has an impressive 0-100 km/h time of just 6.5"
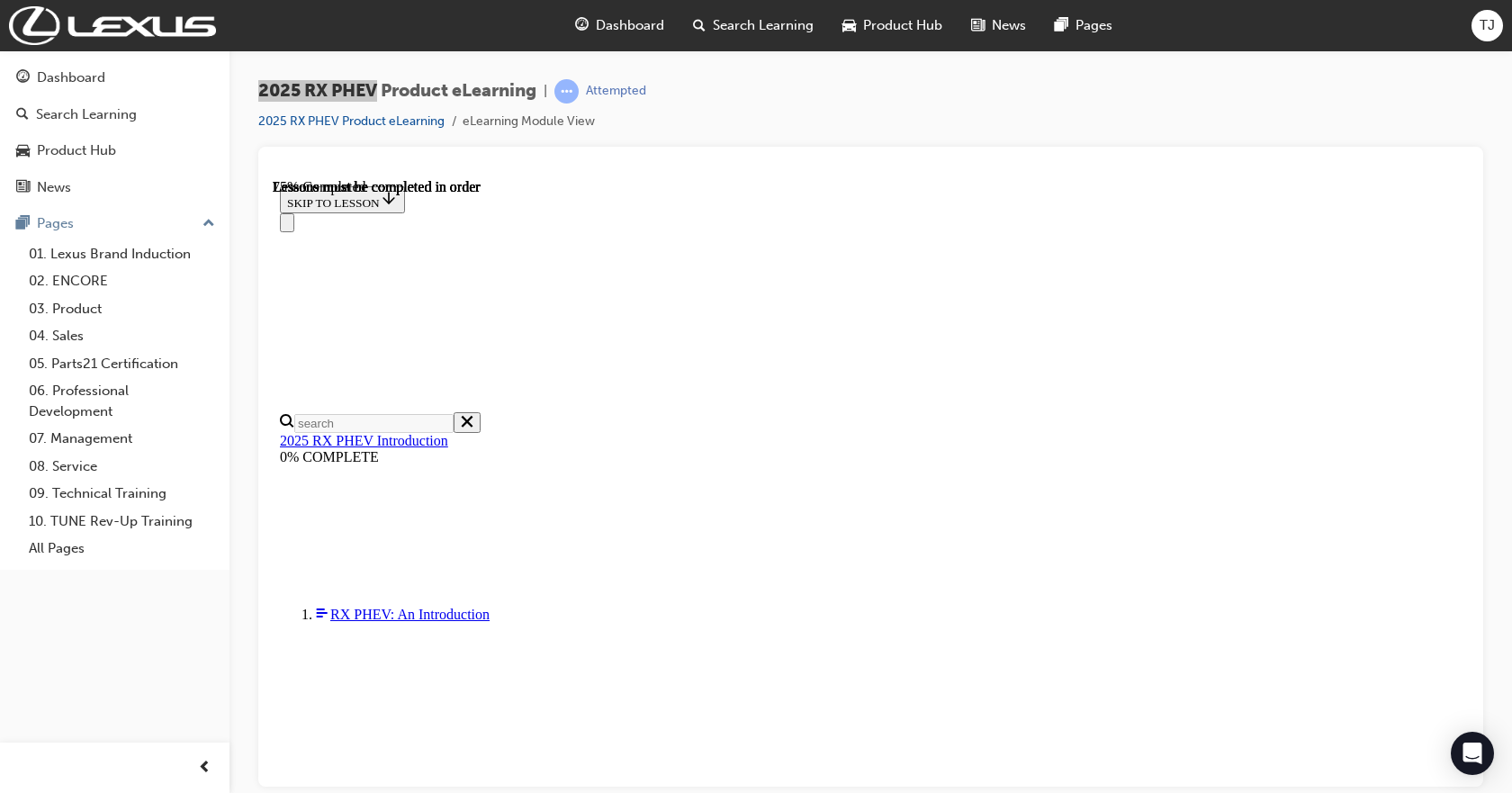
scroll to position [1157, 0]
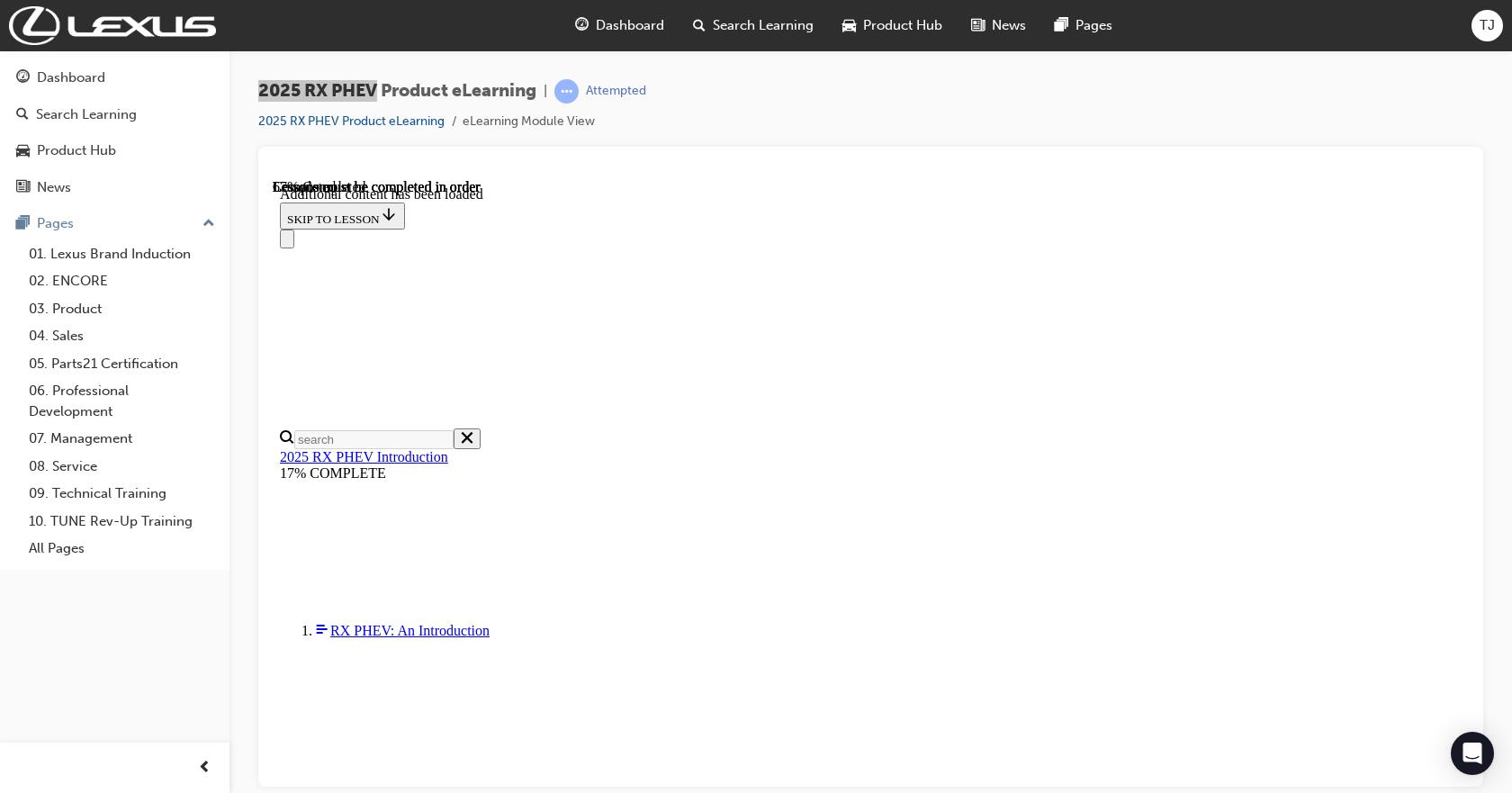
scroll to position [971, 0]
drag, startPoint x: 725, startPoint y: 404, endPoint x: 1032, endPoint y: 424, distance: 307.7
drag, startPoint x: 1161, startPoint y: 544, endPoint x: 678, endPoint y: 401, distance: 503.7
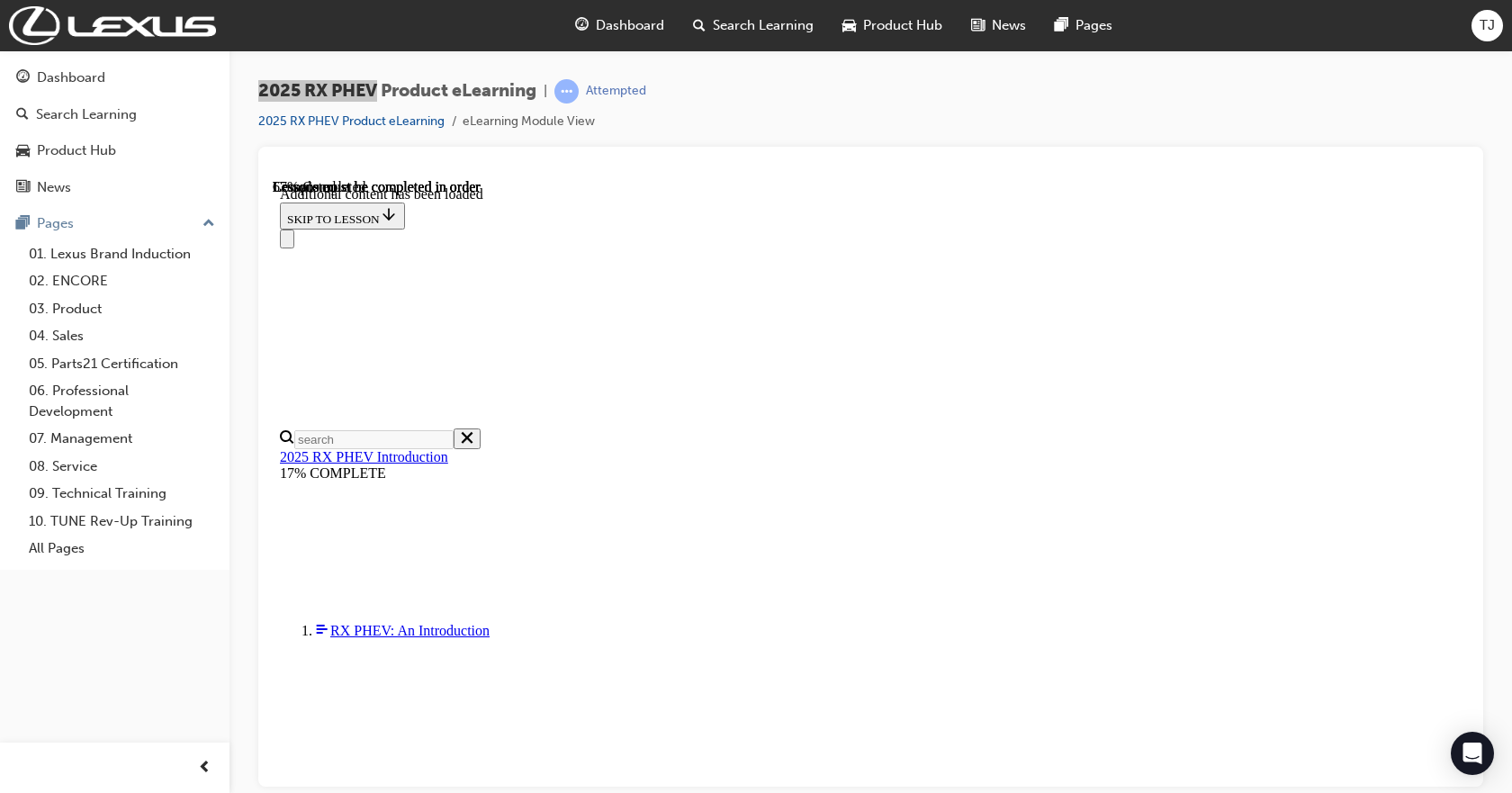
copy div "The RX 450h+ comes exclusively in Sports Luxury grade with a PHEV drivetrain sy…"
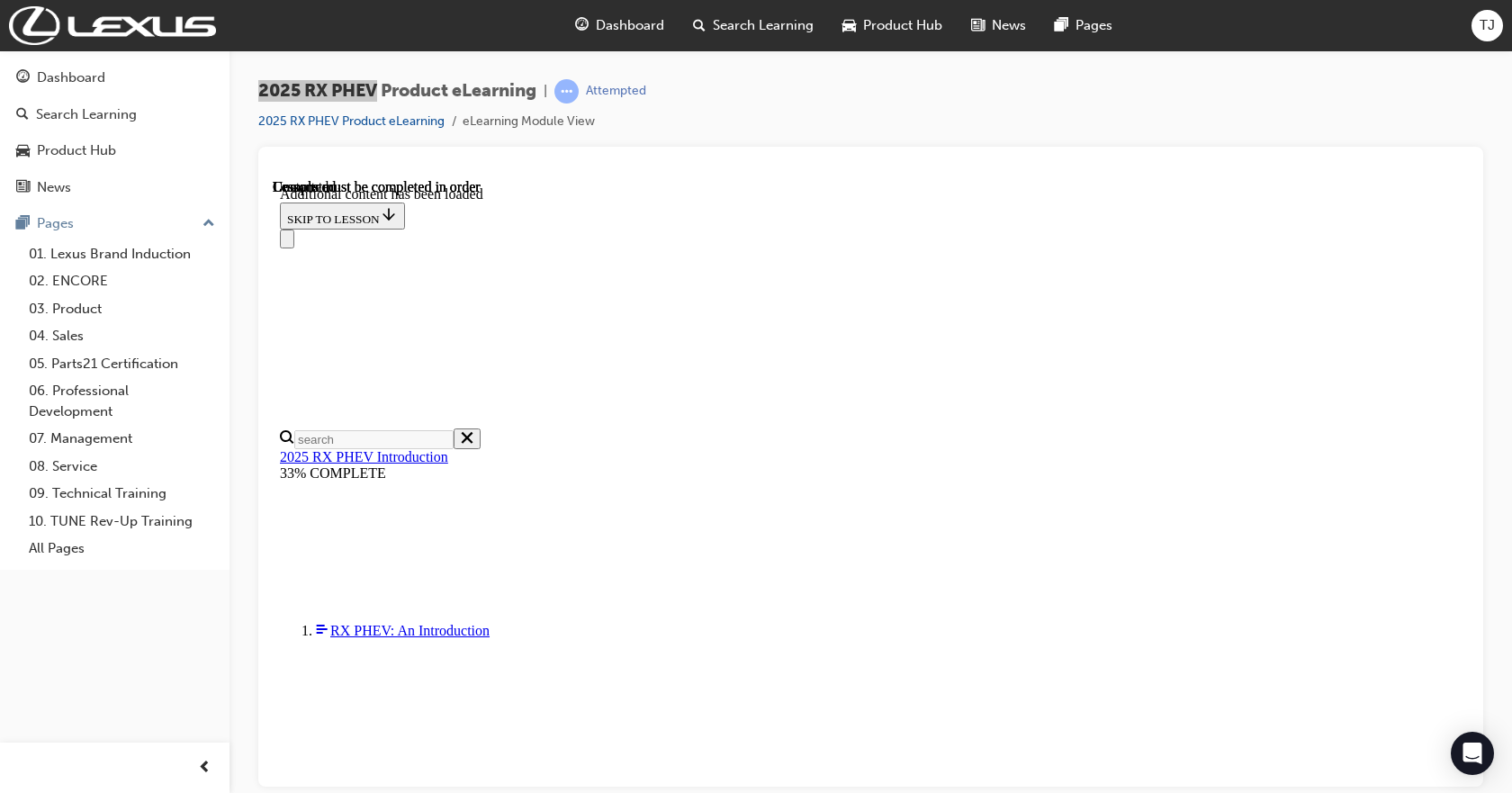
drag, startPoint x: 1329, startPoint y: 542, endPoint x: 641, endPoint y: 508, distance: 688.8
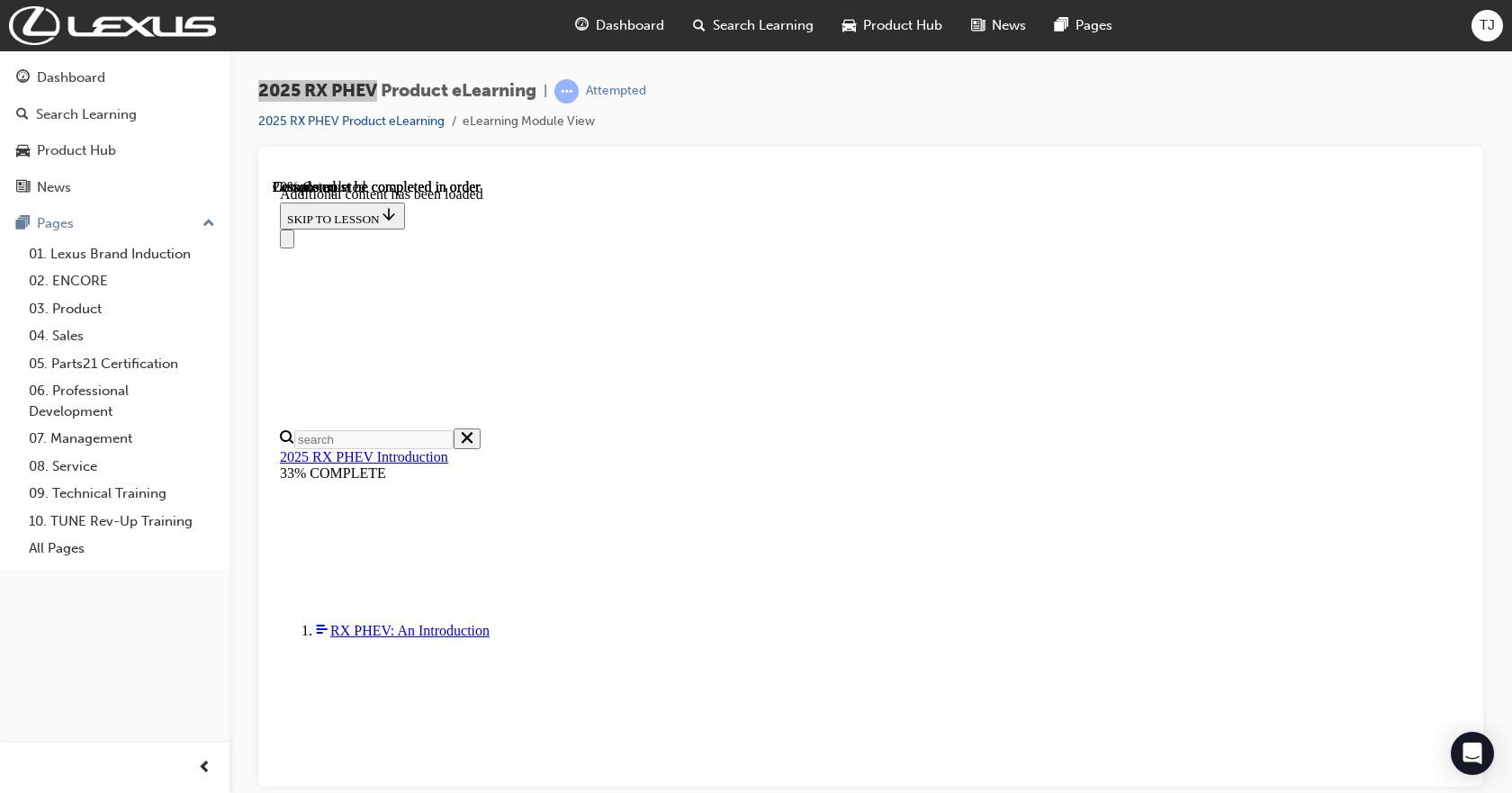
copy span "The new RX 450h+ utilises a 2.5-litre series parallel plug-in hybrid paired wit…"
drag, startPoint x: 804, startPoint y: 503, endPoint x: 945, endPoint y: 545, distance: 147.1
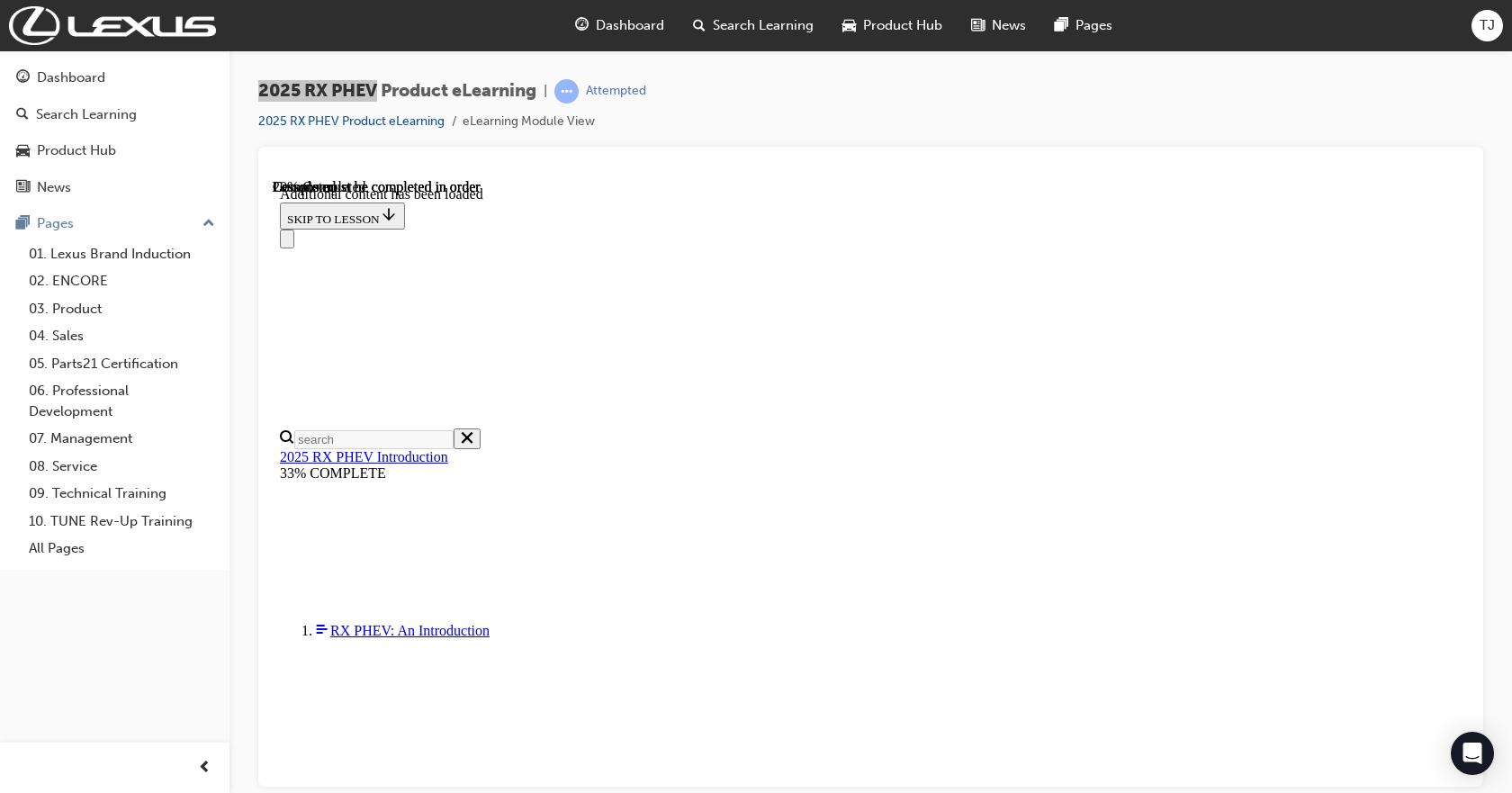
copy span "utilises a 2.5-litre series parallel plug-in hybrid paired with front and rear …"
drag, startPoint x: 664, startPoint y: 399, endPoint x: 847, endPoint y: 452, distance: 190.5
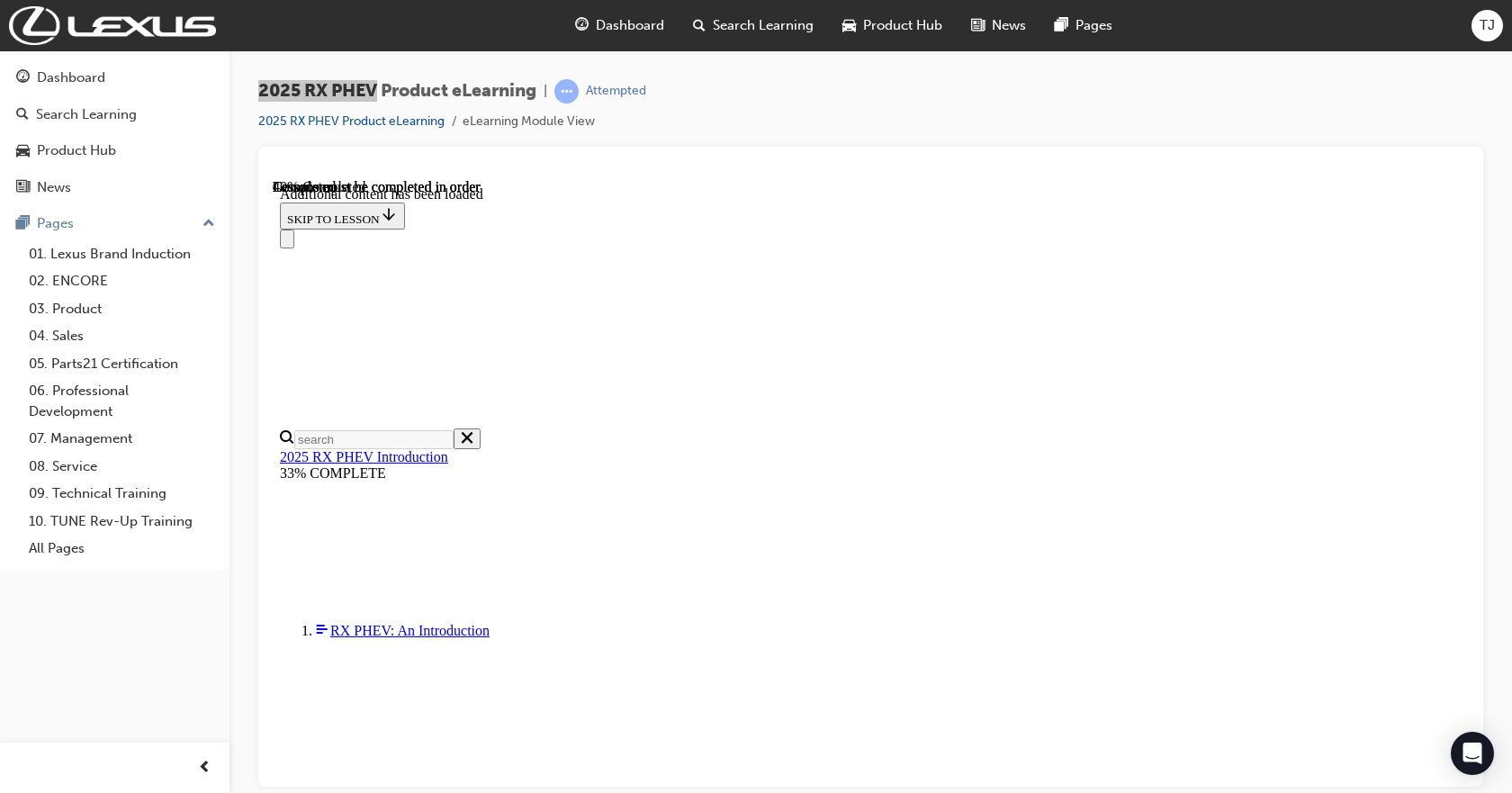
copy p "Charging time (~10%-Full) @ 7 kW (ex: using level 2 wall box)"
drag, startPoint x: 1183, startPoint y: 431, endPoint x: 1002, endPoint y: 434, distance: 181.0
copy span "Approximately 2.5 Hours*"
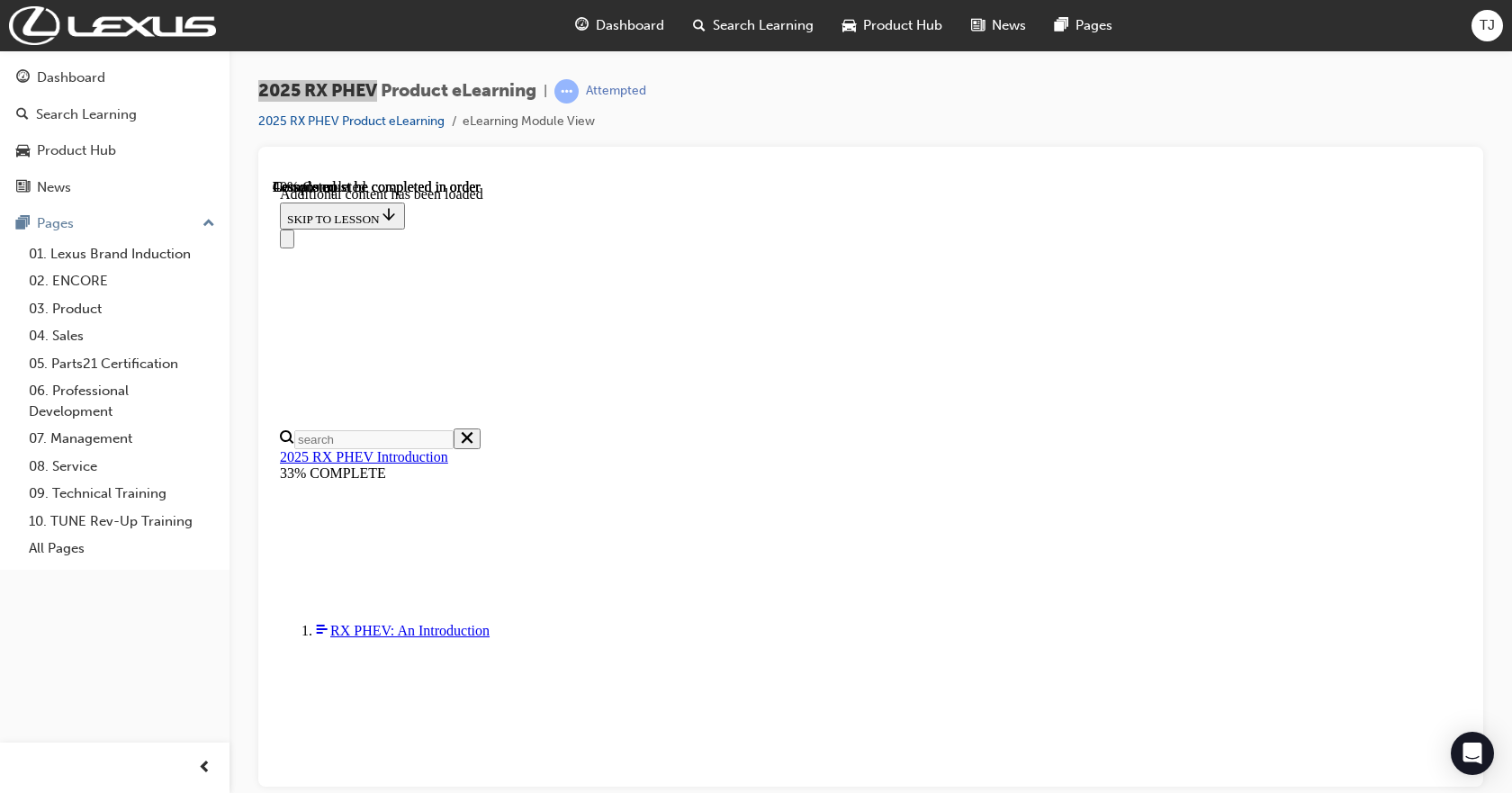
drag, startPoint x: 1215, startPoint y: 579, endPoint x: 1104, endPoint y: 576, distance: 111.0
drag, startPoint x: 864, startPoint y: 477, endPoint x: 884, endPoint y: 546, distance: 71.8
drag, startPoint x: 893, startPoint y: 580, endPoint x: 664, endPoint y: 517, distance: 237.5
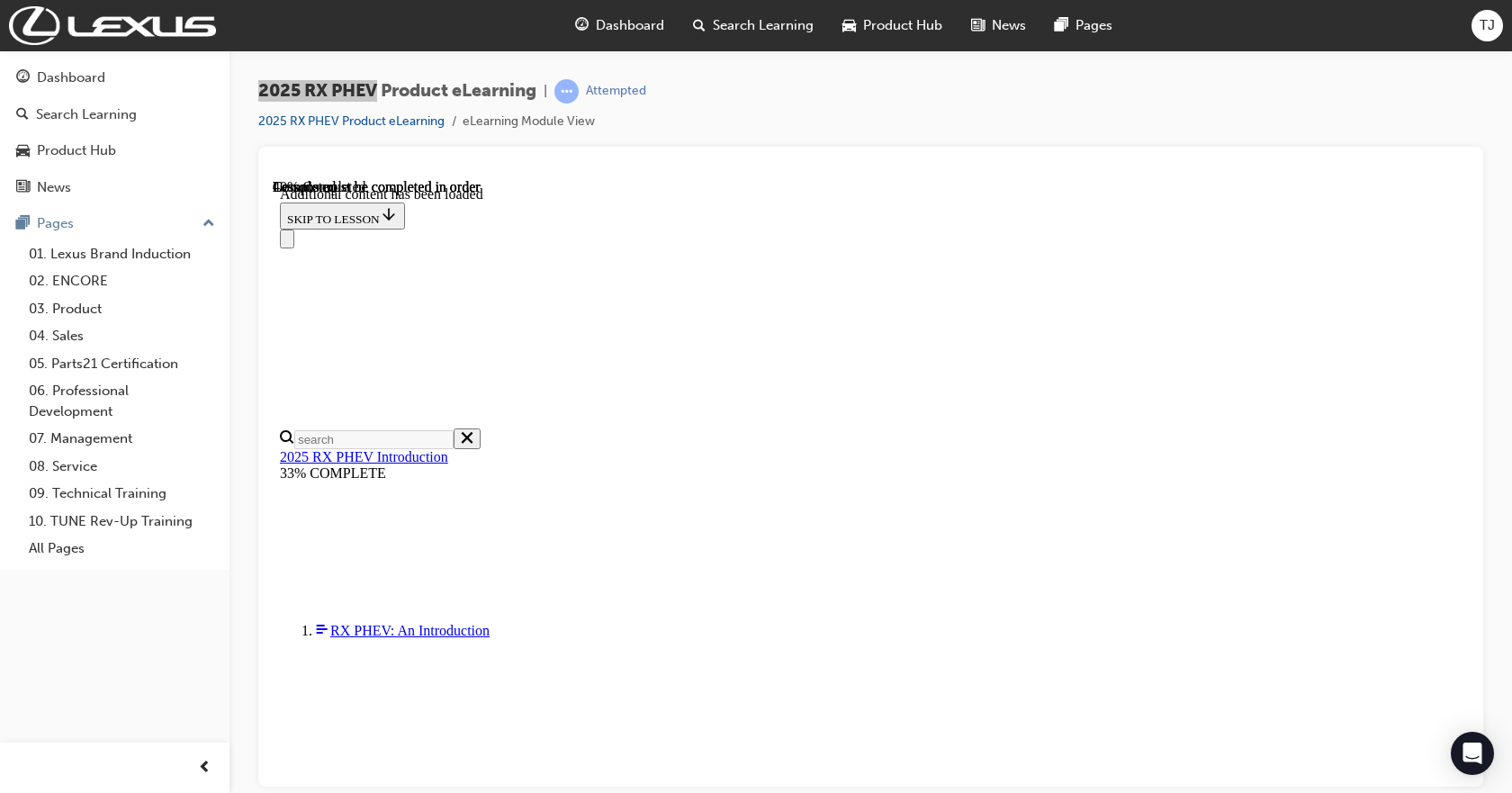
copy p "Charging time (~10%-Full) @ 2.4 kW (ex: using included level 1 portable cable)"
drag, startPoint x: 1194, startPoint y: 550, endPoint x: 1007, endPoint y: 559, distance: 187.2
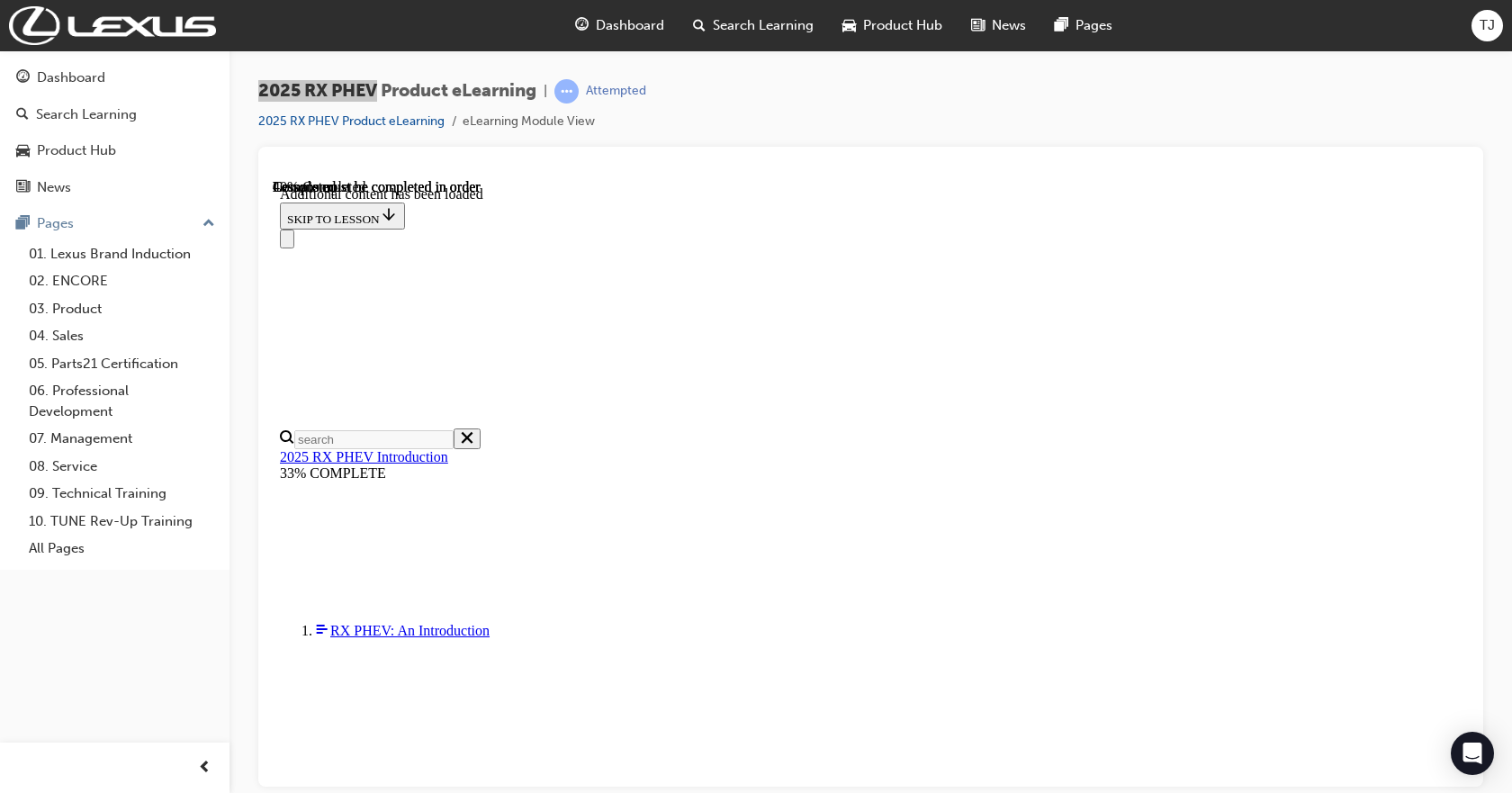
copy span "Approximately 7.5 hours*"
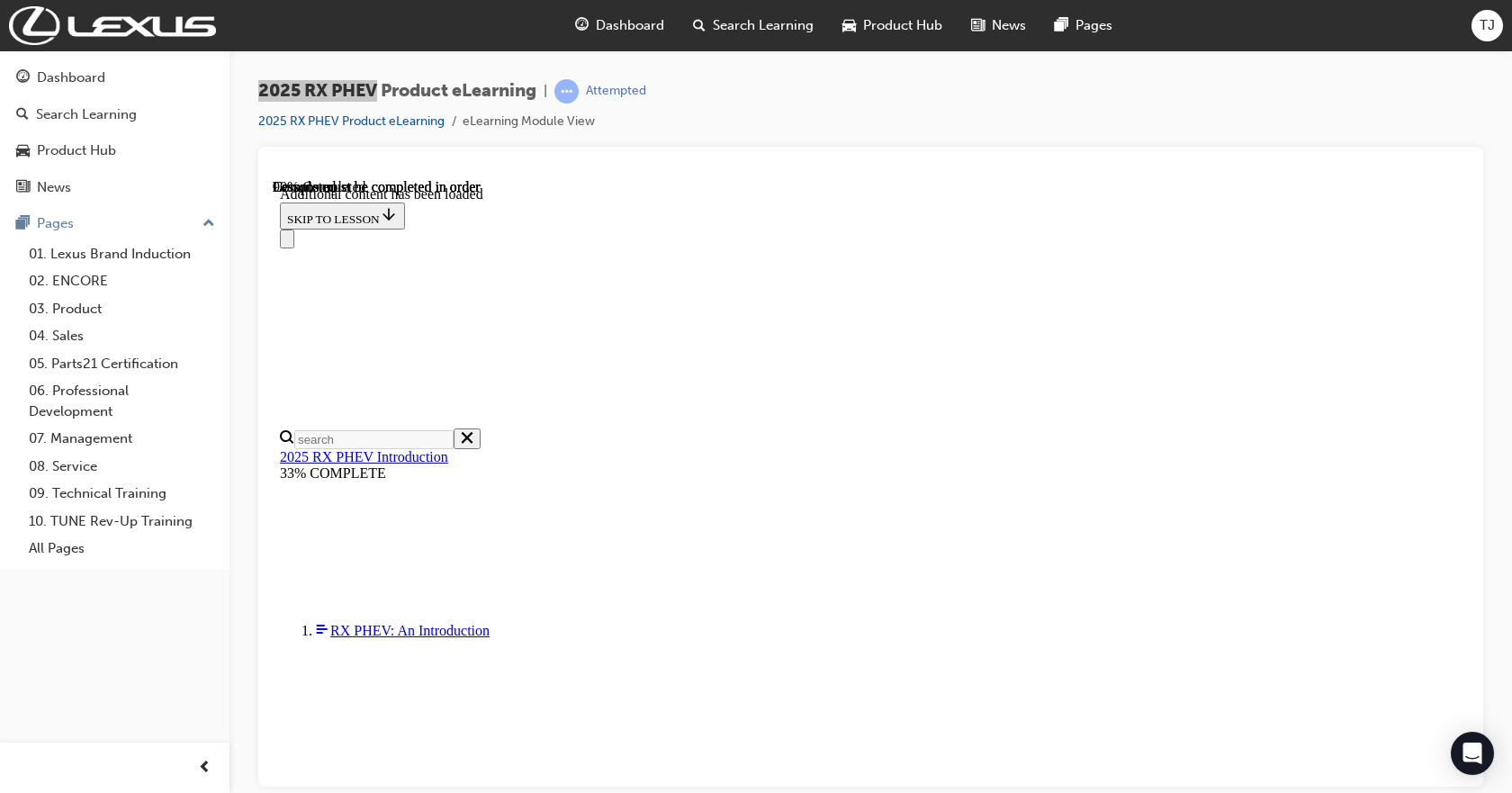
scroll to position [2613, 0]
drag, startPoint x: 1315, startPoint y: 486, endPoint x: 642, endPoint y: 445, distance: 674.2
drag, startPoint x: 1181, startPoint y: 469, endPoint x: 653, endPoint y: 406, distance: 531.7
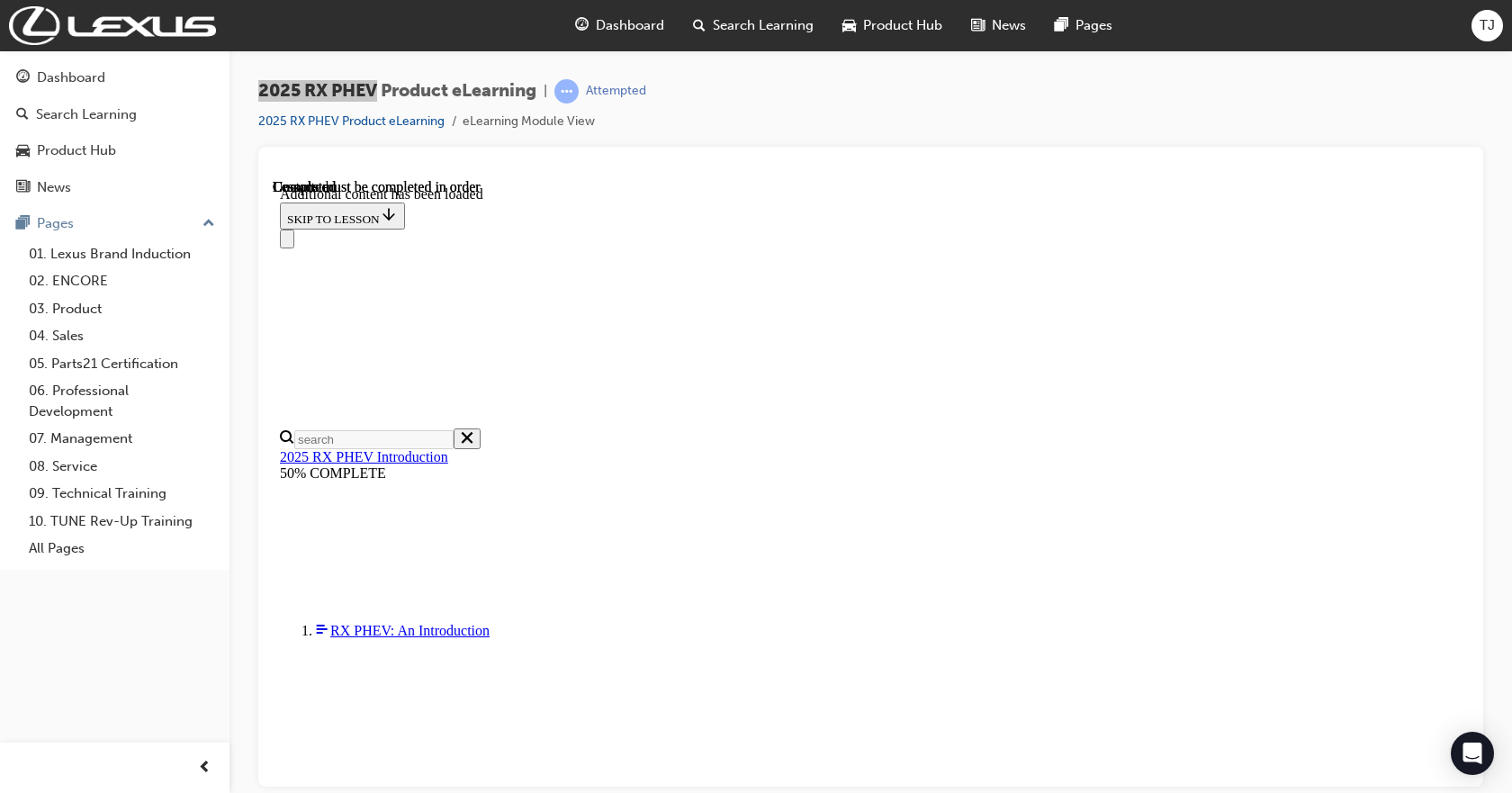
drag, startPoint x: 646, startPoint y: 394, endPoint x: 860, endPoint y: 407, distance: 214.4
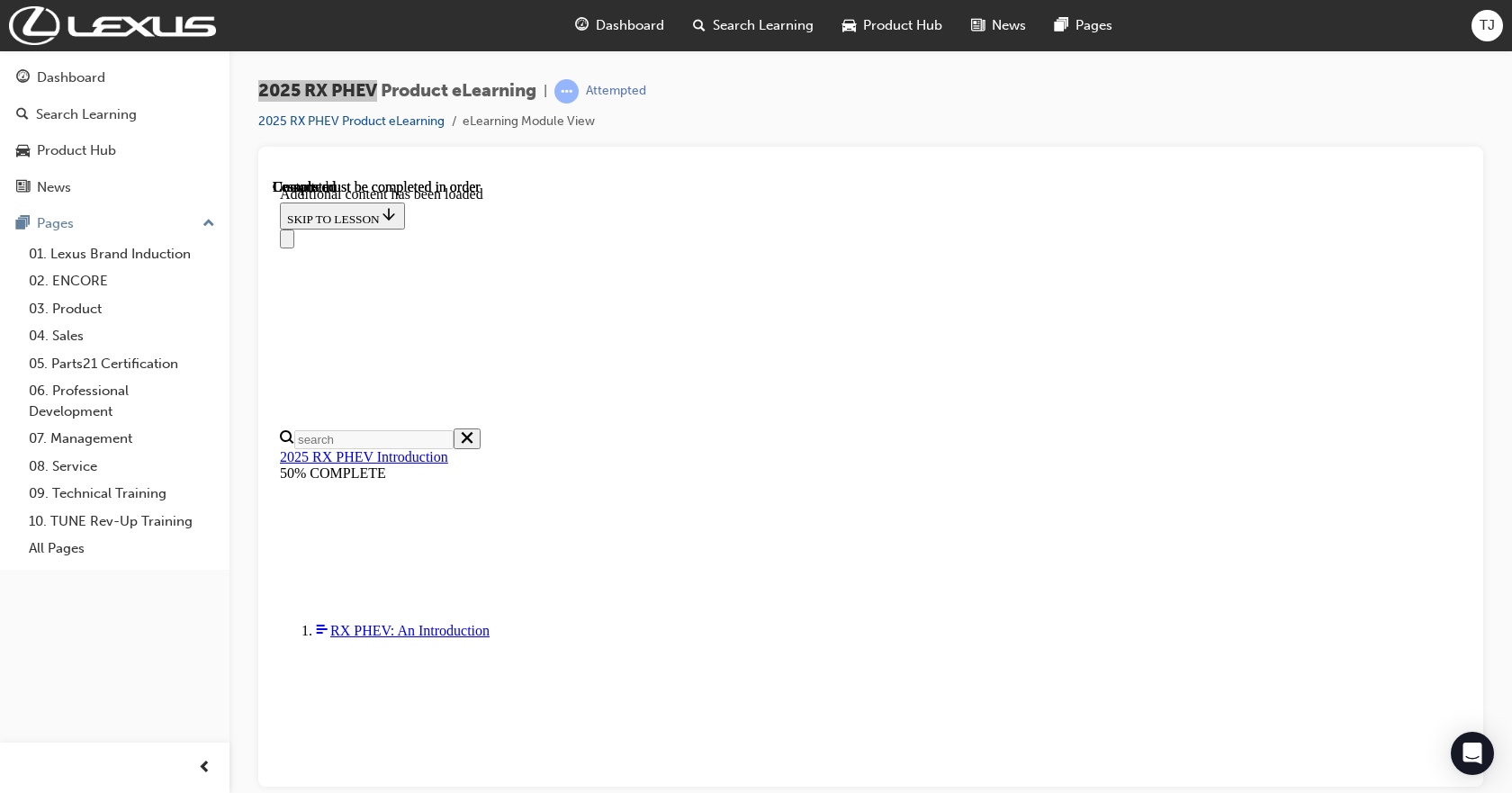
scroll to position [3729, 0]
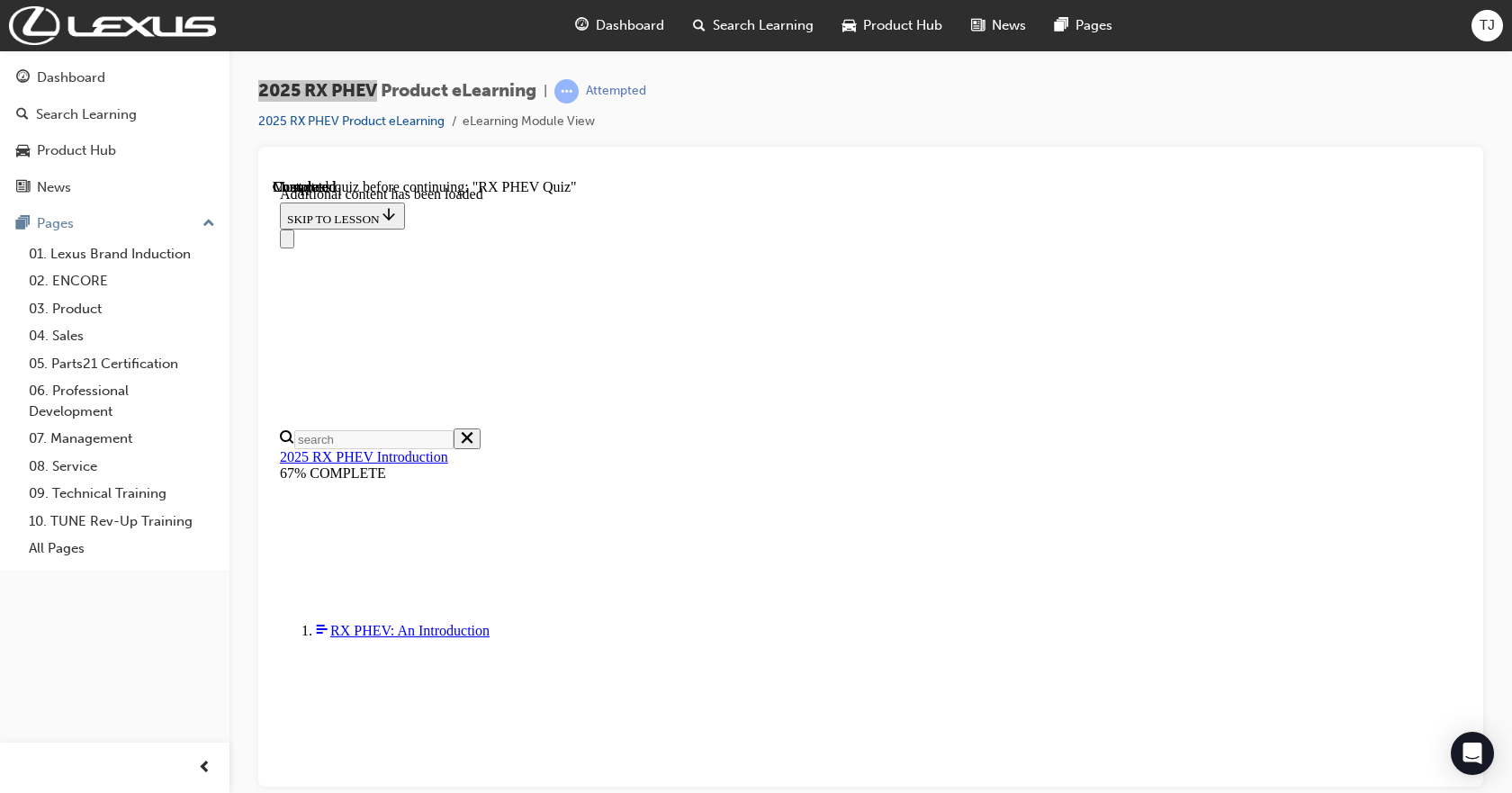
drag, startPoint x: 1036, startPoint y: 390, endPoint x: 668, endPoint y: 270, distance: 387.1
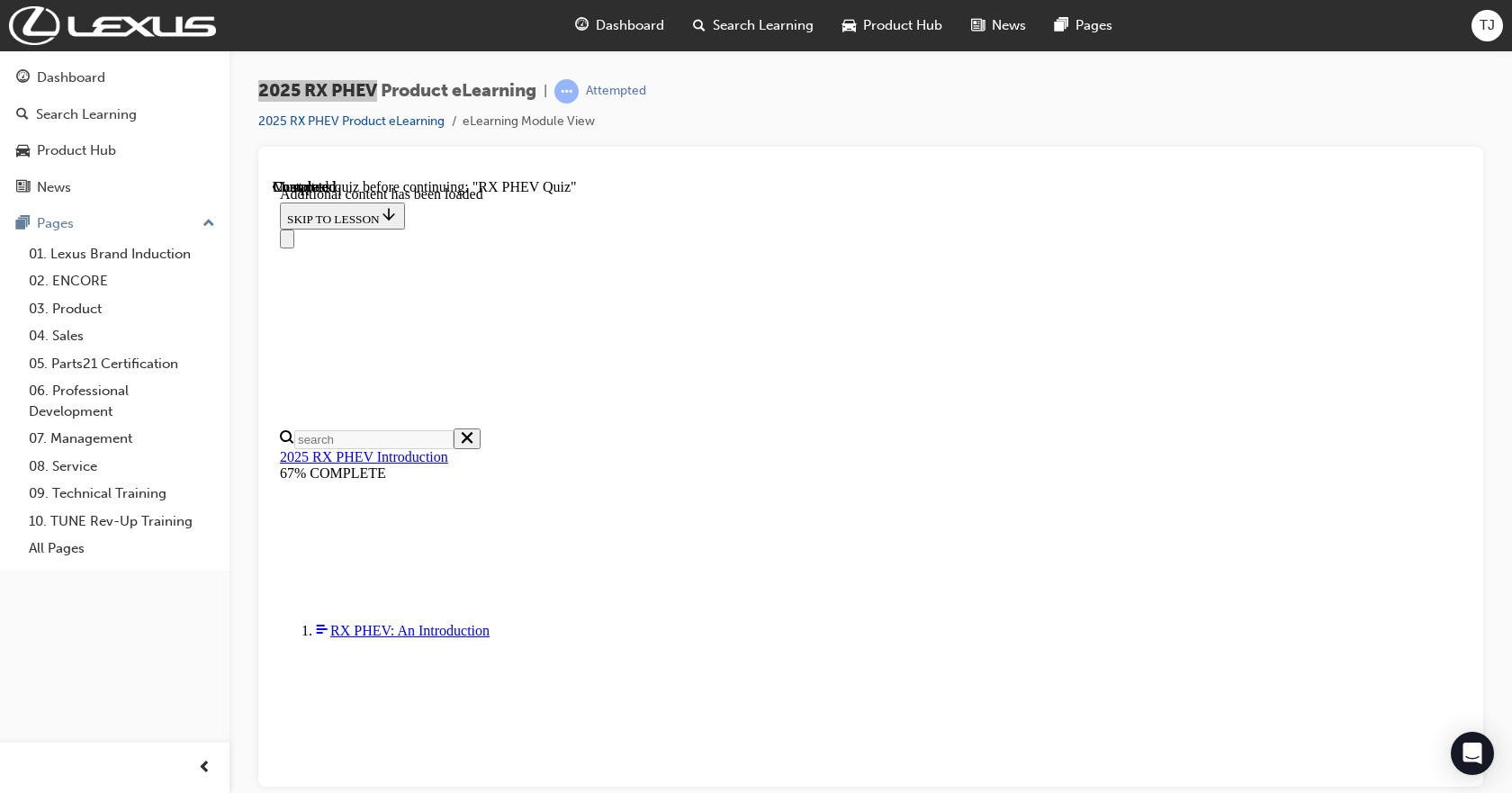
drag, startPoint x: 1066, startPoint y: 645, endPoint x: 678, endPoint y: 503, distance: 413.2
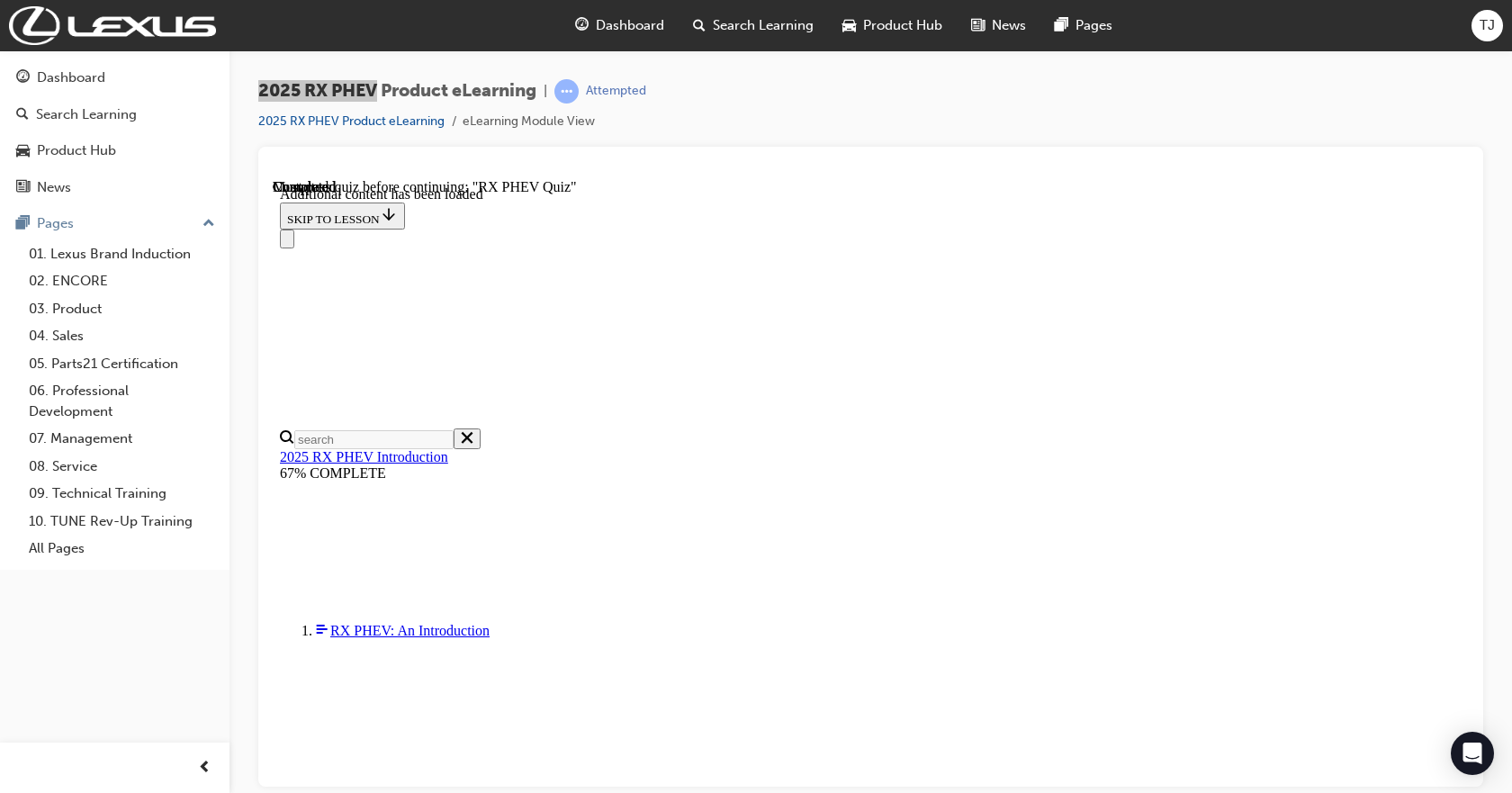
drag, startPoint x: 1226, startPoint y: 546, endPoint x: 671, endPoint y: 502, distance: 556.7
drag, startPoint x: 776, startPoint y: 641, endPoint x: 668, endPoint y: 491, distance: 184.8
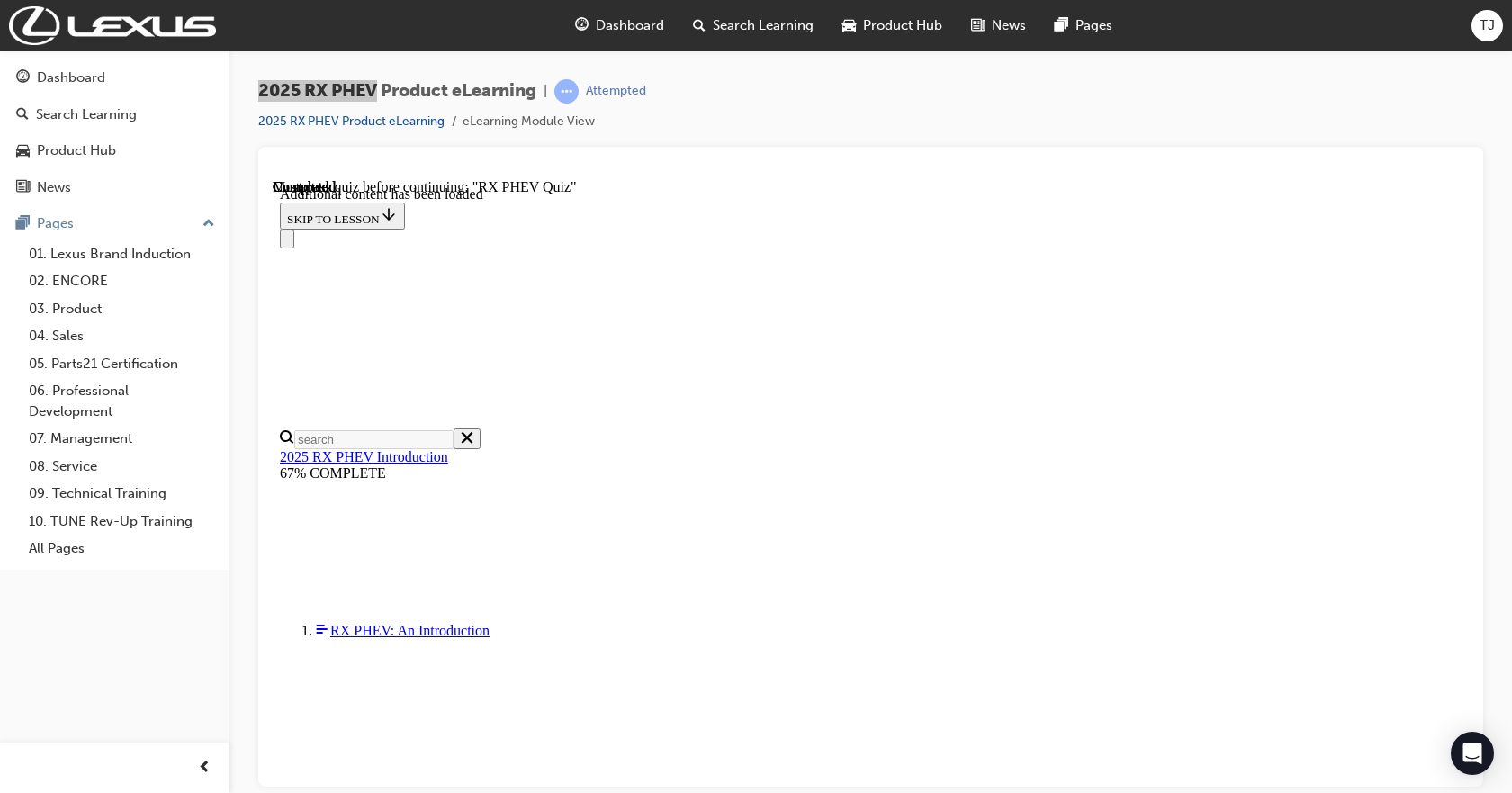
drag, startPoint x: 1171, startPoint y: 554, endPoint x: 666, endPoint y: 493, distance: 508.7
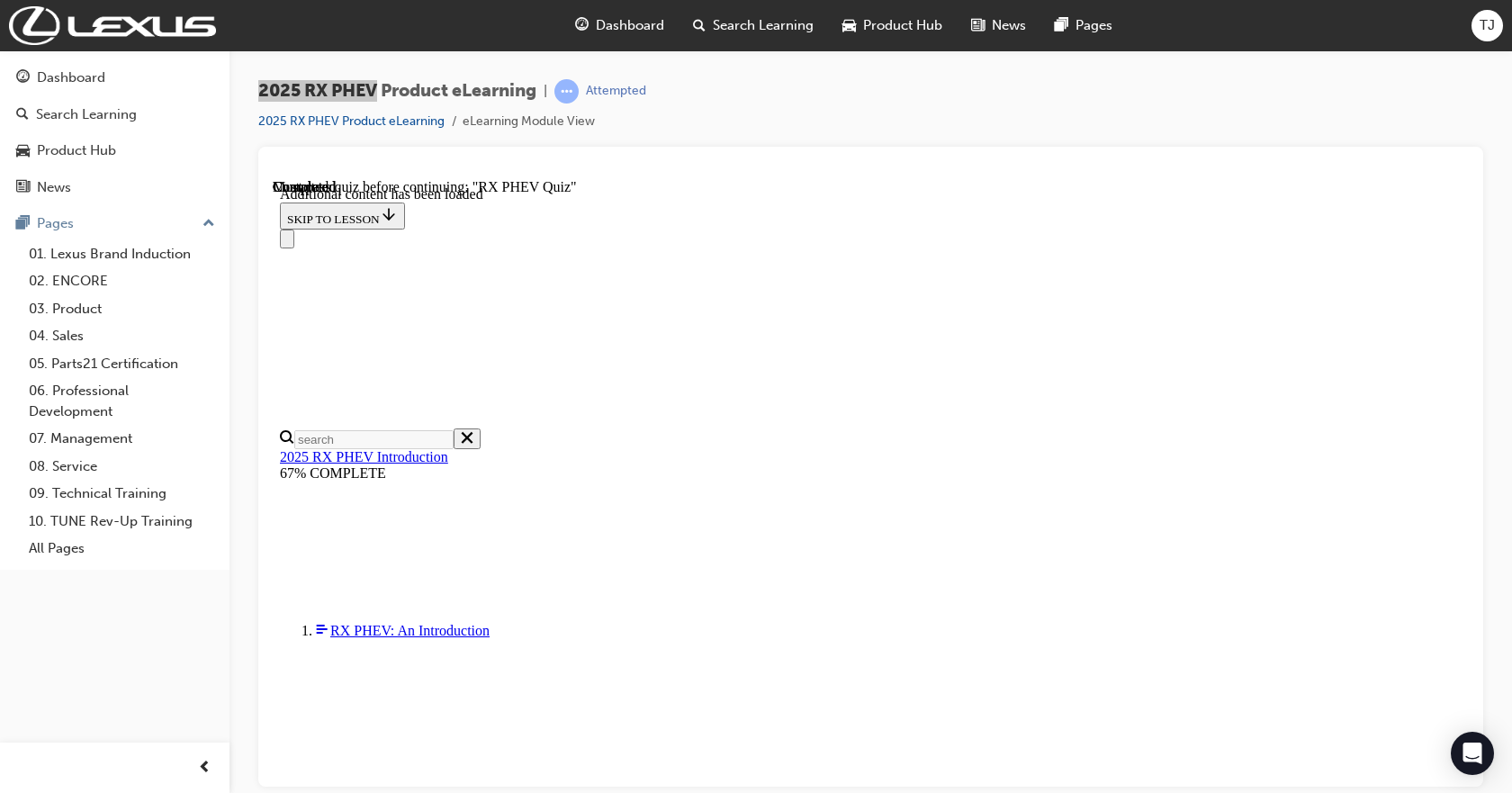
drag, startPoint x: 1070, startPoint y: 595, endPoint x: 783, endPoint y: 484, distance: 307.7
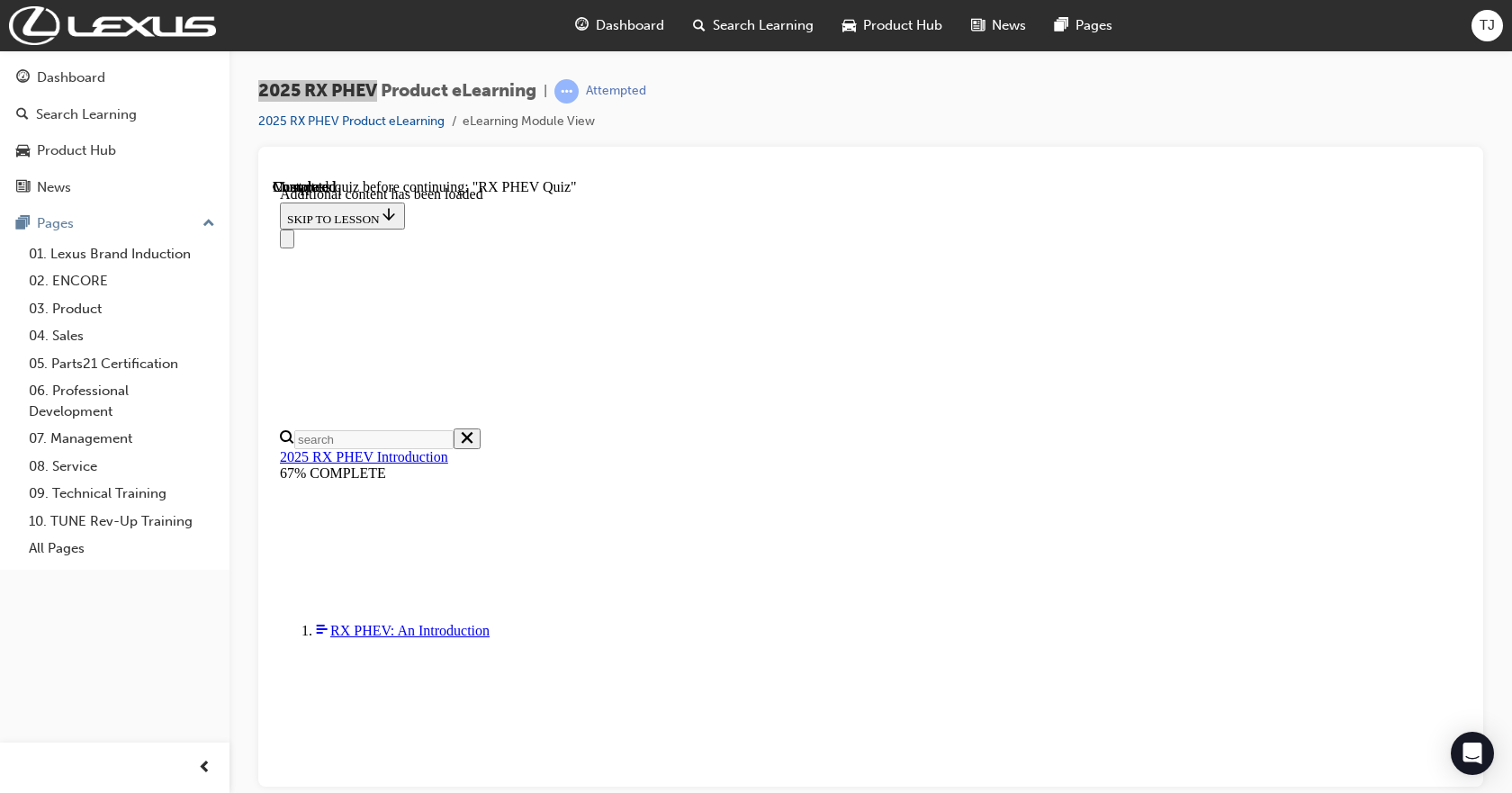
drag, startPoint x: 1070, startPoint y: 646, endPoint x: 677, endPoint y: 391, distance: 468.5
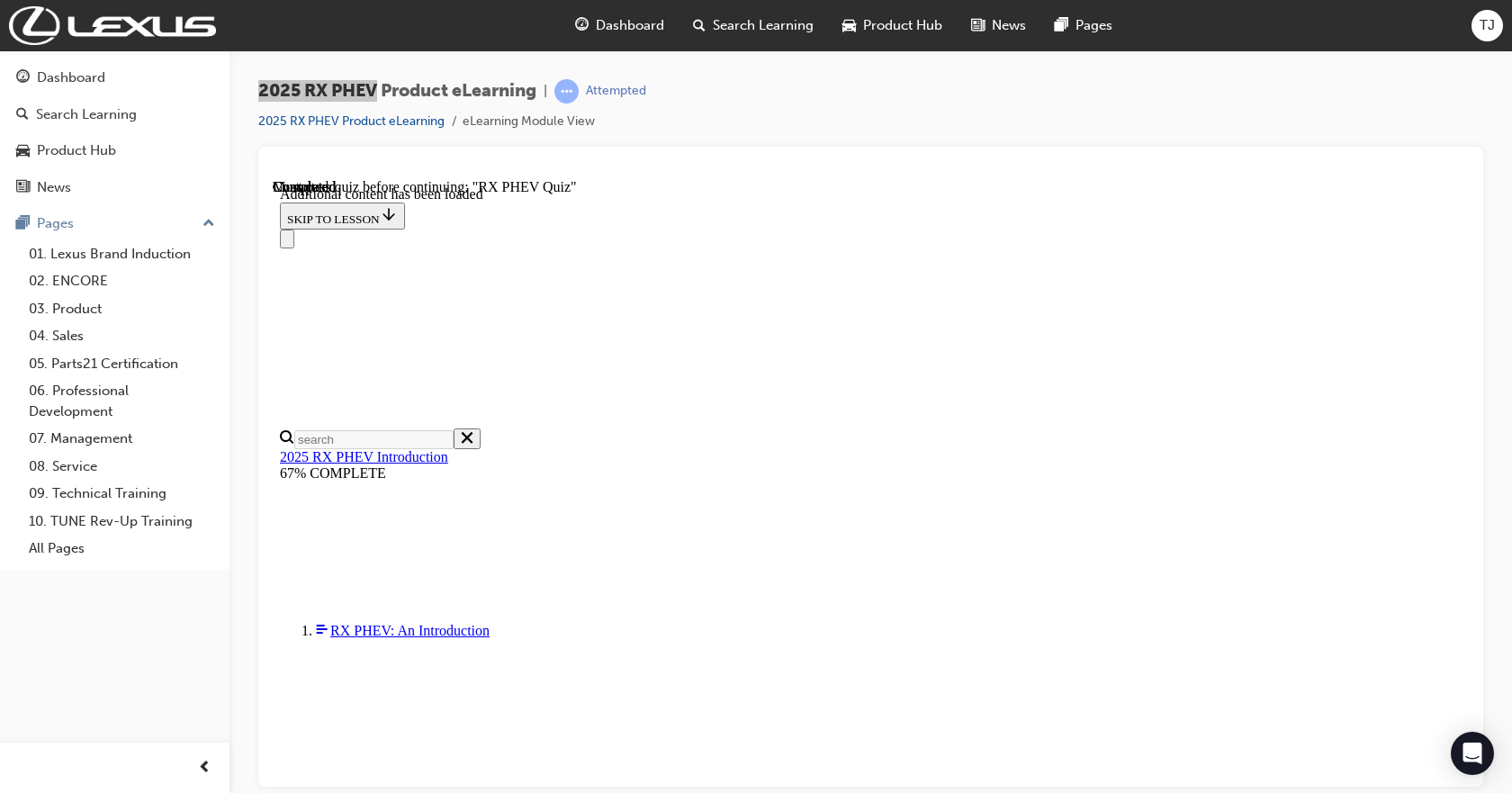
radio input "true"
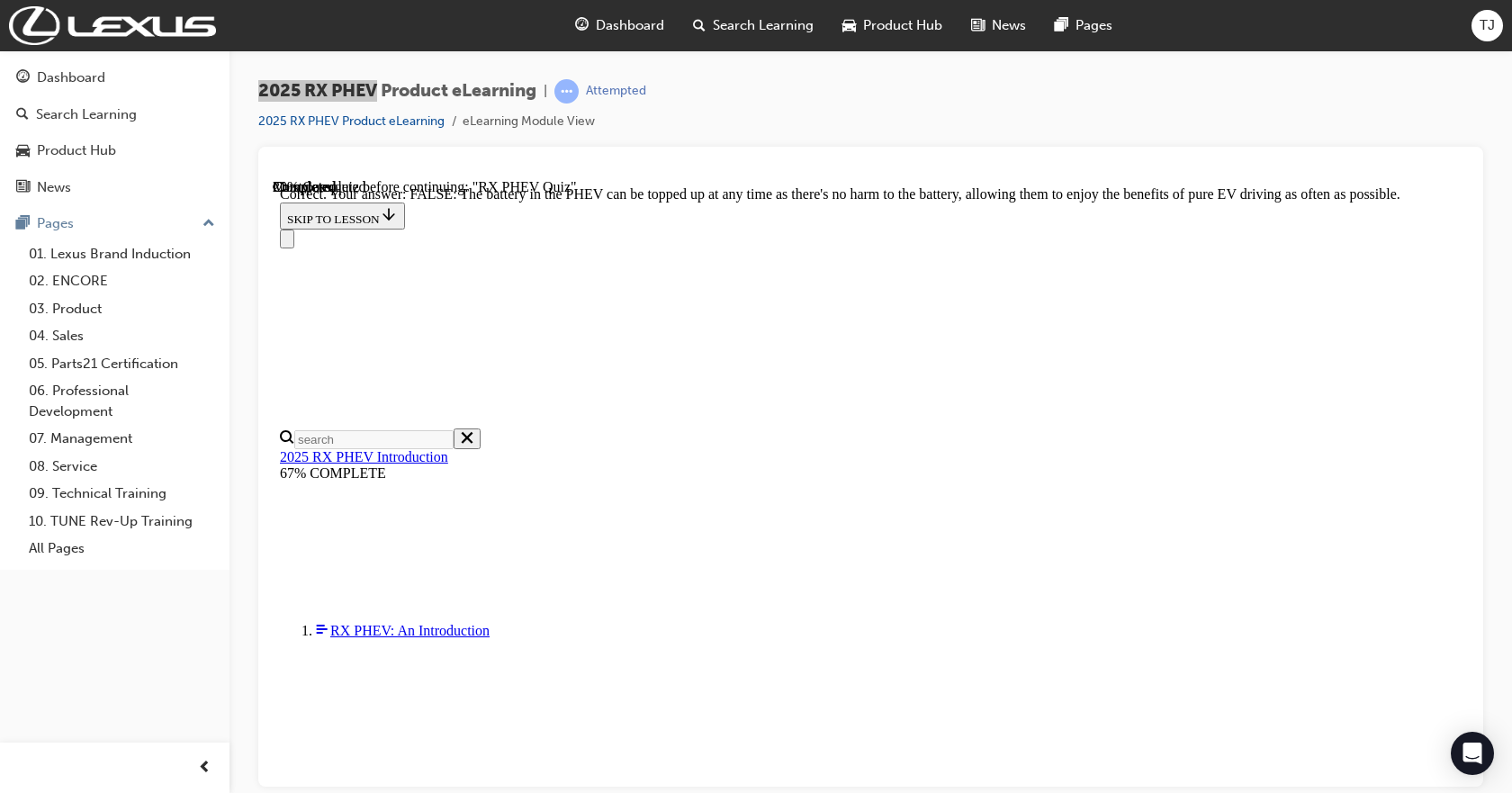
scroll to position [251, 0]
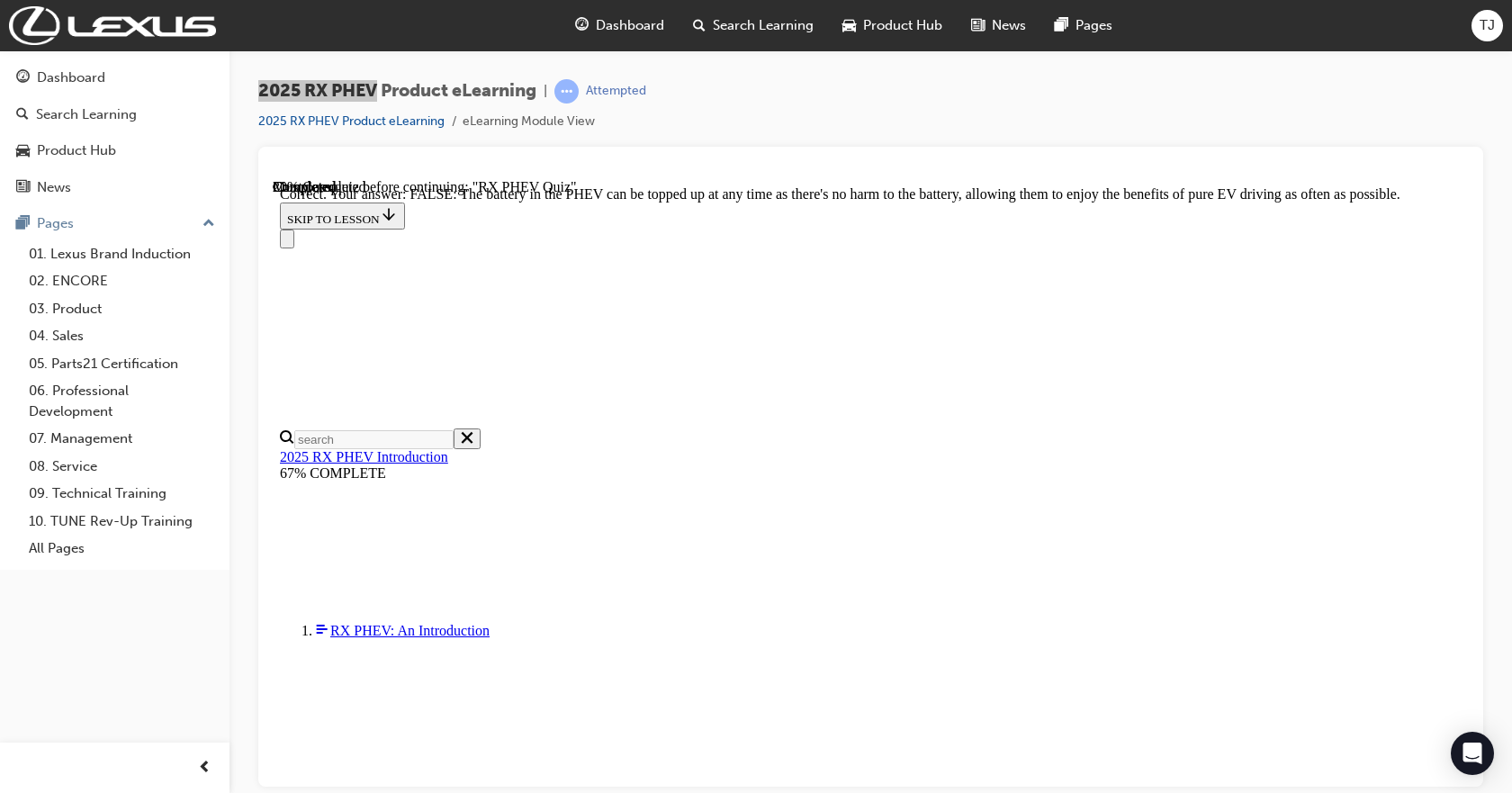
radio input "true"
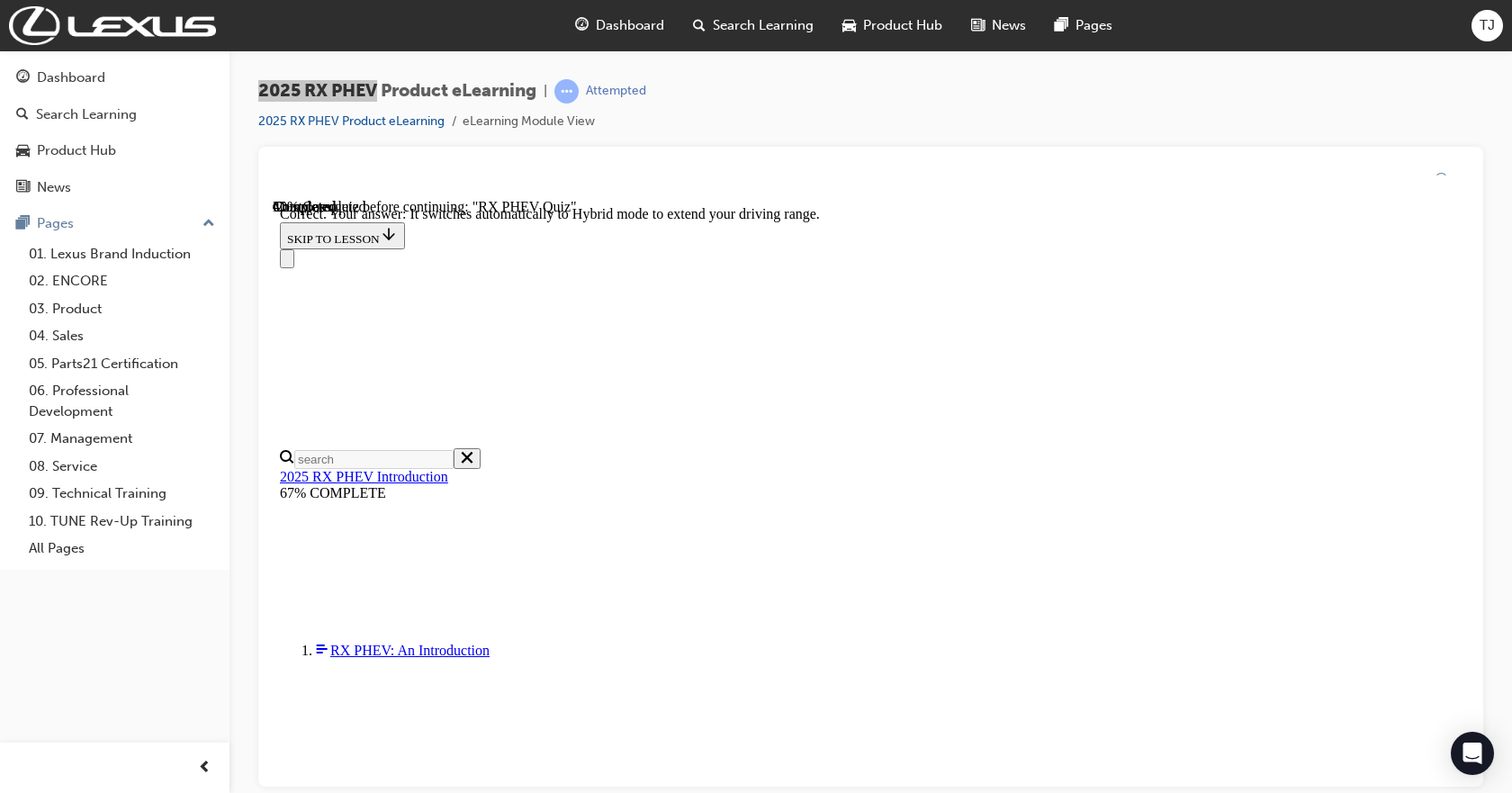
scroll to position [305, 0]
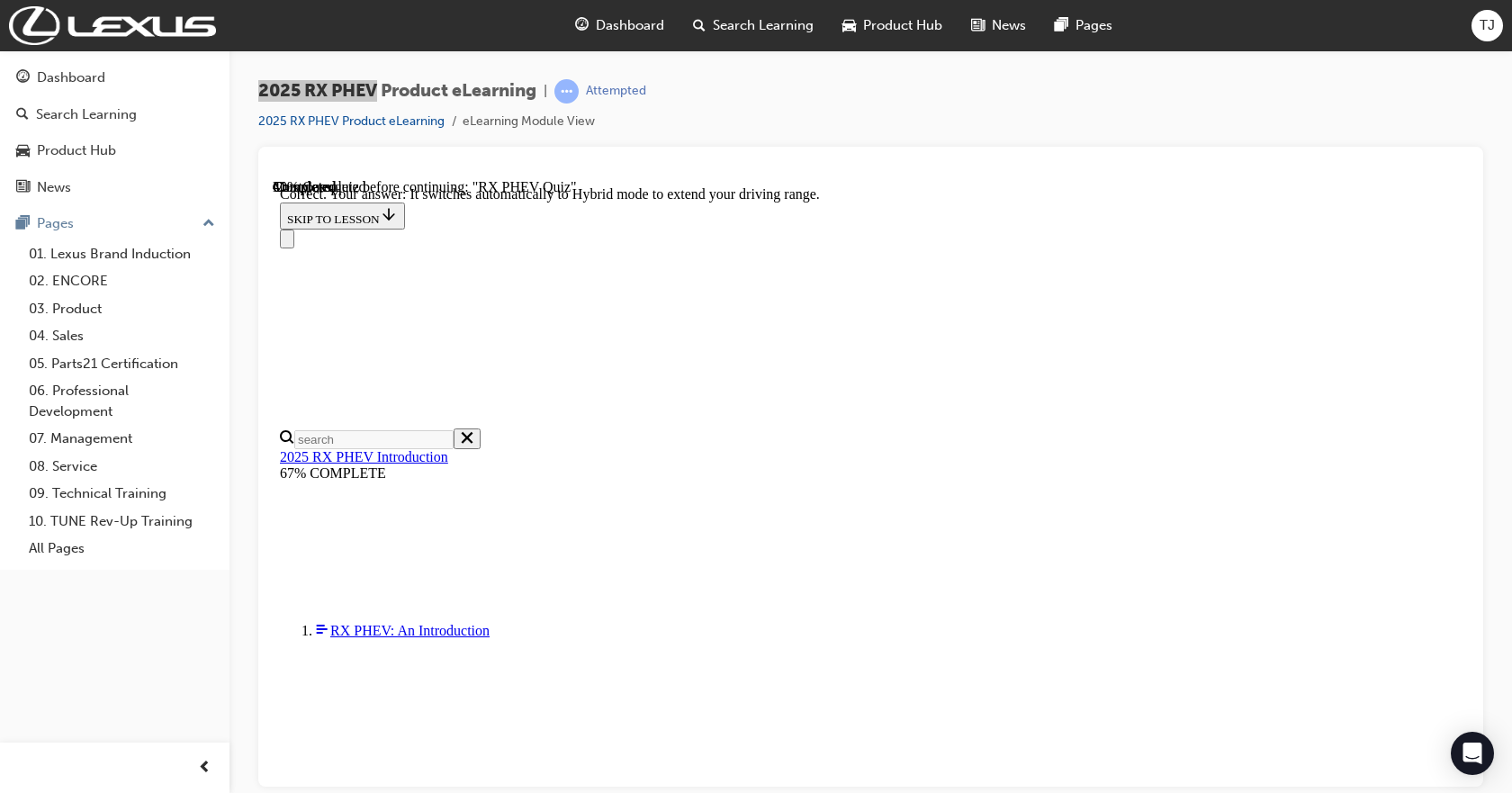
drag, startPoint x: 1022, startPoint y: 197, endPoint x: 719, endPoint y: 195, distance: 303.0
drag, startPoint x: 1168, startPoint y: 466, endPoint x: 820, endPoint y: 483, distance: 348.4
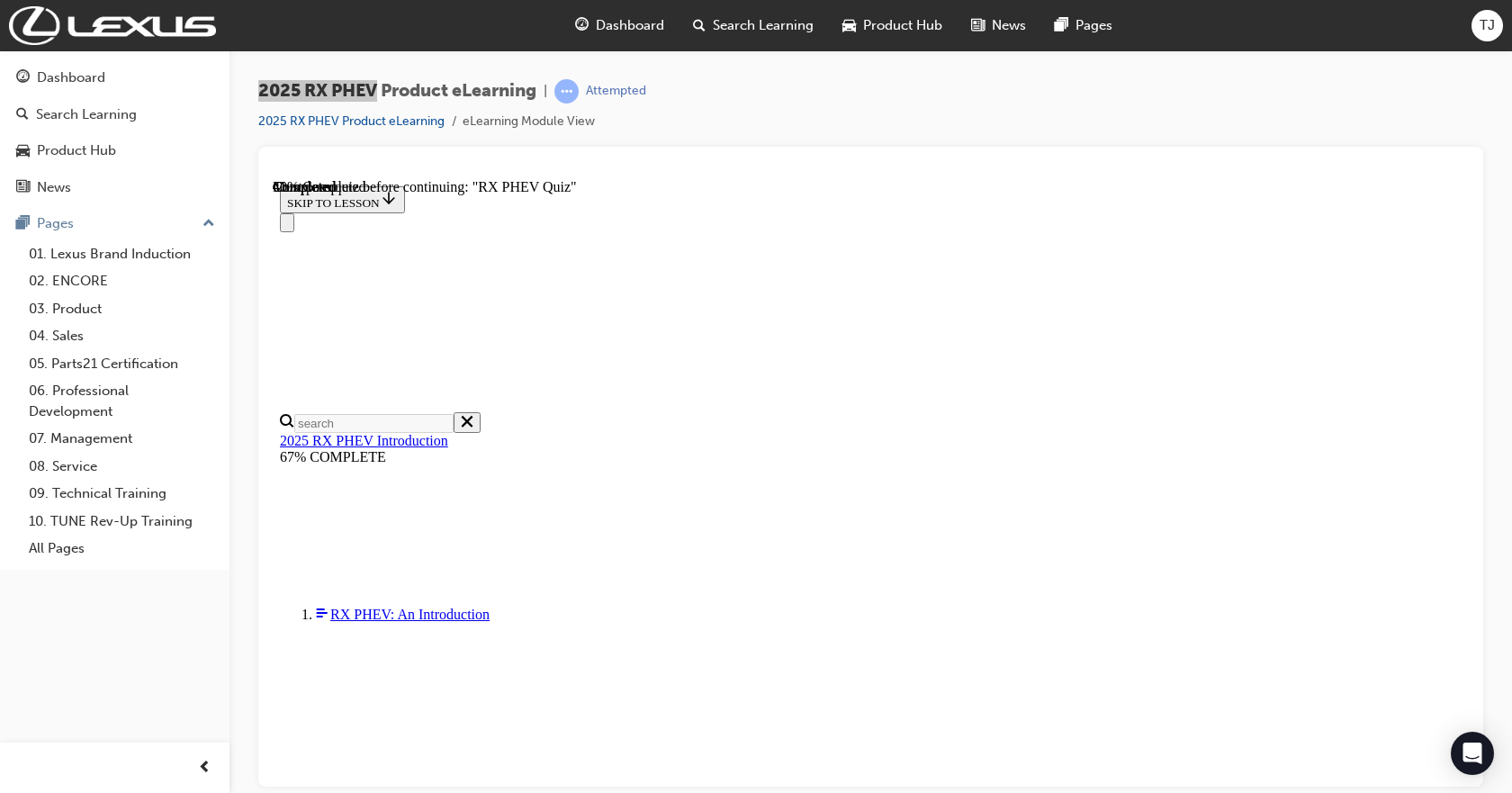
radio input "true"
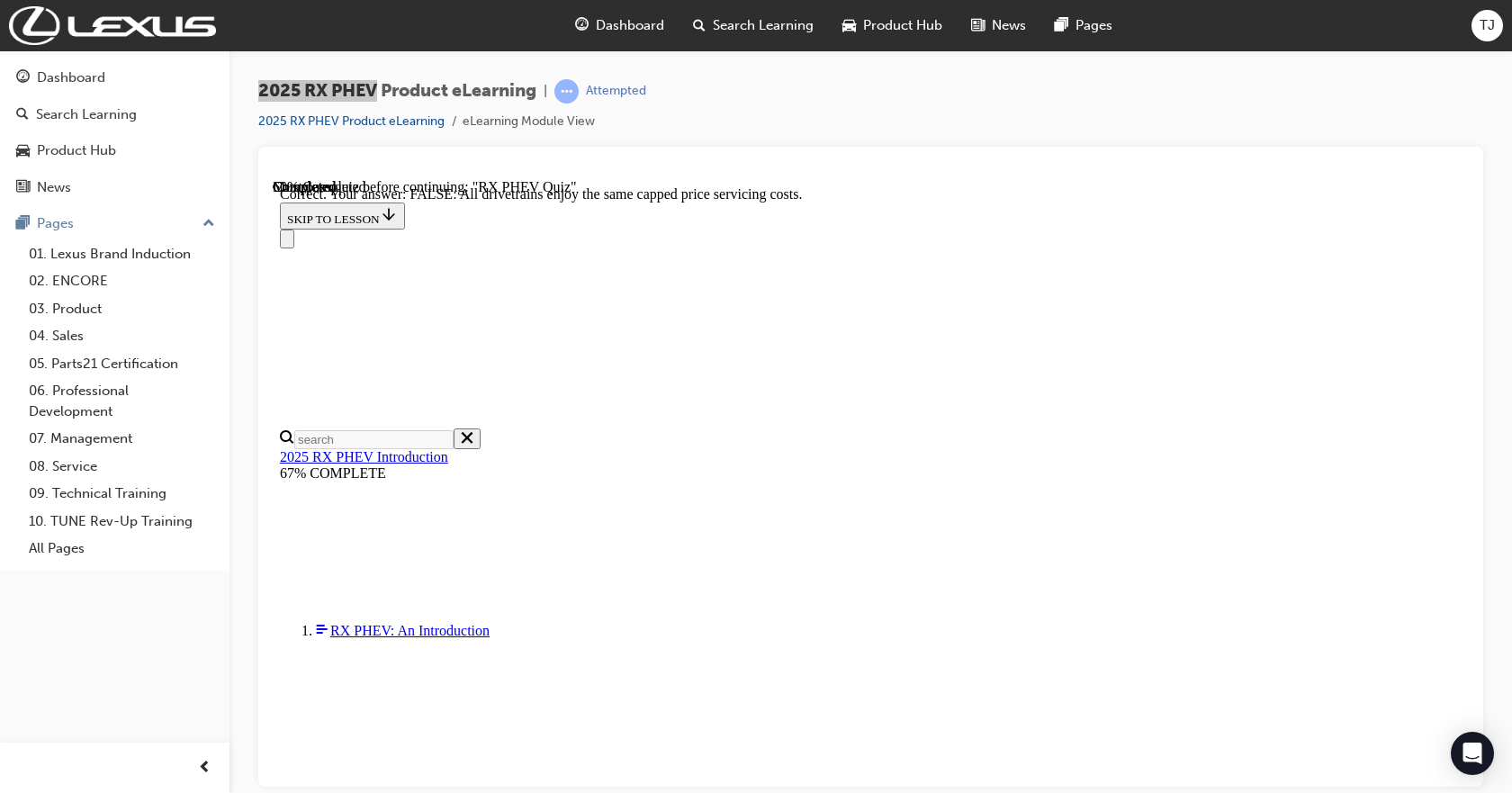
scroll to position [234, 0]
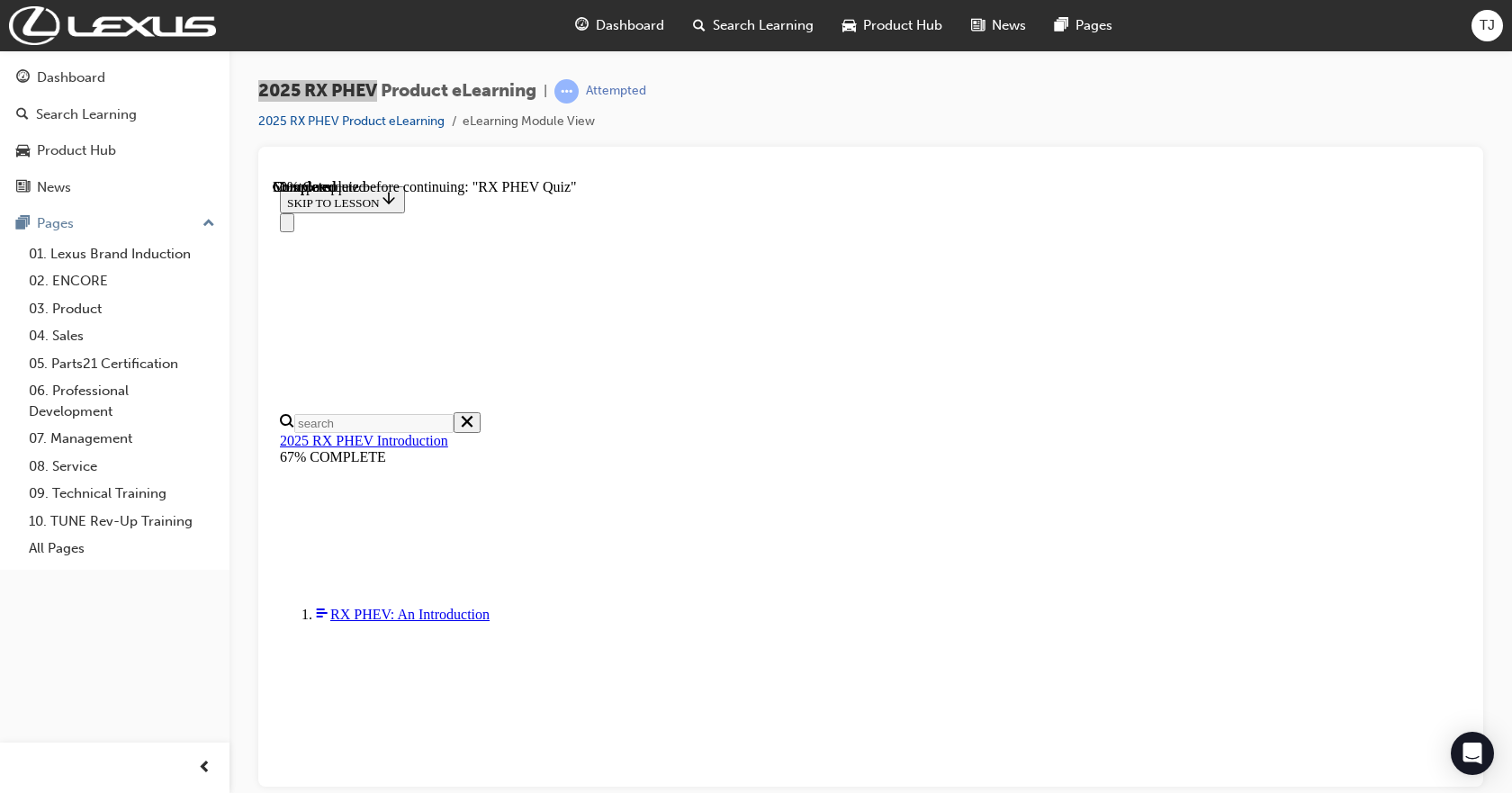
scroll to position [188, 0]
radio input "true"
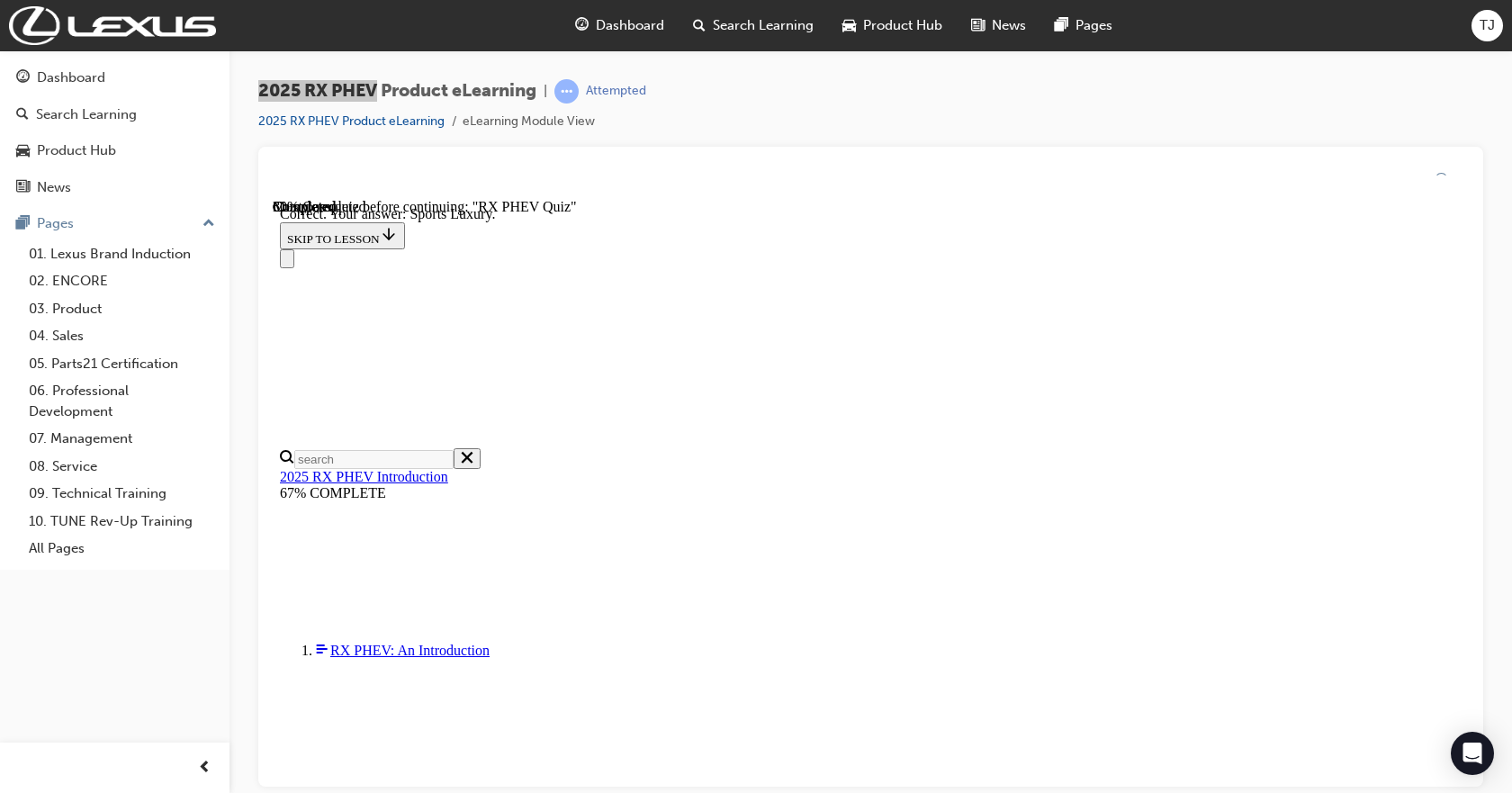
scroll to position [359, 0]
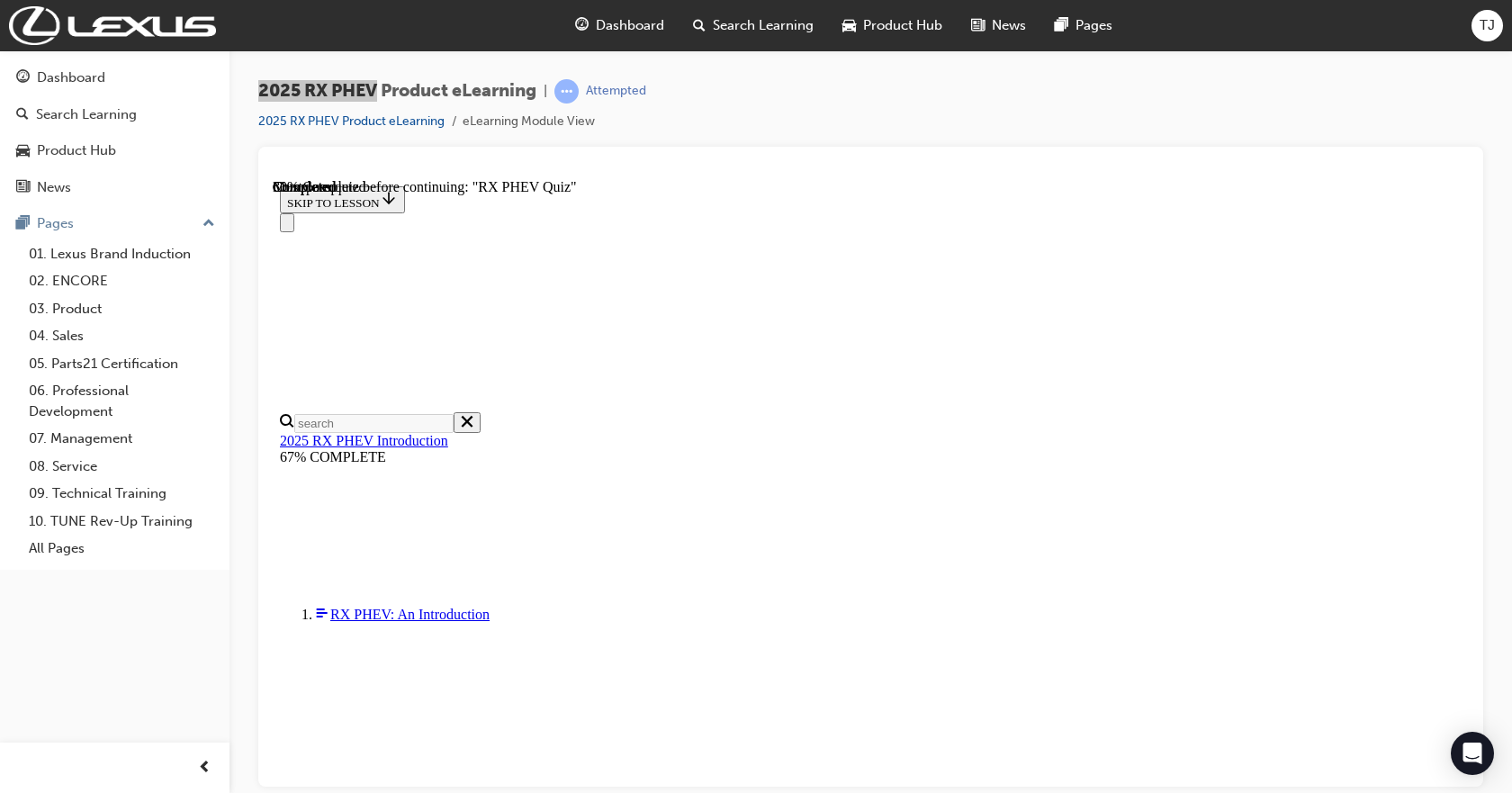
scroll to position [270, 0]
radio input "true"
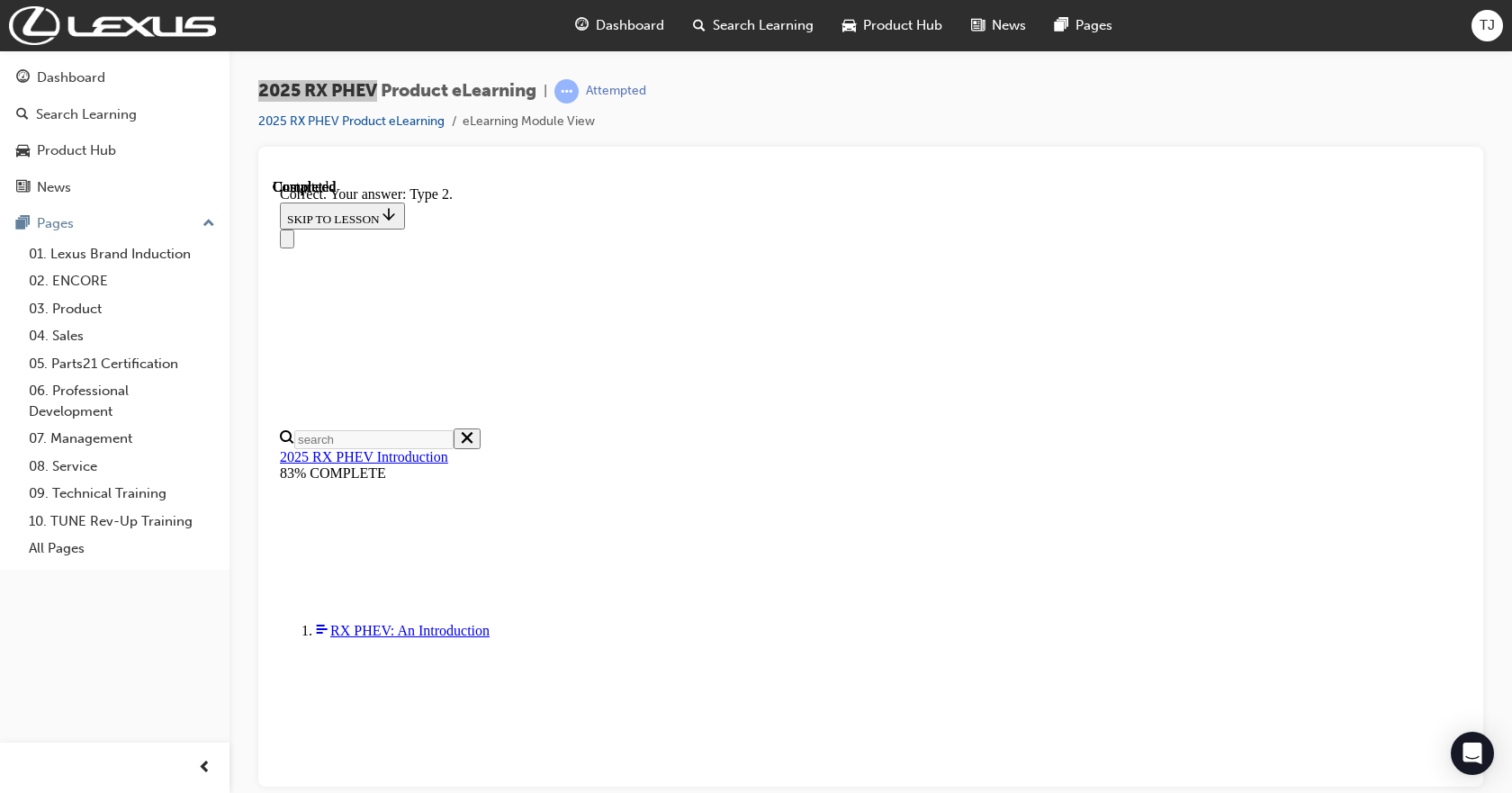
scroll to position [359, 0]
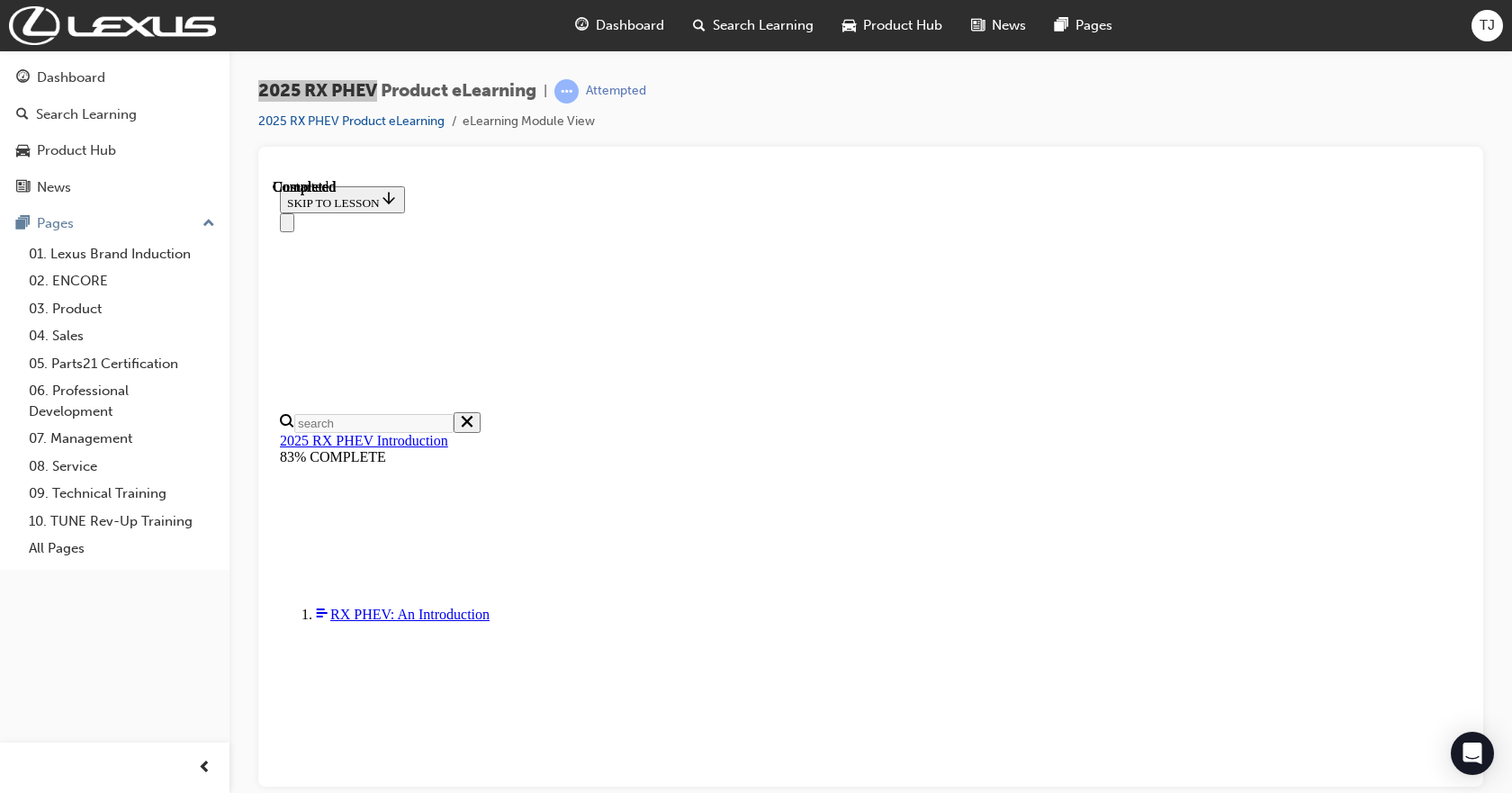
scroll to position [379, 0]
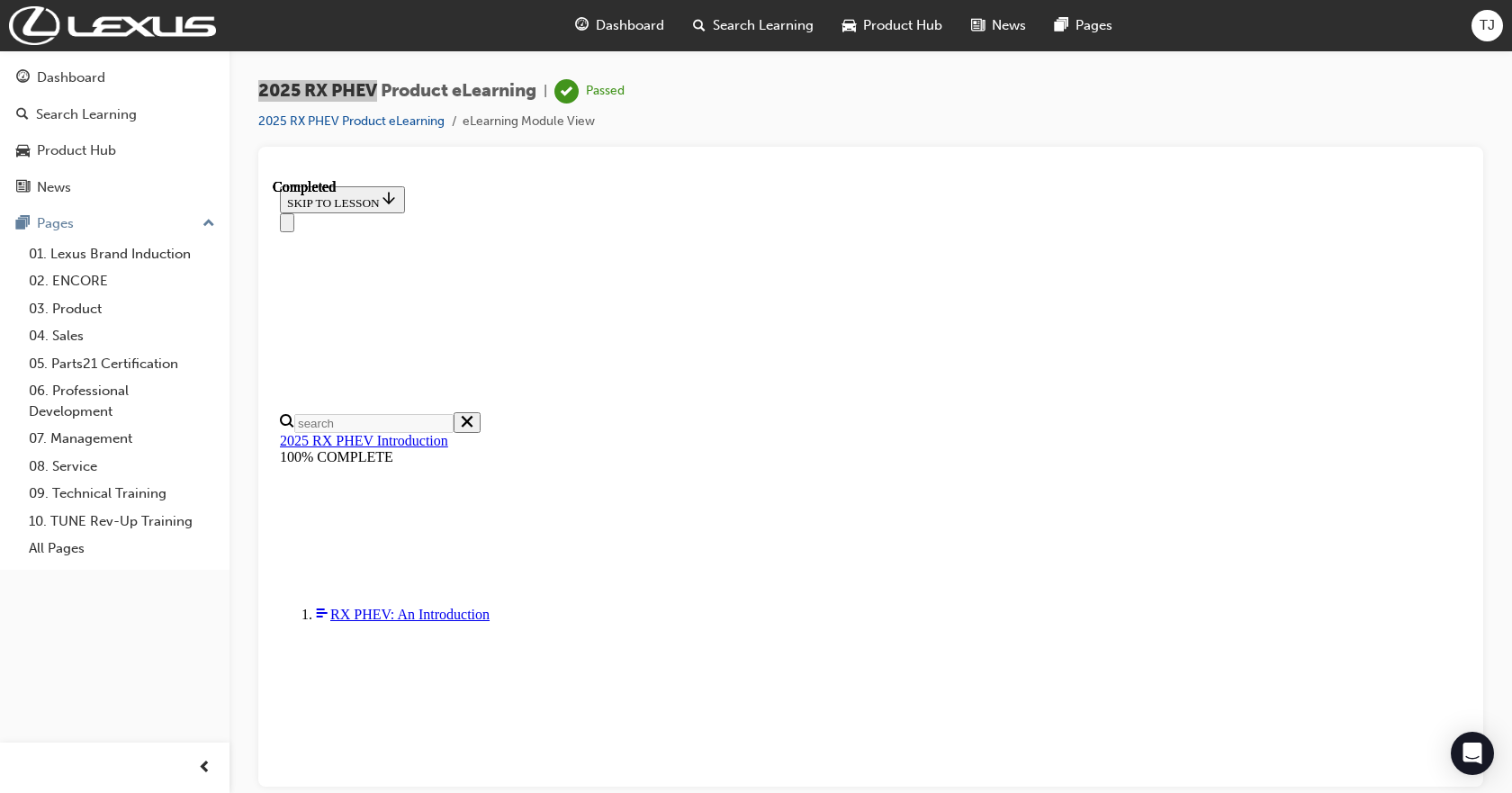
drag, startPoint x: 943, startPoint y: 443, endPoint x: 478, endPoint y: 471, distance: 465.8
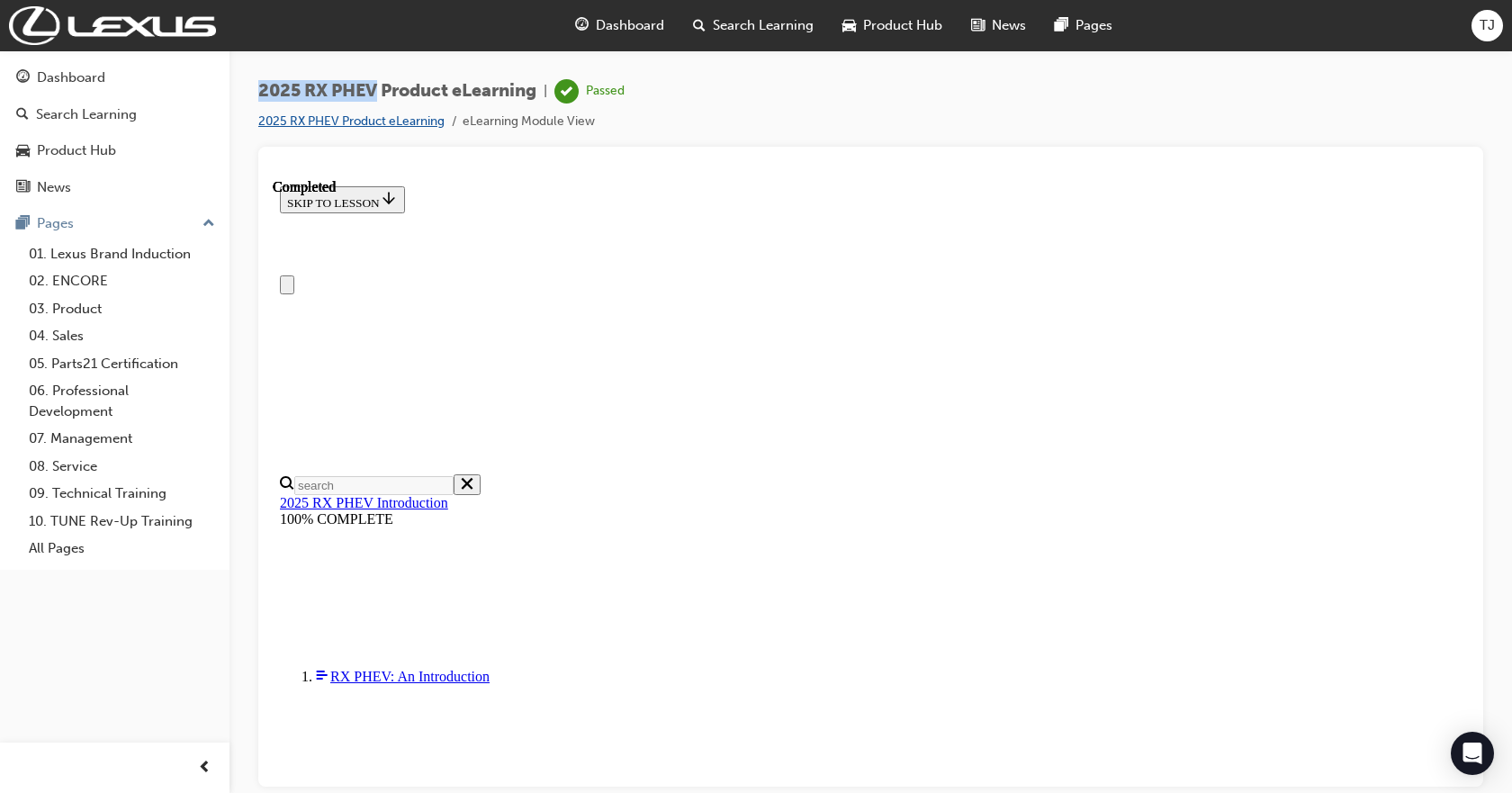
click at [348, 123] on link "2025 RX PHEV Product eLearning" at bounding box center [351, 121] width 187 height 15
